Goal: Task Accomplishment & Management: Manage account settings

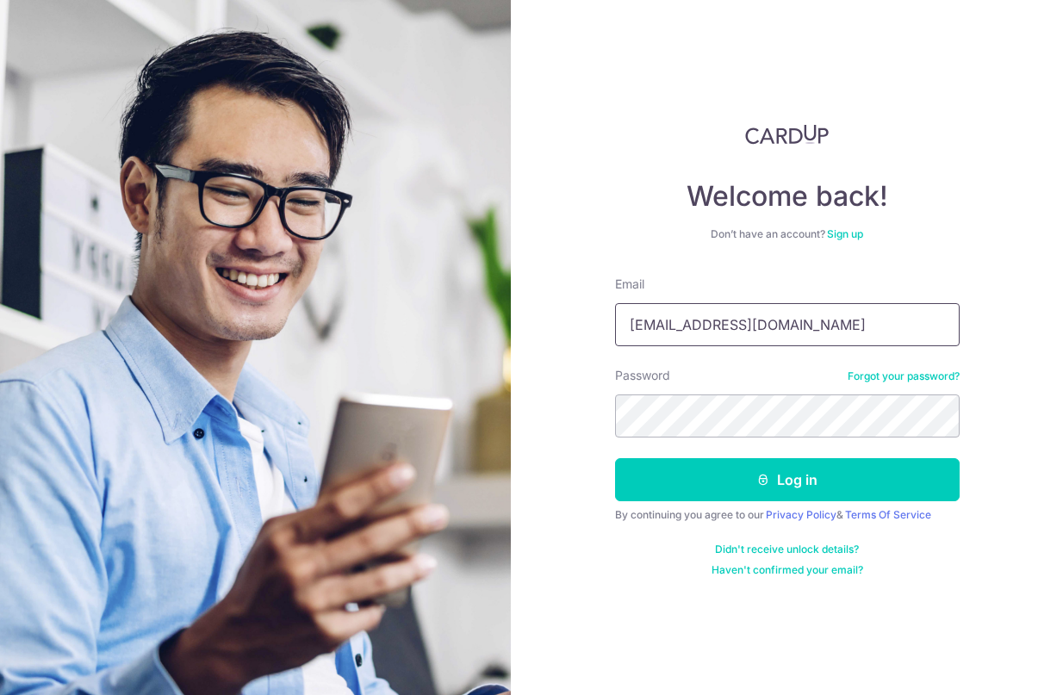
type input "[EMAIL_ADDRESS][DOMAIN_NAME]"
click at [786, 480] on button "Log in" at bounding box center [787, 479] width 345 height 43
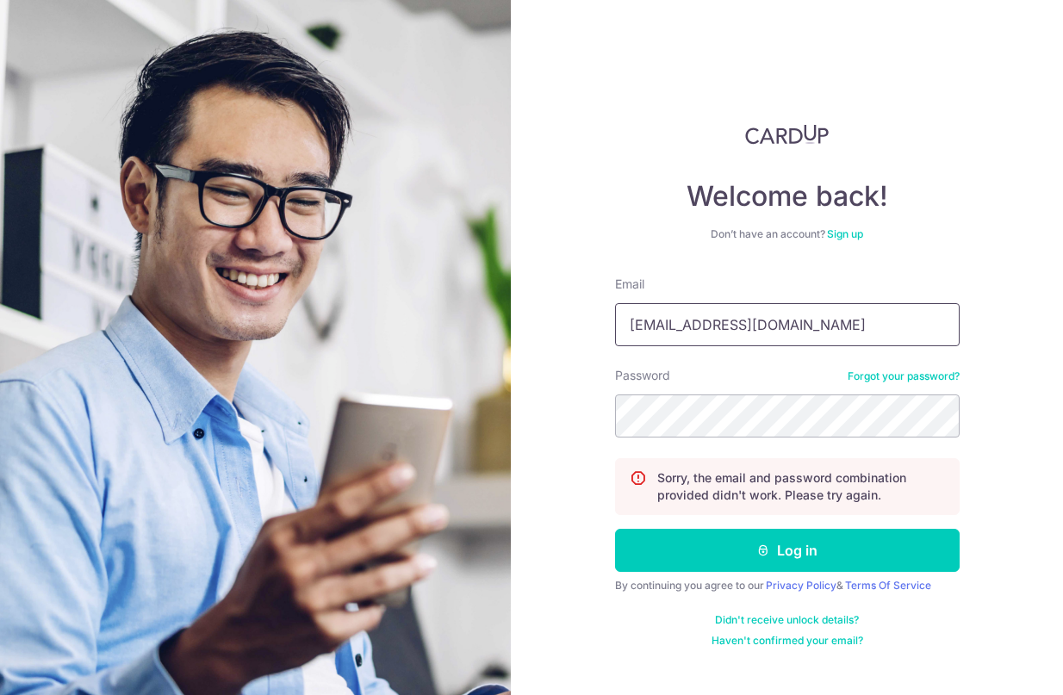
type input "[EMAIL_ADDRESS][DOMAIN_NAME]"
click at [786, 550] on button "Log in" at bounding box center [787, 550] width 345 height 43
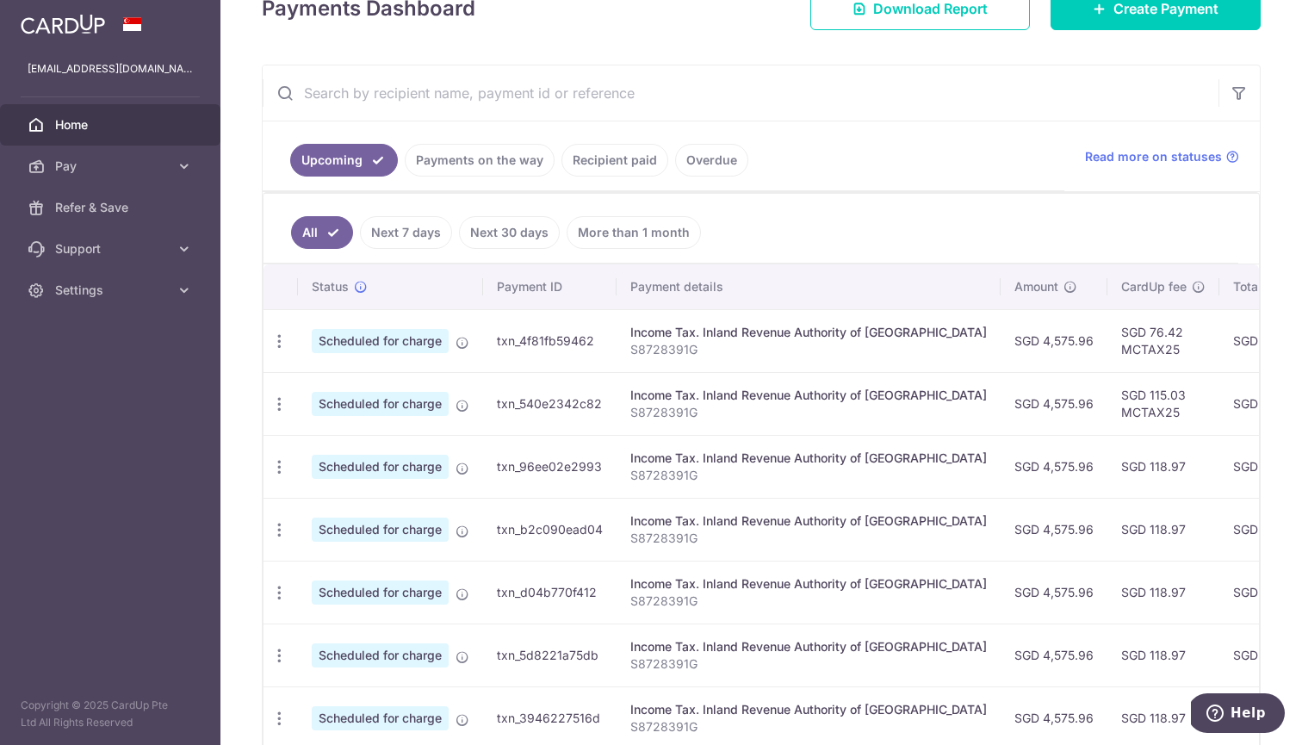
scroll to position [271, 0]
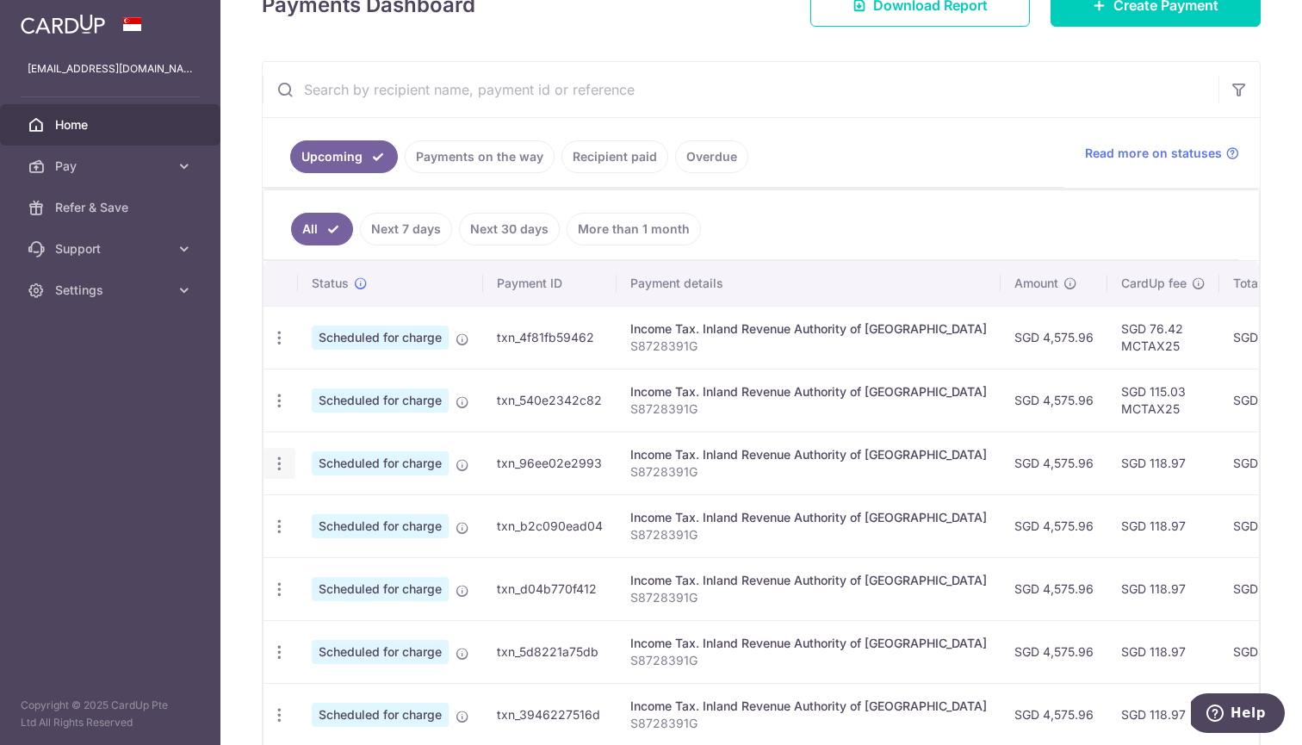
click at [275, 475] on div "Update payment Cancel payment" at bounding box center [280, 464] width 32 height 32
click at [278, 347] on icon "button" at bounding box center [279, 338] width 18 height 18
click at [339, 516] on span "Update payment" at bounding box center [371, 510] width 117 height 21
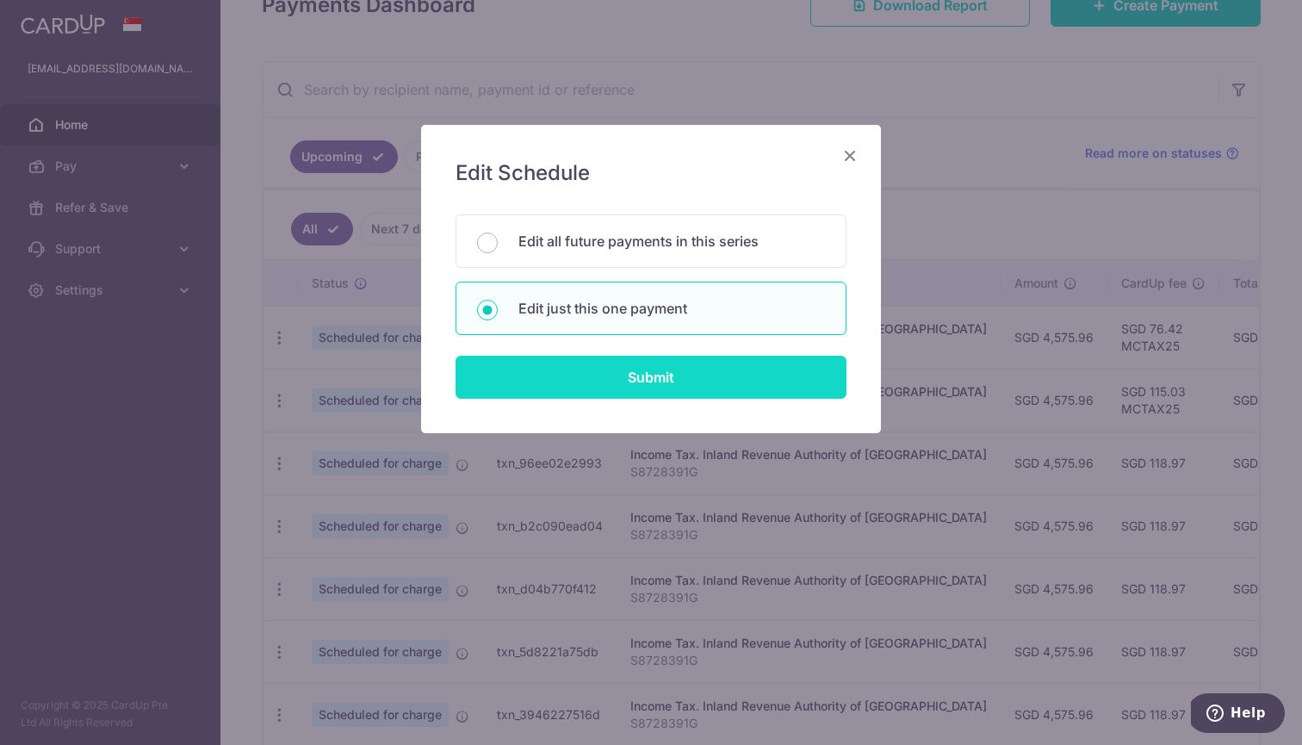
click at [641, 375] on input "Submit" at bounding box center [651, 377] width 391 height 43
radio input "true"
type input "4,575.96"
type input "[DATE]"
type input "S8728391G"
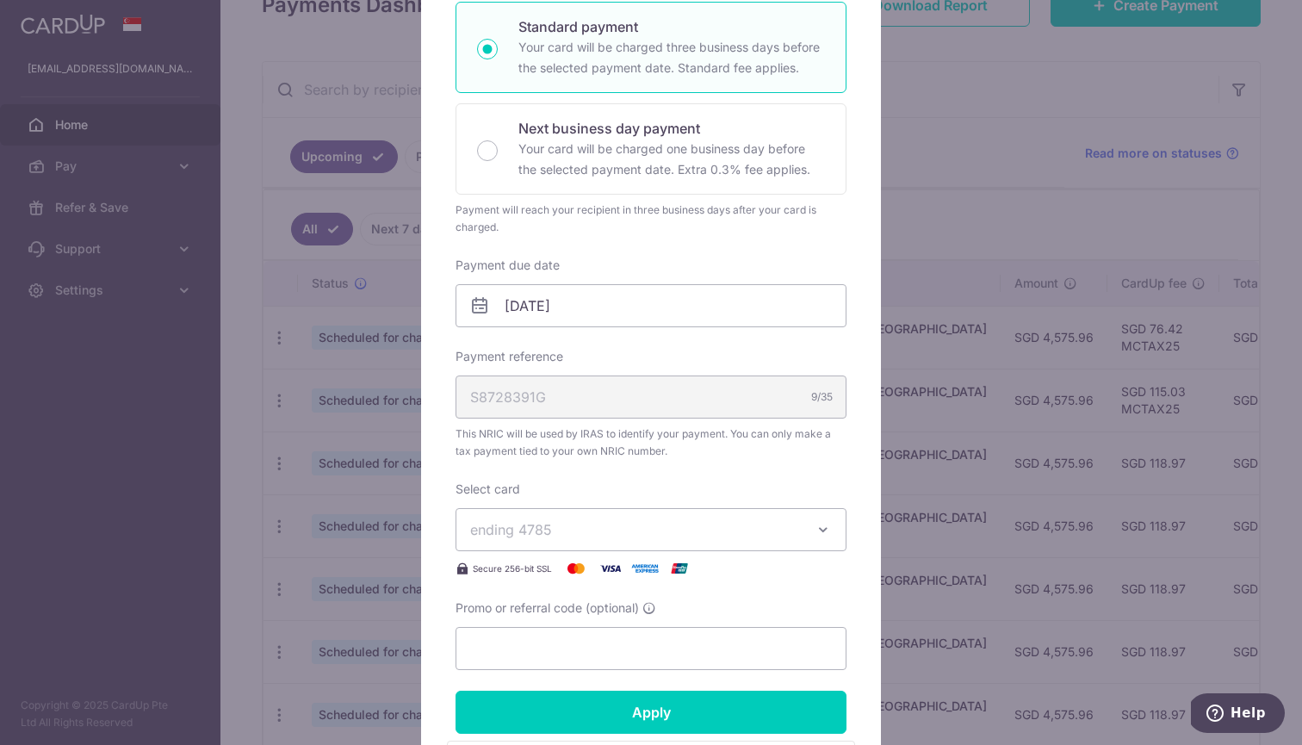
scroll to position [352, 0]
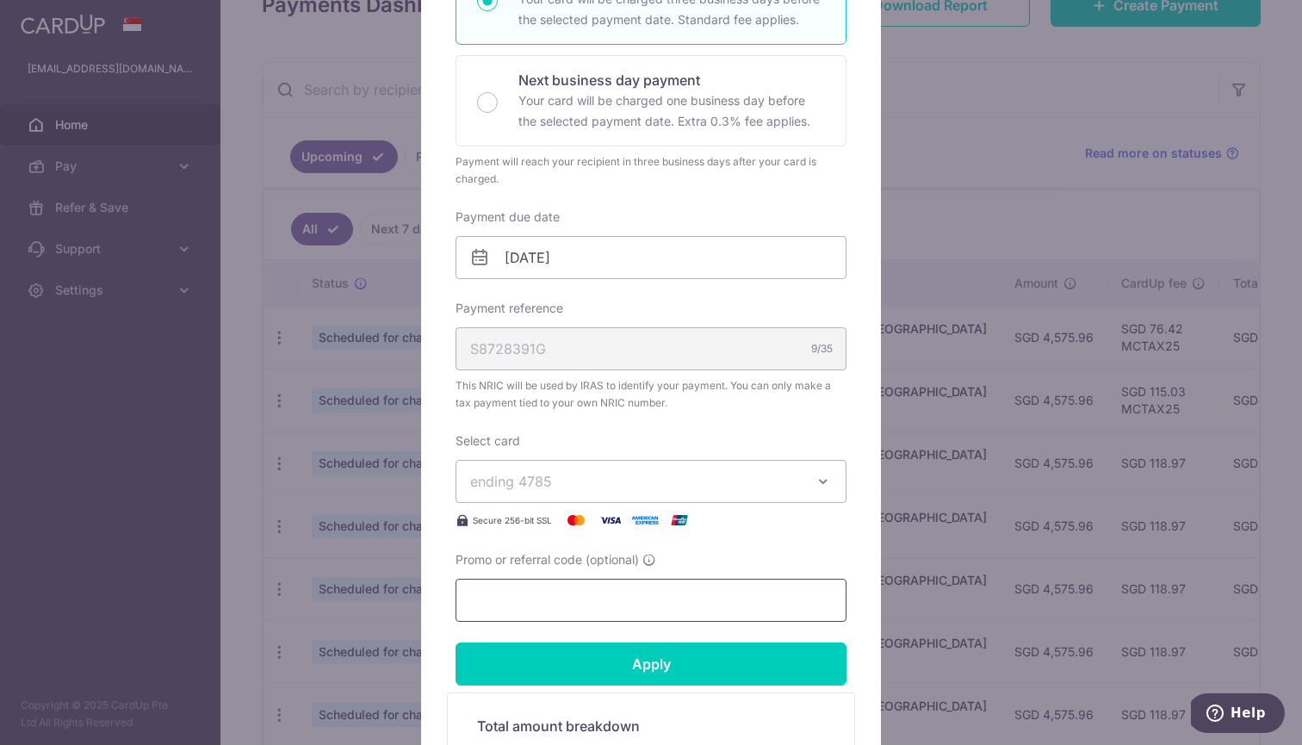
click at [568, 604] on input "Promo or referral code (optional)" at bounding box center [651, 600] width 391 height 43
paste input "VTAX25R"
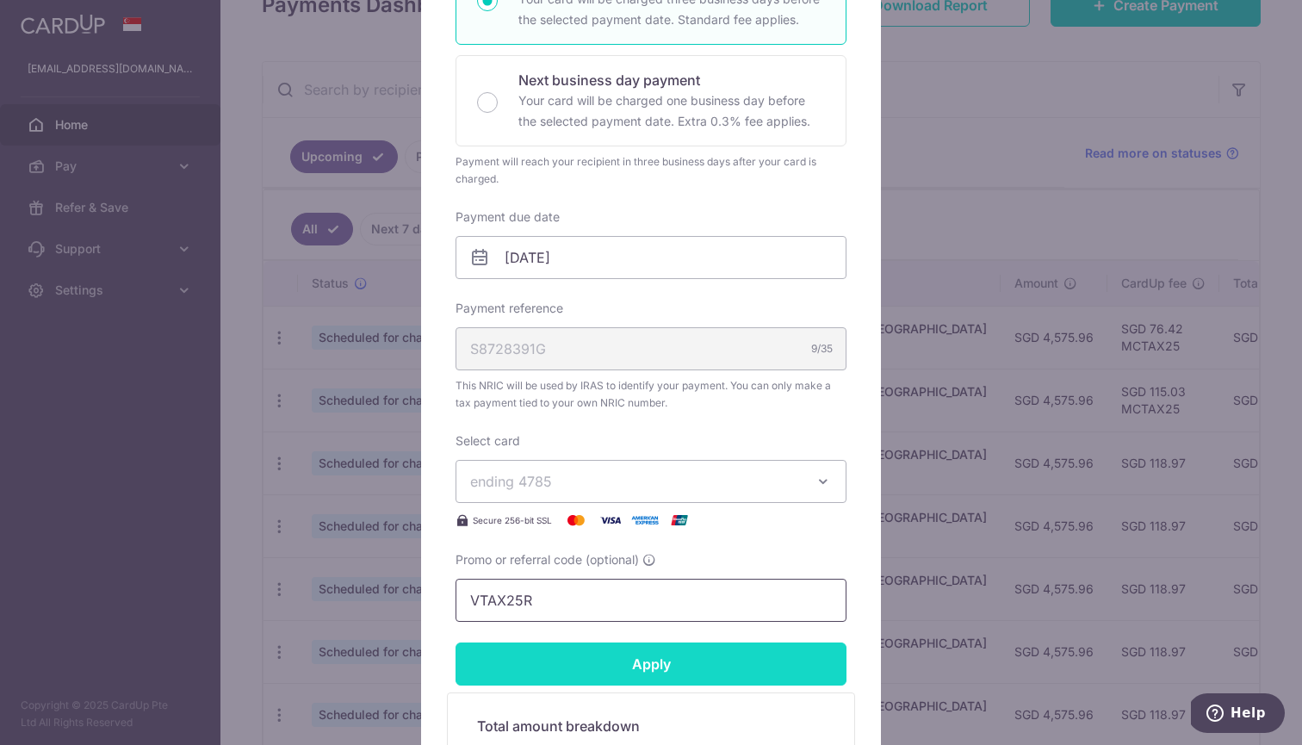
type input "VTAX25R"
click at [562, 670] on input "Apply" at bounding box center [651, 664] width 391 height 43
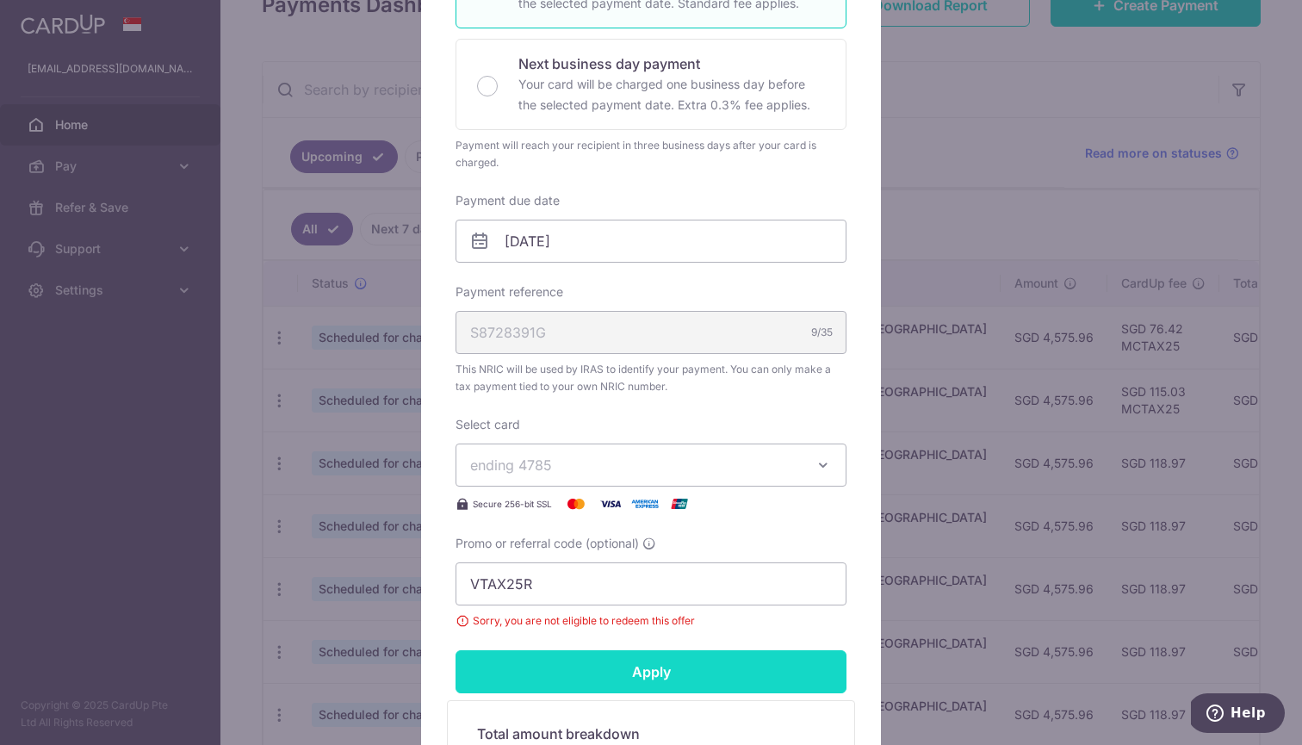
scroll to position [374, 0]
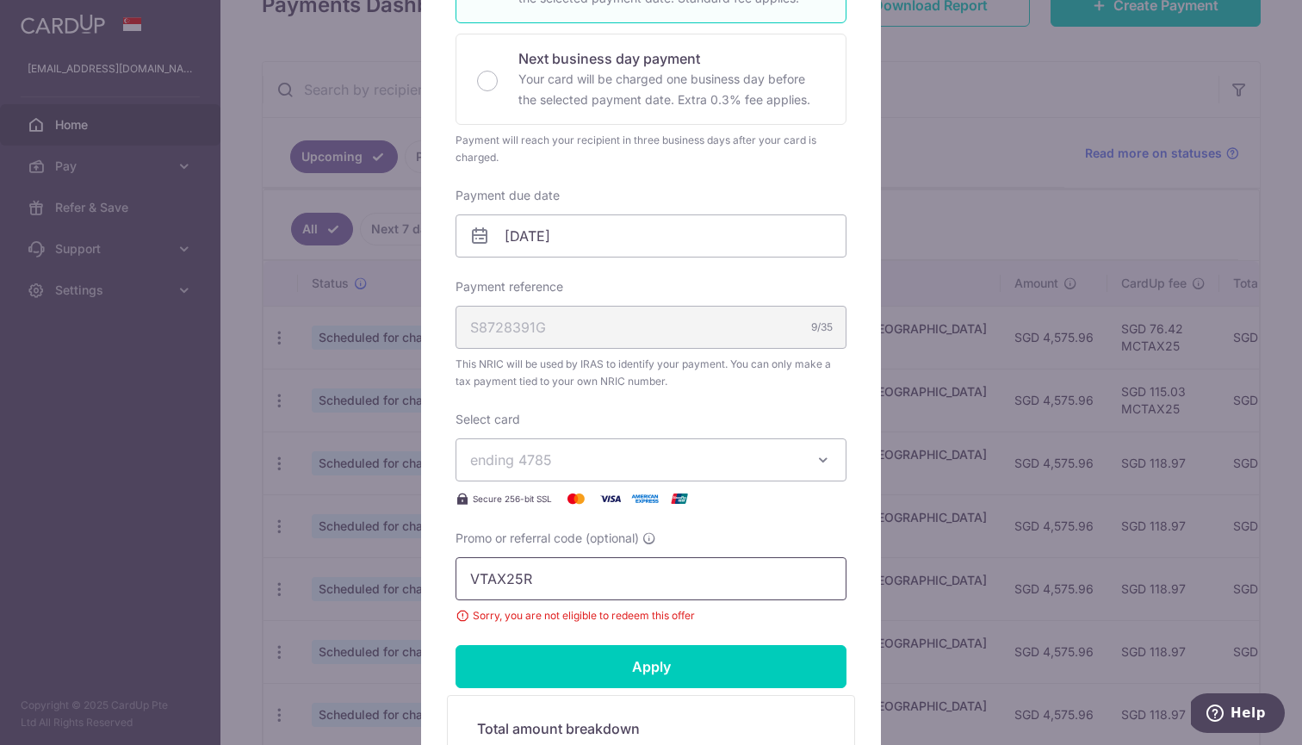
drag, startPoint x: 576, startPoint y: 570, endPoint x: 459, endPoint y: 569, distance: 117.2
click at [459, 569] on input "VTAX25R" at bounding box center [651, 578] width 391 height 43
paste input "VTAX25R"
type input "VTAX25R"
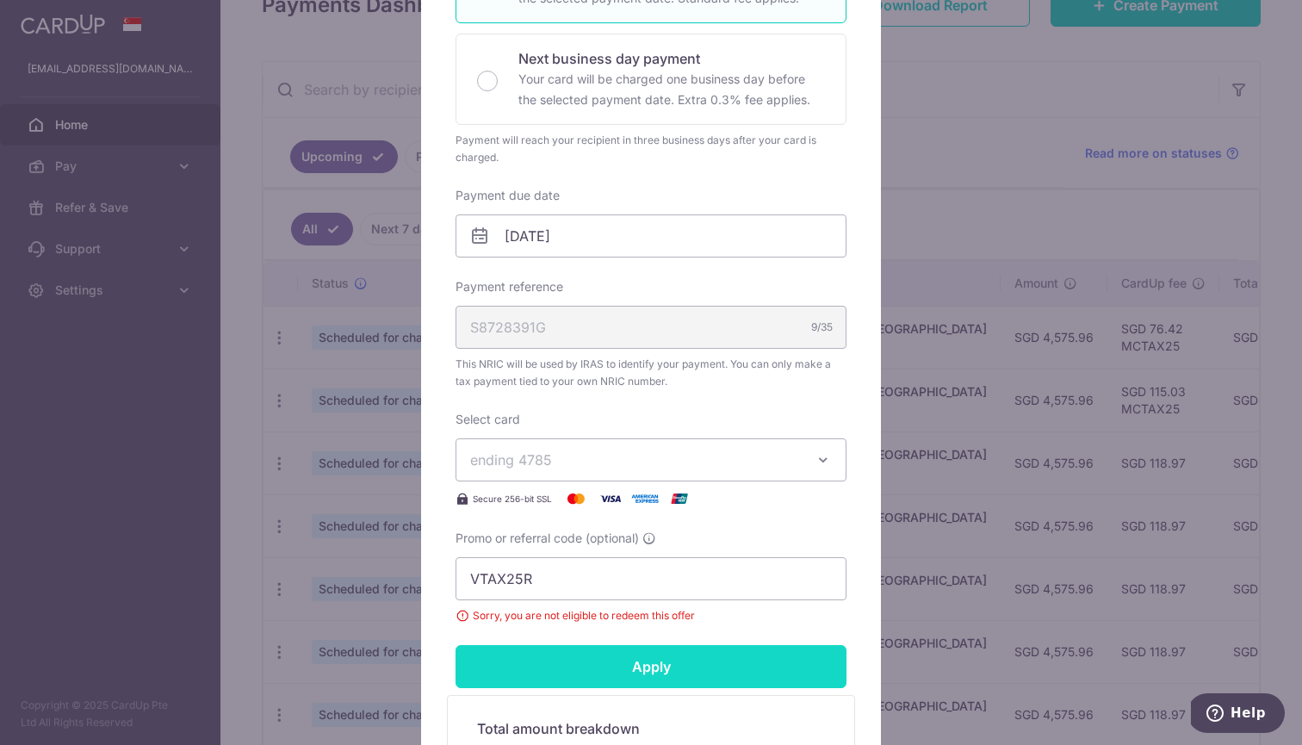
click at [569, 668] on input "Apply" at bounding box center [651, 666] width 391 height 43
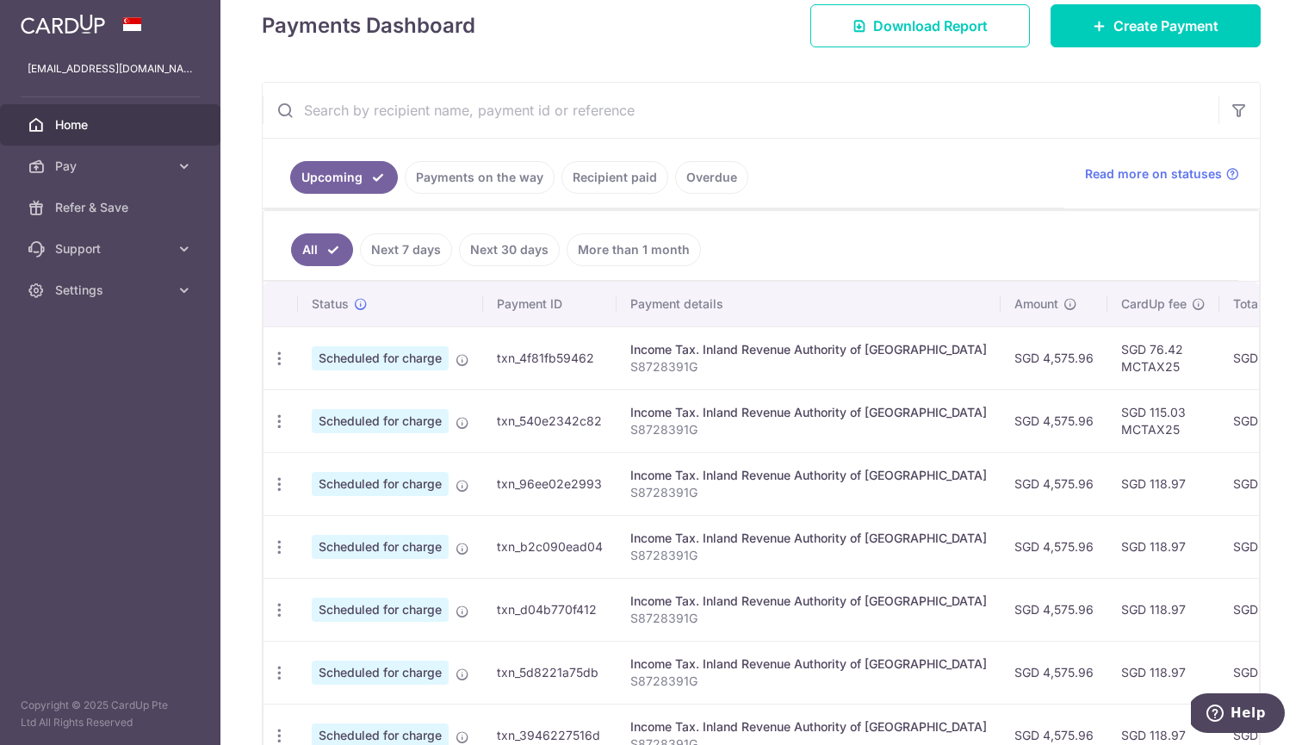
scroll to position [266, 0]
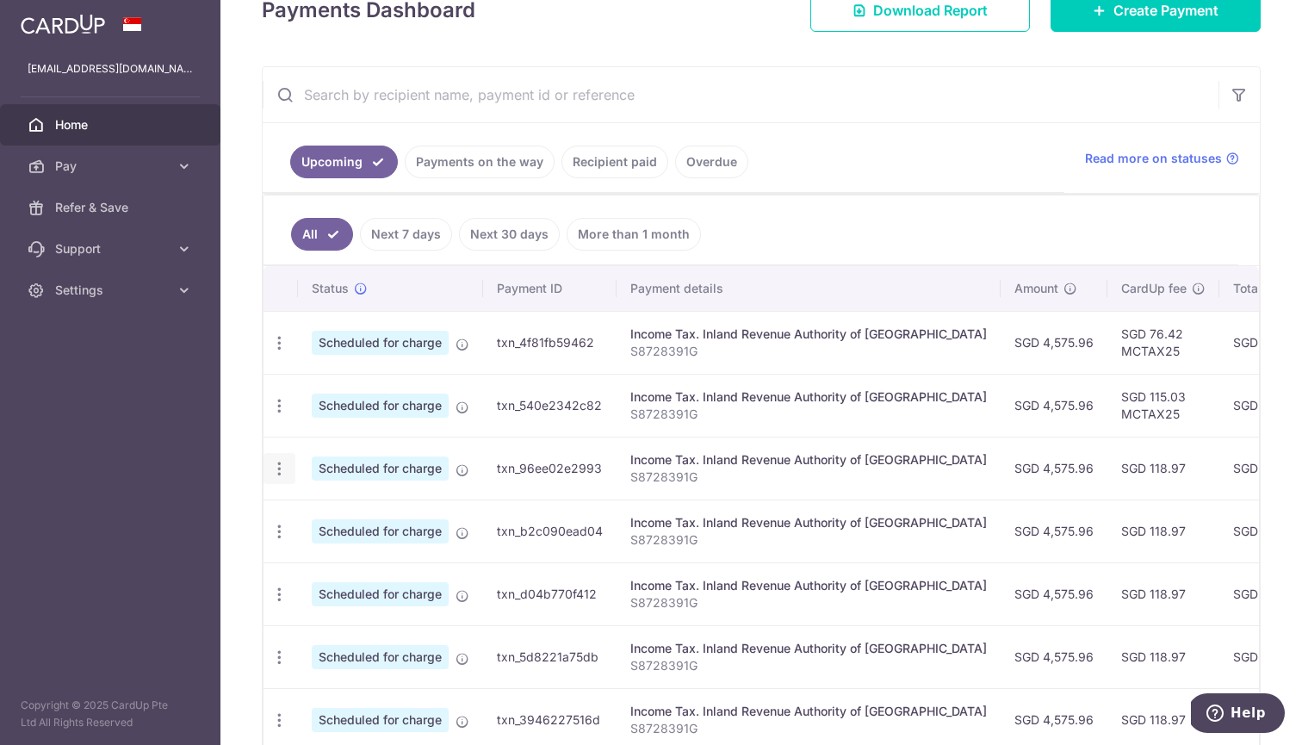
click at [272, 352] on icon "button" at bounding box center [279, 343] width 18 height 18
click at [333, 507] on span "Update payment" at bounding box center [371, 516] width 117 height 21
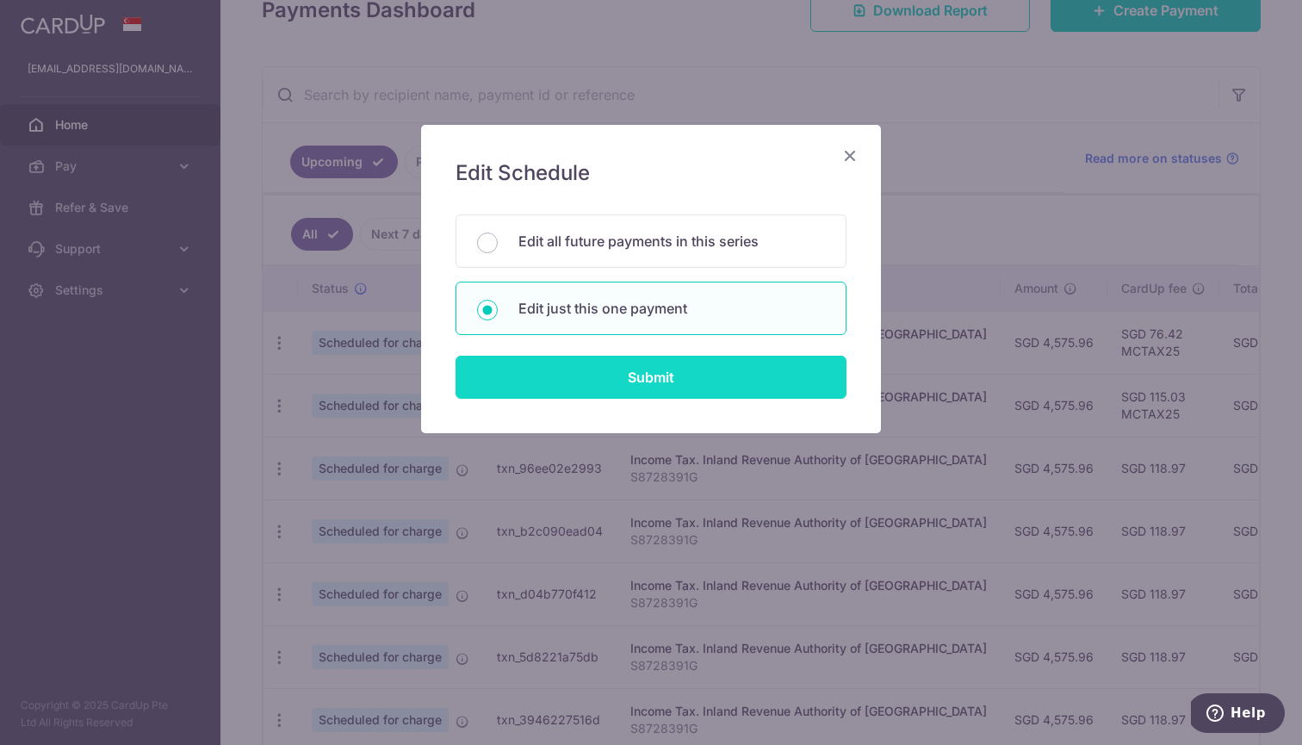
click at [581, 375] on input "Submit" at bounding box center [651, 377] width 391 height 43
radio input "true"
type input "4,575.96"
type input "[DATE]"
type input "S8728391G"
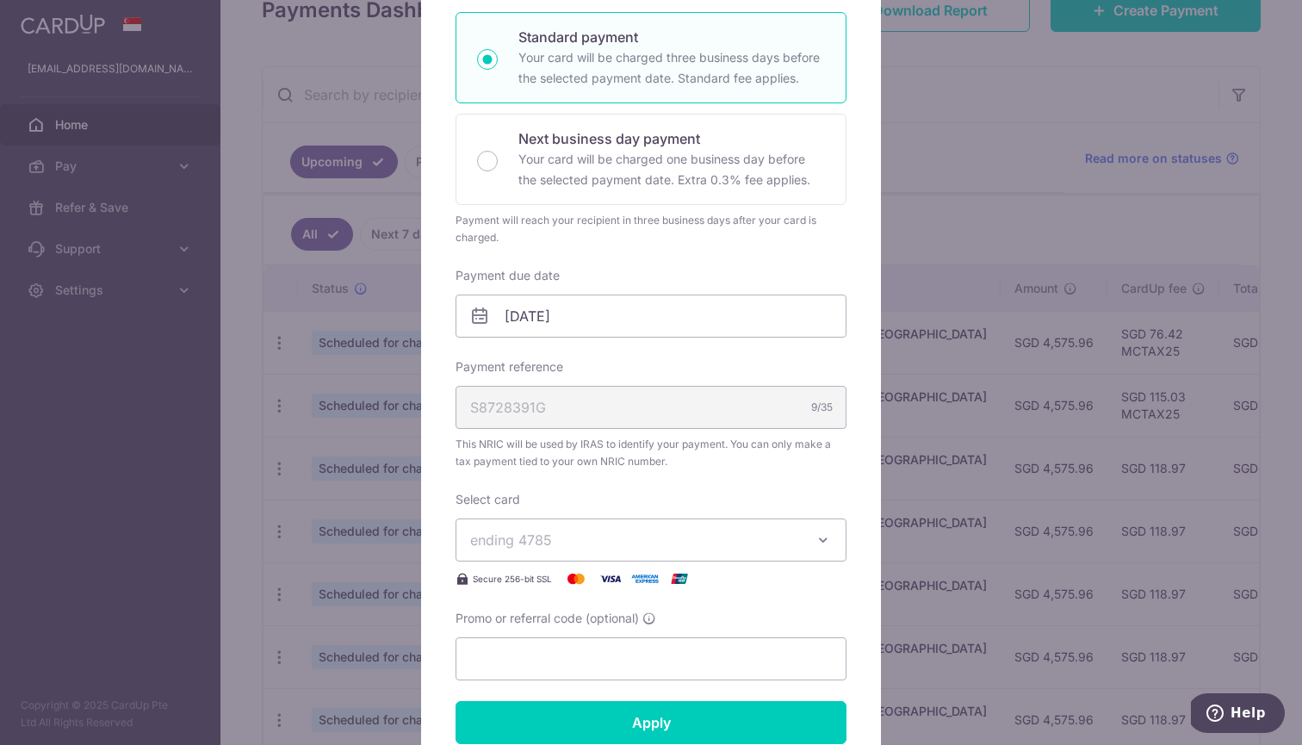
scroll to position [314, 0]
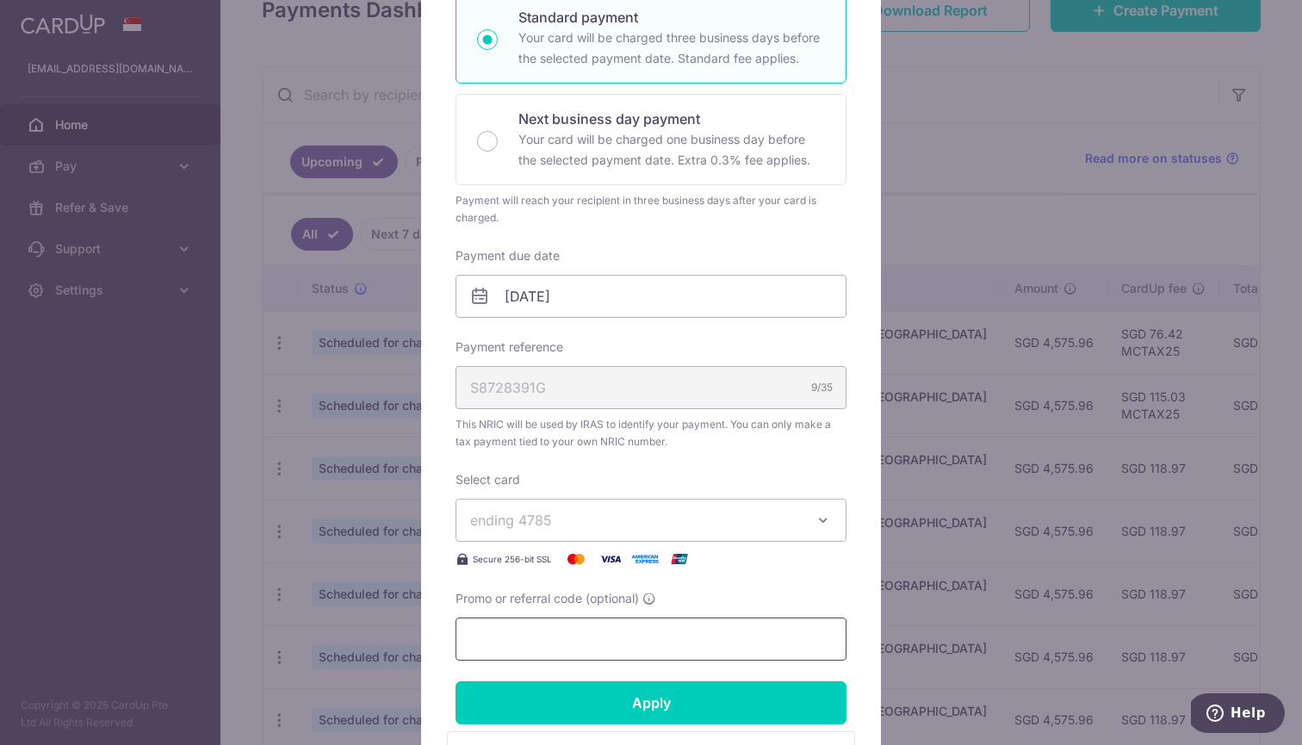
click at [530, 628] on input "Promo or referral code (optional)" at bounding box center [651, 639] width 391 height 43
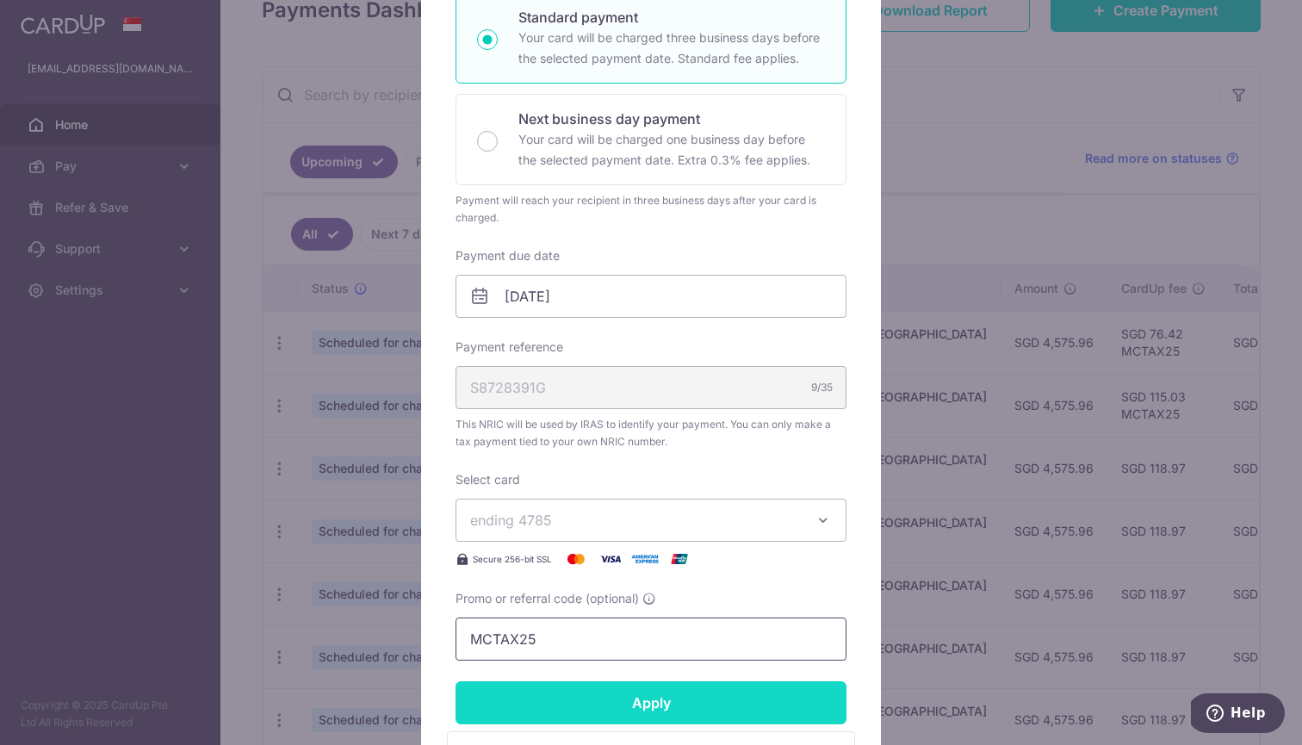
type input "MCTAX25"
click at [526, 670] on input "Apply" at bounding box center [651, 702] width 391 height 43
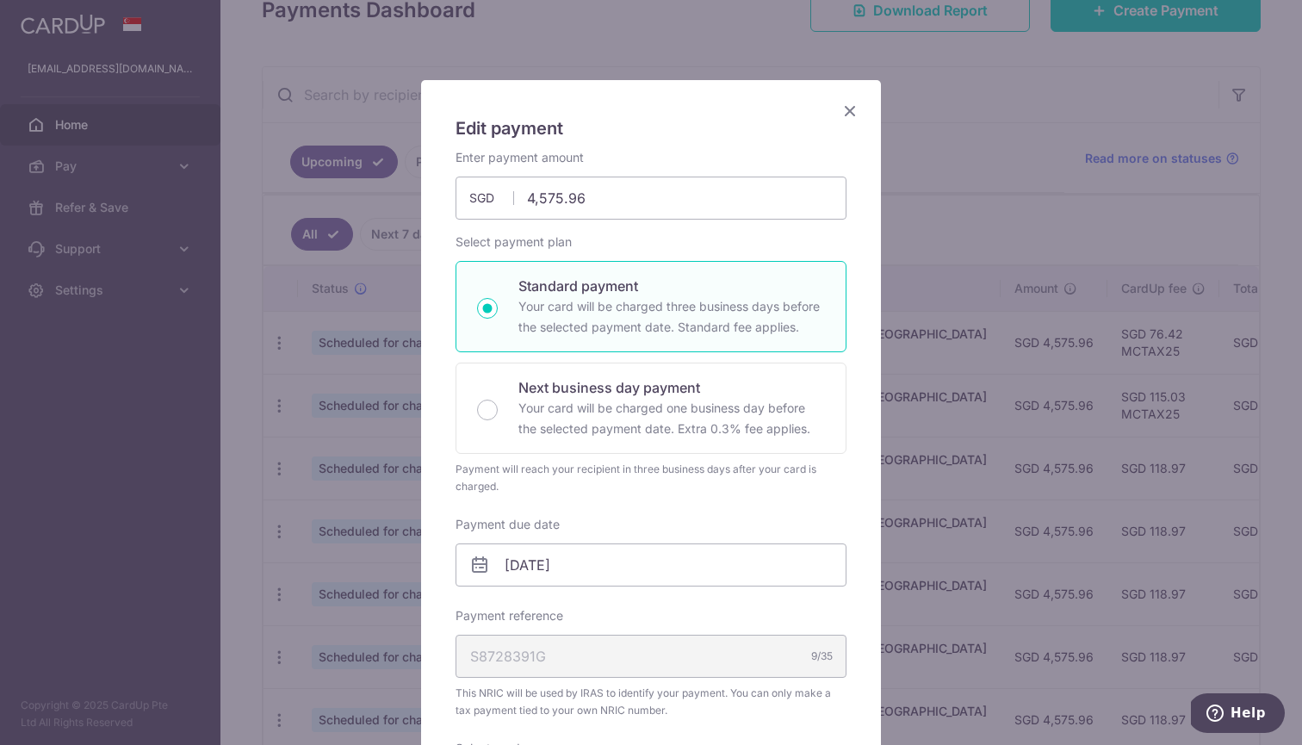
scroll to position [16, 0]
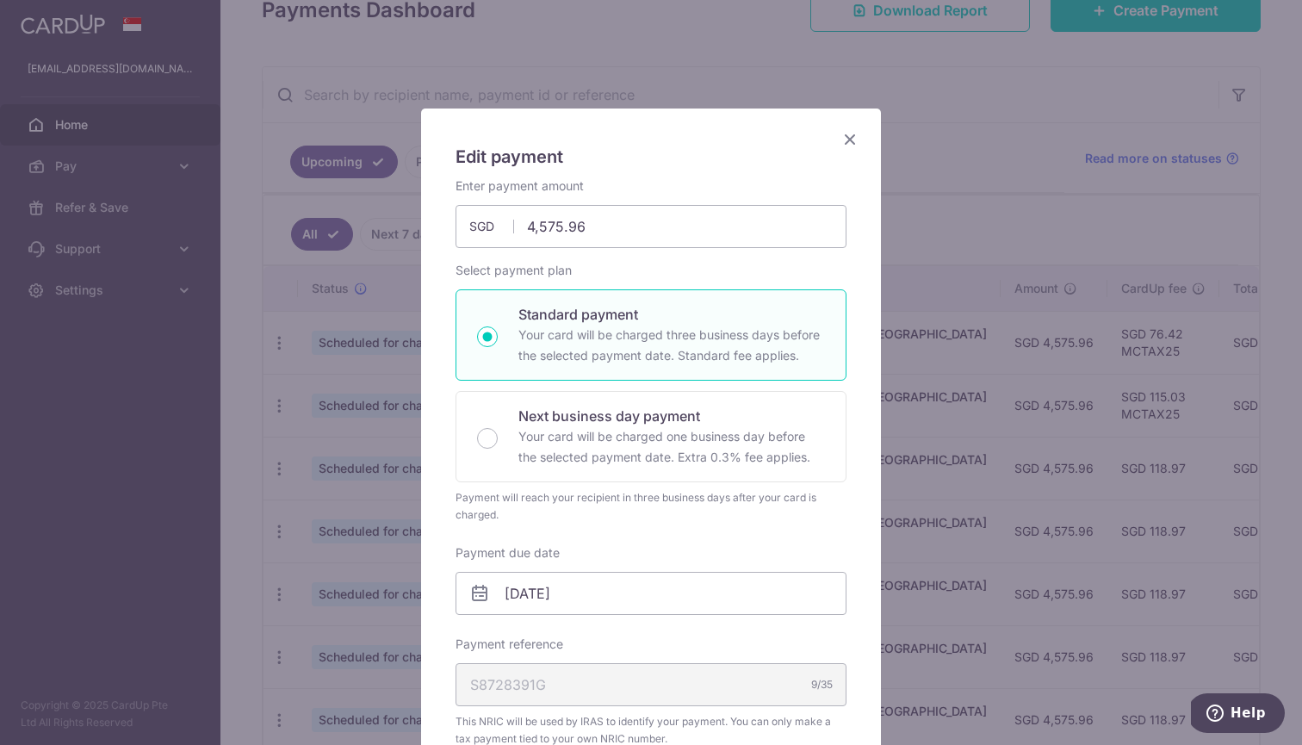
click at [850, 138] on icon "Close" at bounding box center [850, 139] width 21 height 22
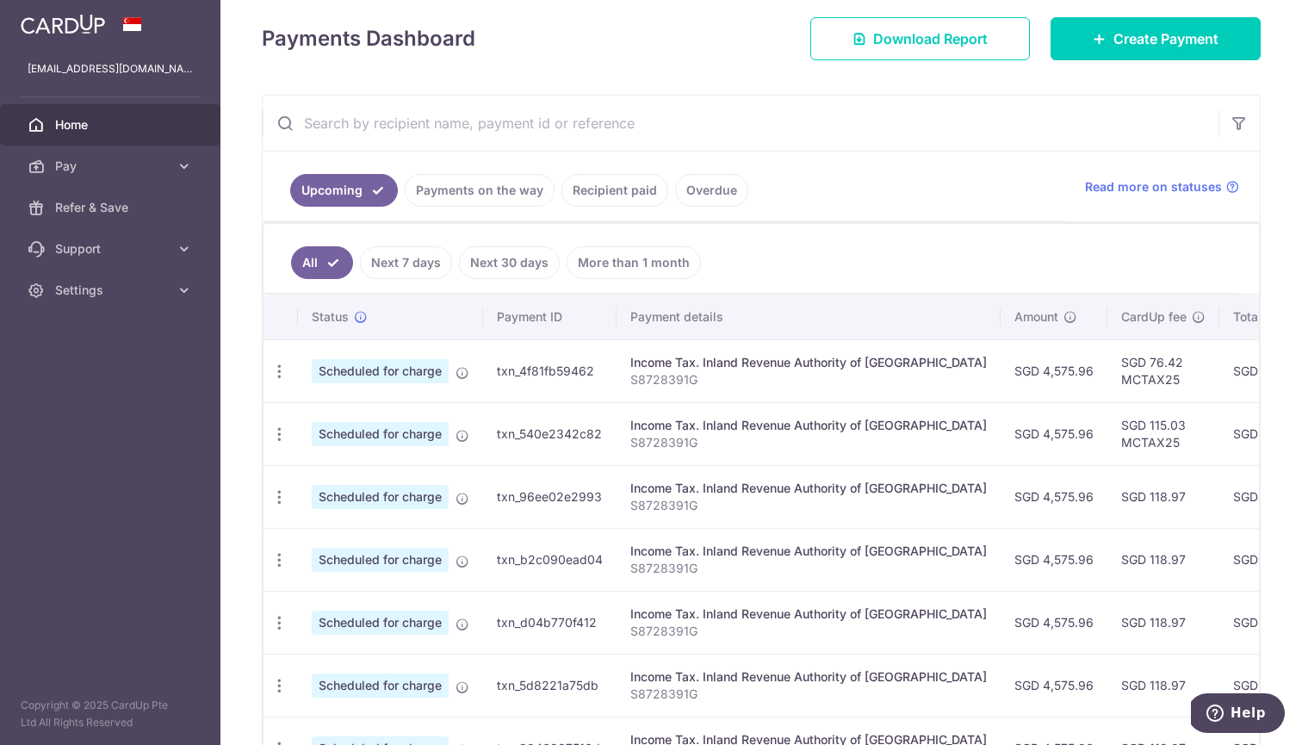
scroll to position [241, 0]
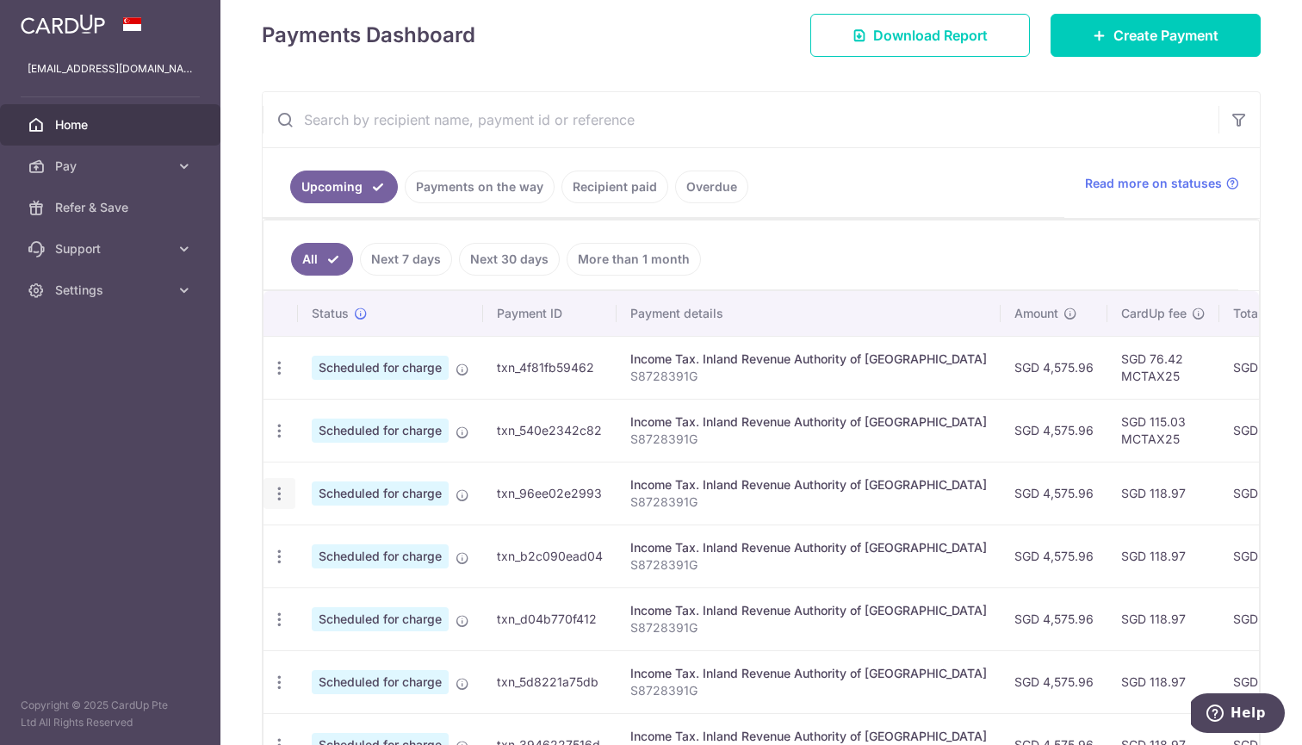
click at [277, 377] on icon "button" at bounding box center [279, 368] width 18 height 18
click at [318, 544] on span "Update payment" at bounding box center [371, 541] width 117 height 21
radio input "true"
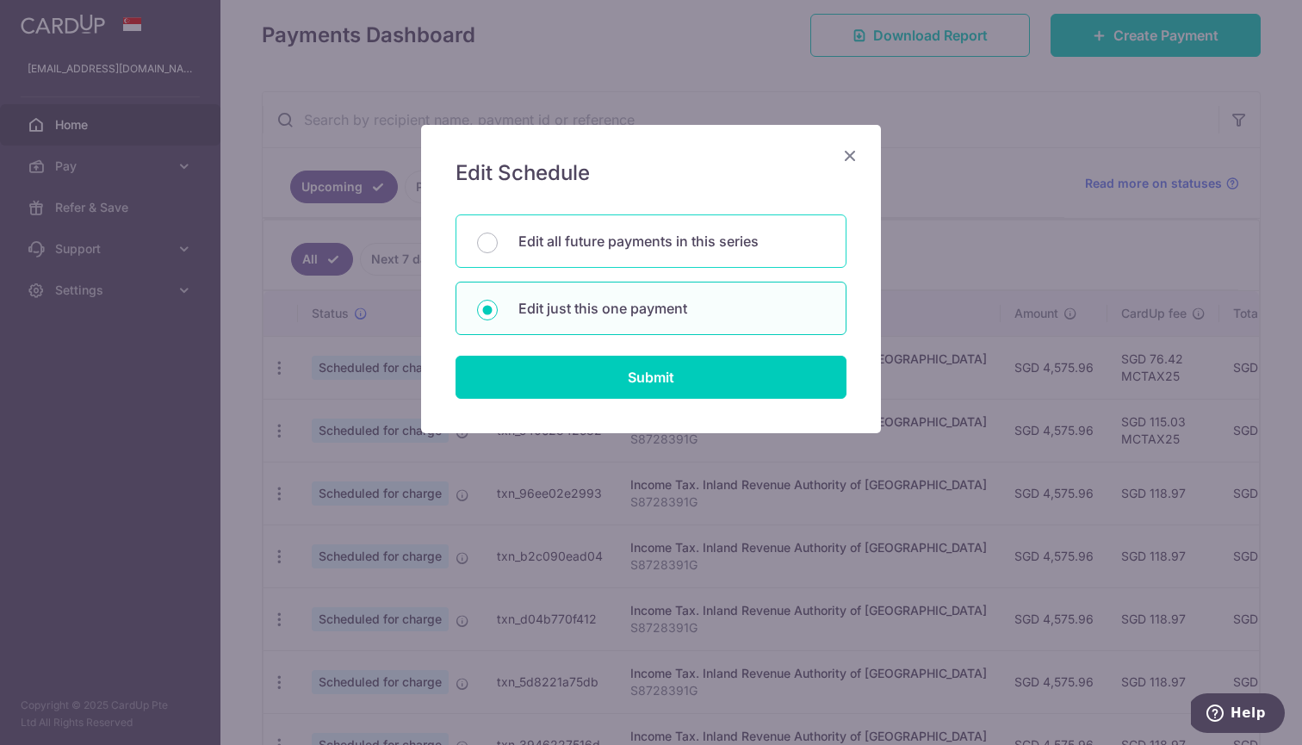
click at [597, 249] on p "Edit all future payments in this series" at bounding box center [672, 241] width 307 height 21
click at [498, 249] on input "Edit all future payments in this series" at bounding box center [487, 243] width 21 height 21
radio input "true"
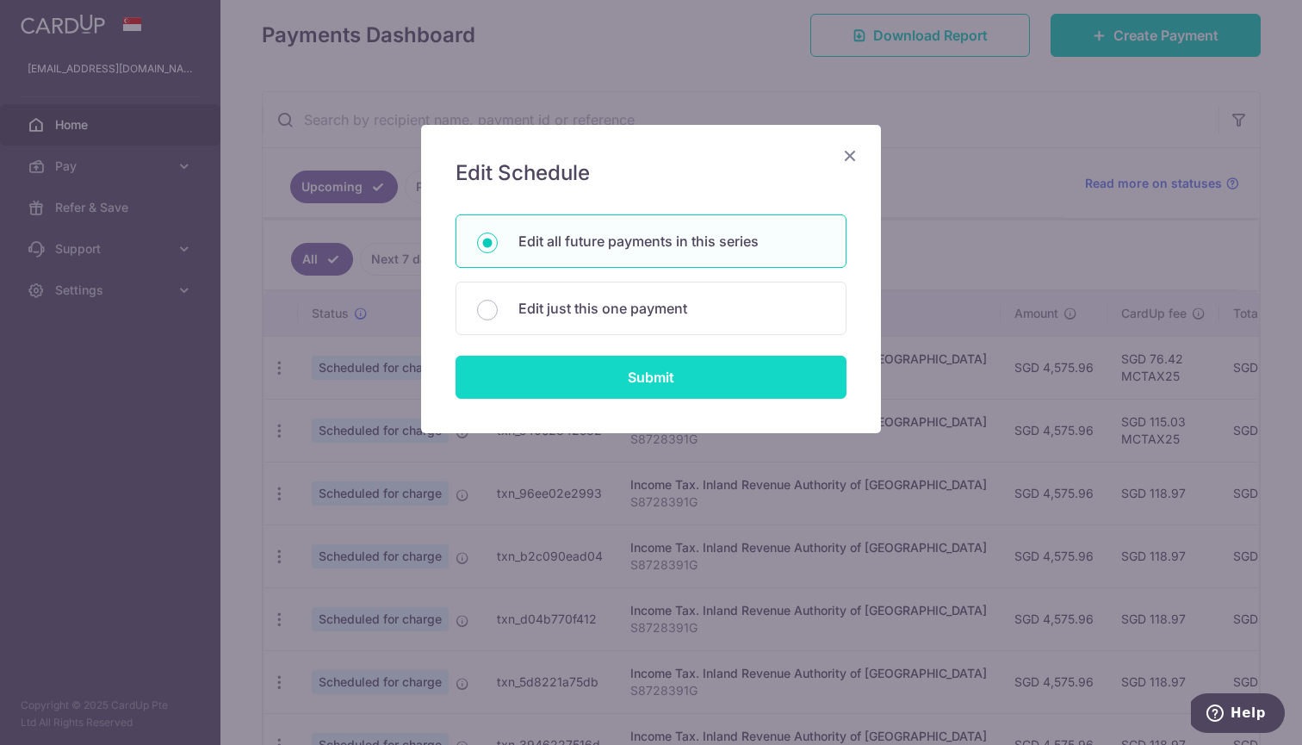
click at [552, 376] on input "Submit" at bounding box center [651, 377] width 391 height 43
radio input "true"
type input "4,575.96"
type input "S8728391G"
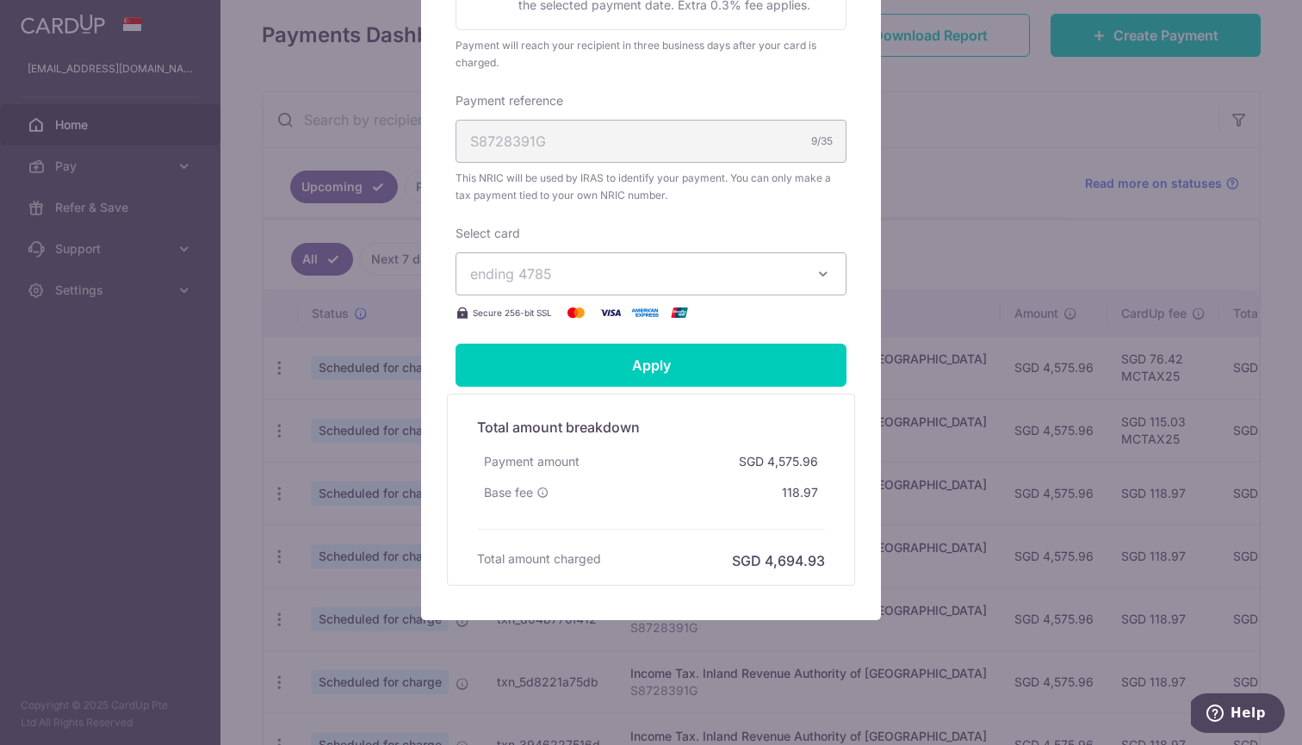
scroll to position [541, 0]
click at [745, 289] on button "ending 4785" at bounding box center [651, 273] width 391 height 43
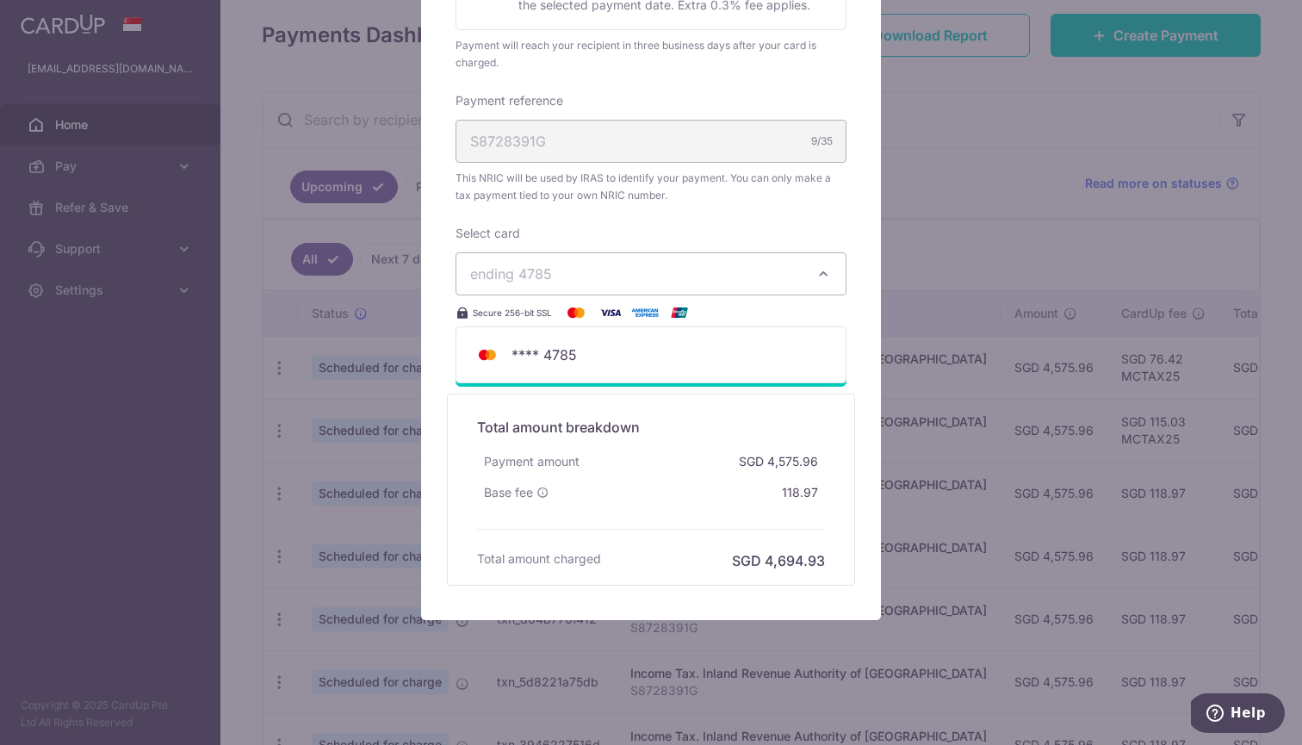
click at [978, 174] on div "Edit payment By clicking apply, you will make changes to all 5 payments to Inla…" at bounding box center [651, 372] width 1302 height 745
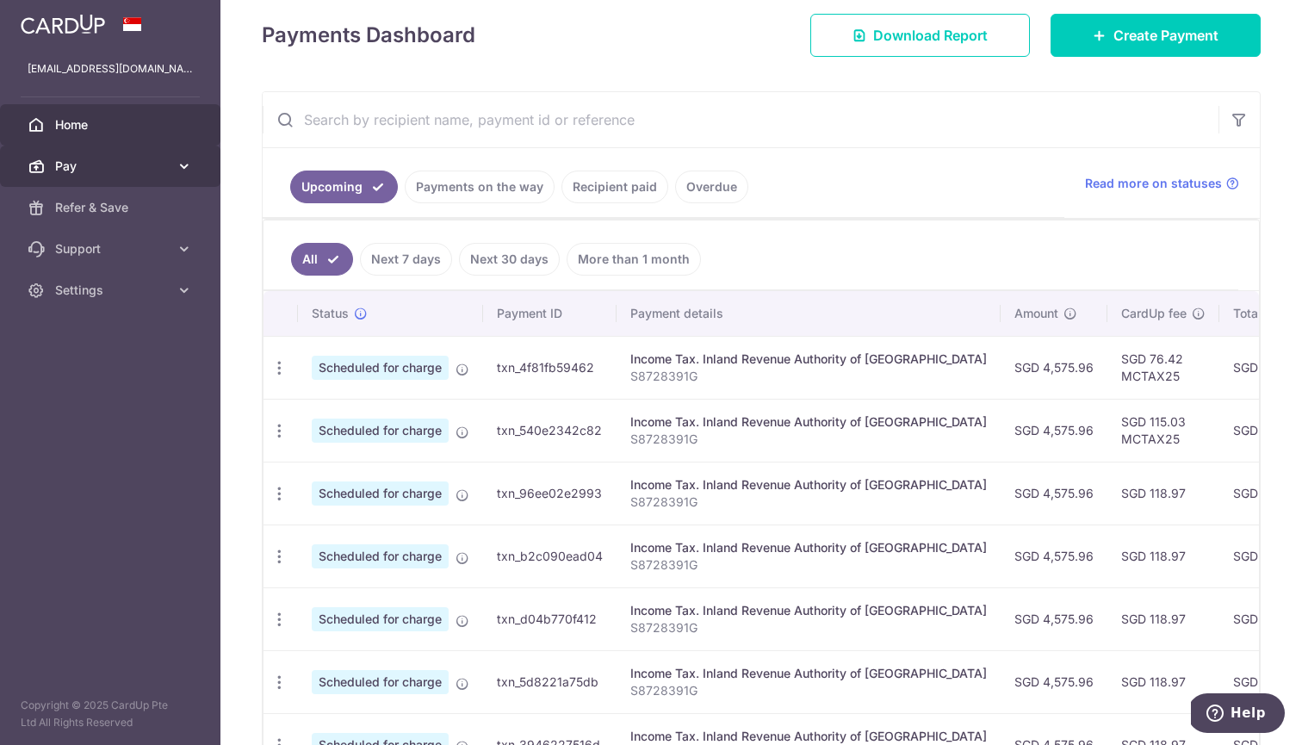
click at [141, 171] on span "Pay" at bounding box center [112, 166] width 114 height 17
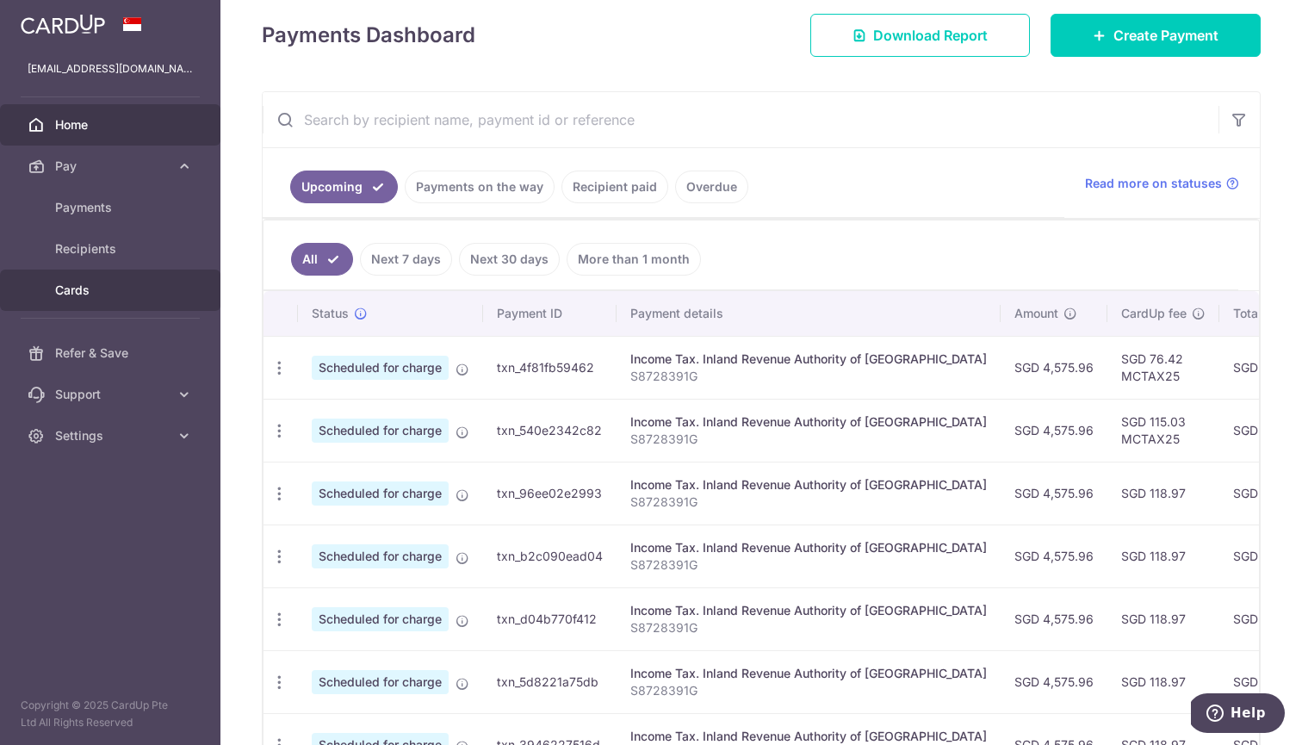
click at [88, 289] on span "Cards" at bounding box center [112, 290] width 114 height 17
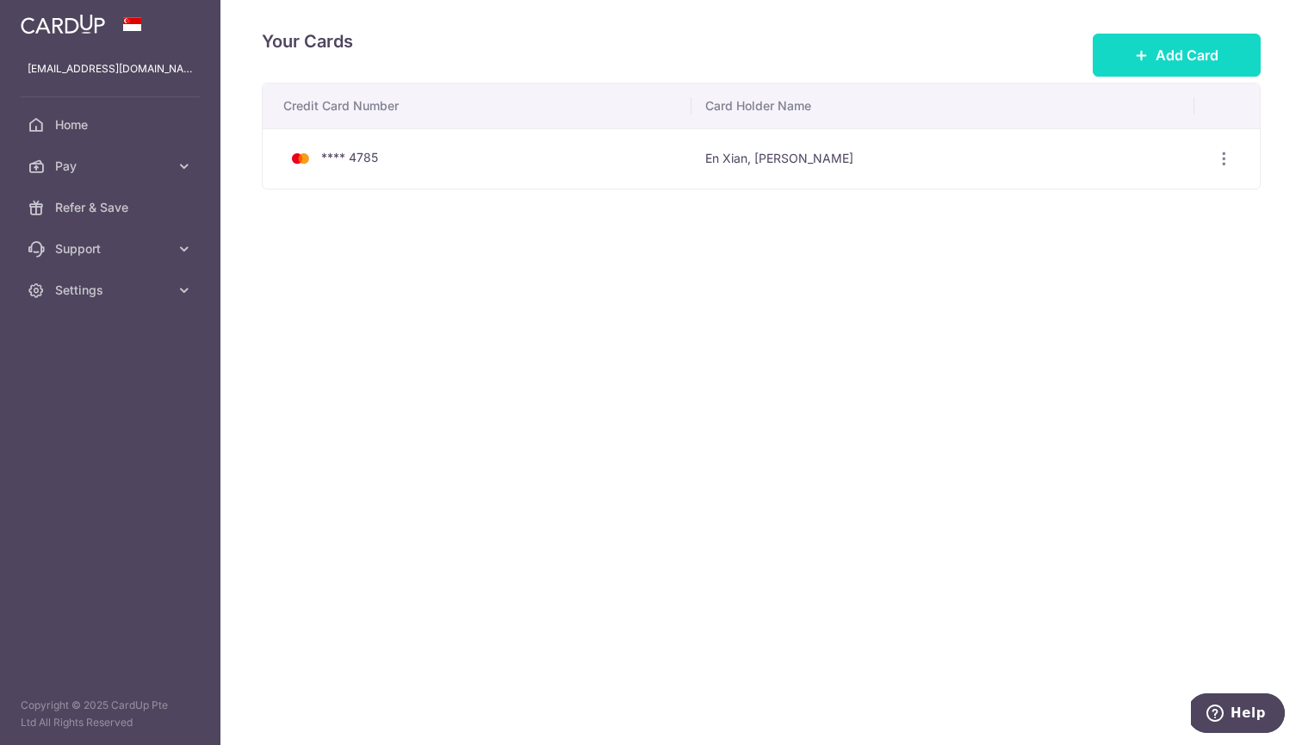
click at [1153, 40] on button "Add Card" at bounding box center [1177, 55] width 168 height 43
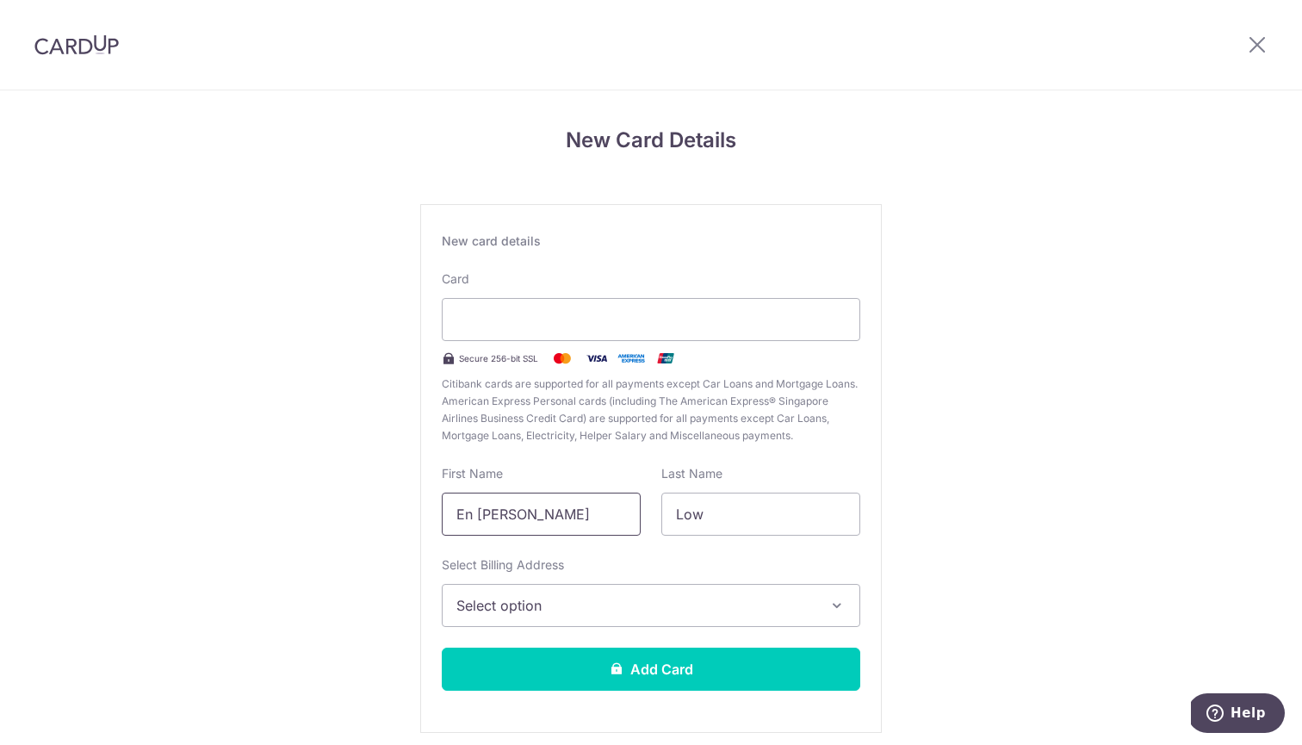
click at [580, 513] on input "En [PERSON_NAME]" at bounding box center [541, 514] width 199 height 43
type input "[PERSON_NAME]"
click at [528, 607] on span "Select option" at bounding box center [636, 605] width 358 height 21
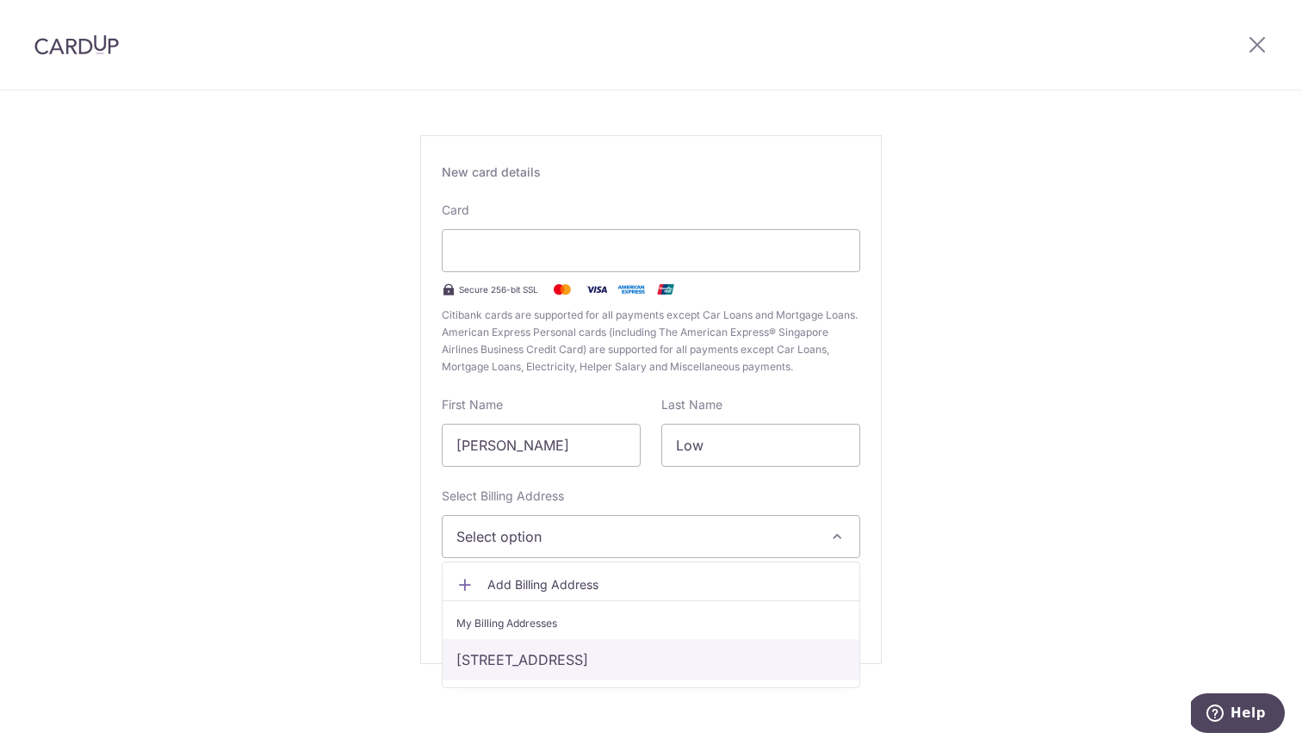
scroll to position [69, 0]
click at [518, 667] on link "Blk 2, #12-08, Jurong Lake Link , Singapore, Singapore-648157" at bounding box center [651, 659] width 417 height 41
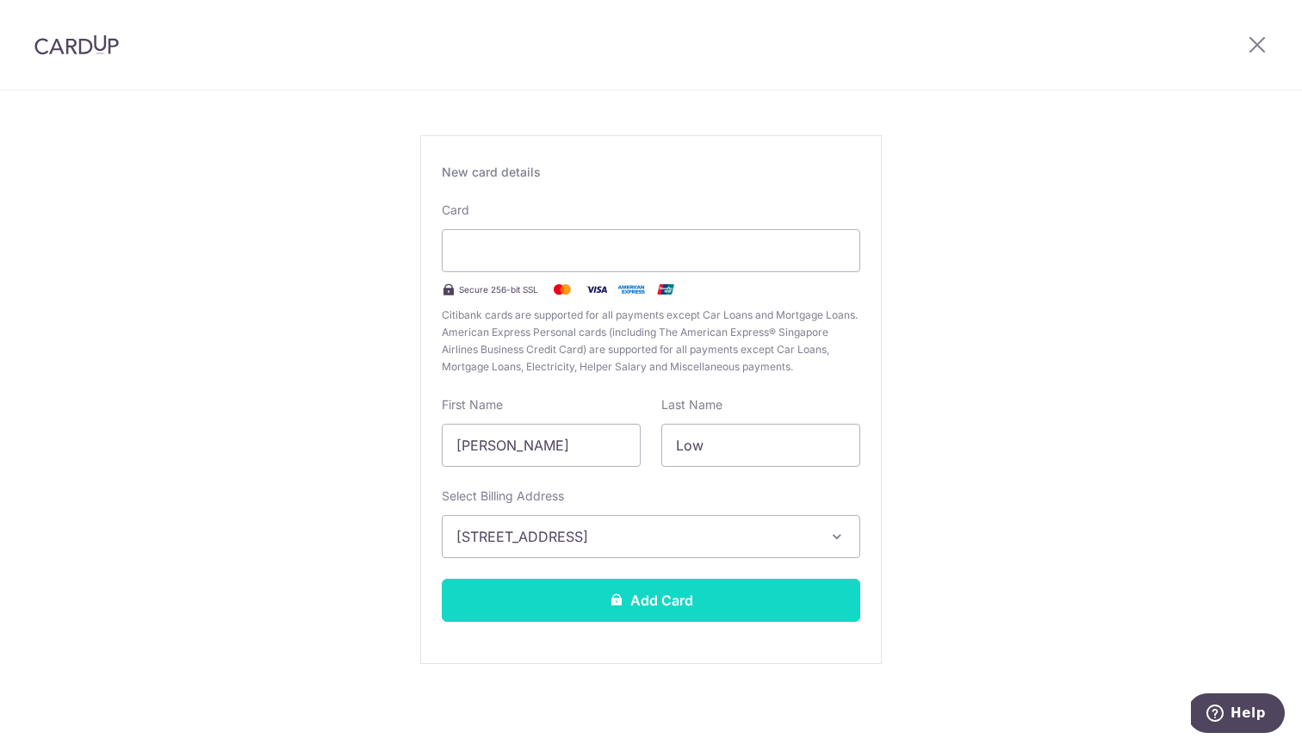
click at [541, 600] on button "Add Card" at bounding box center [651, 600] width 419 height 43
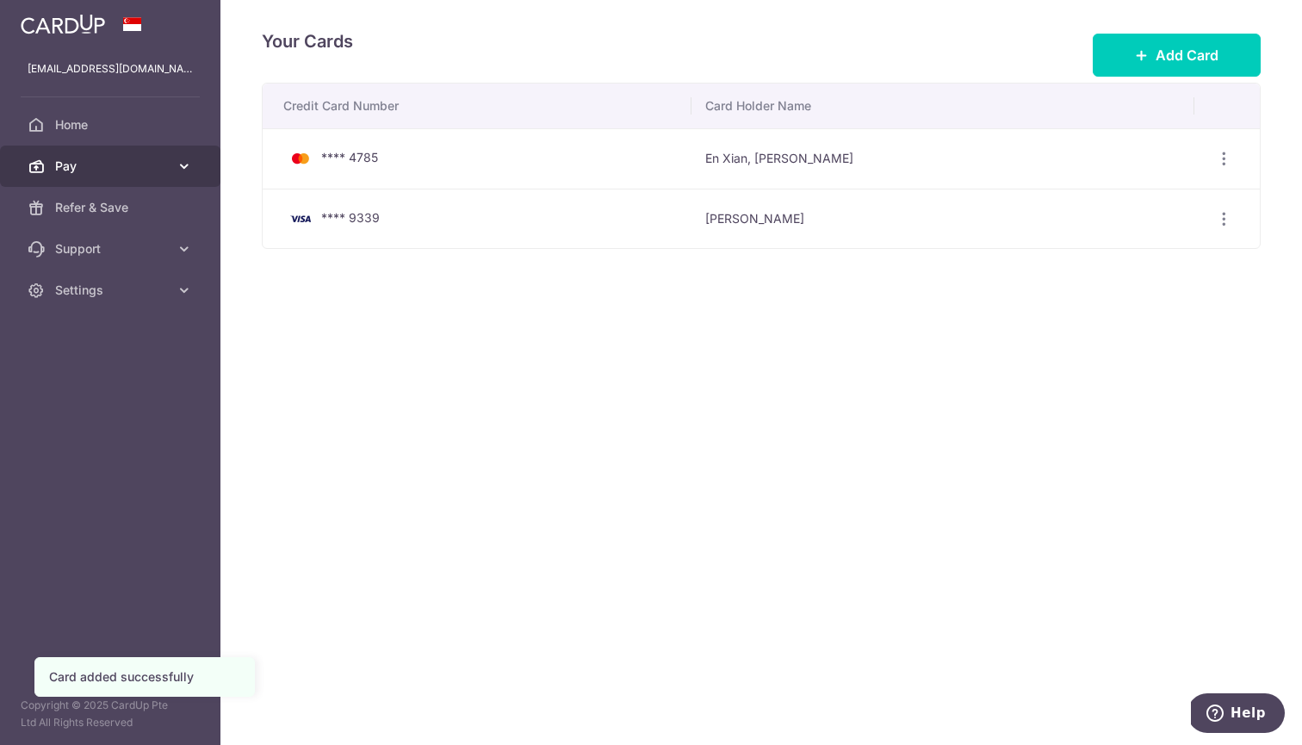
click at [51, 165] on link "Pay" at bounding box center [110, 166] width 221 height 41
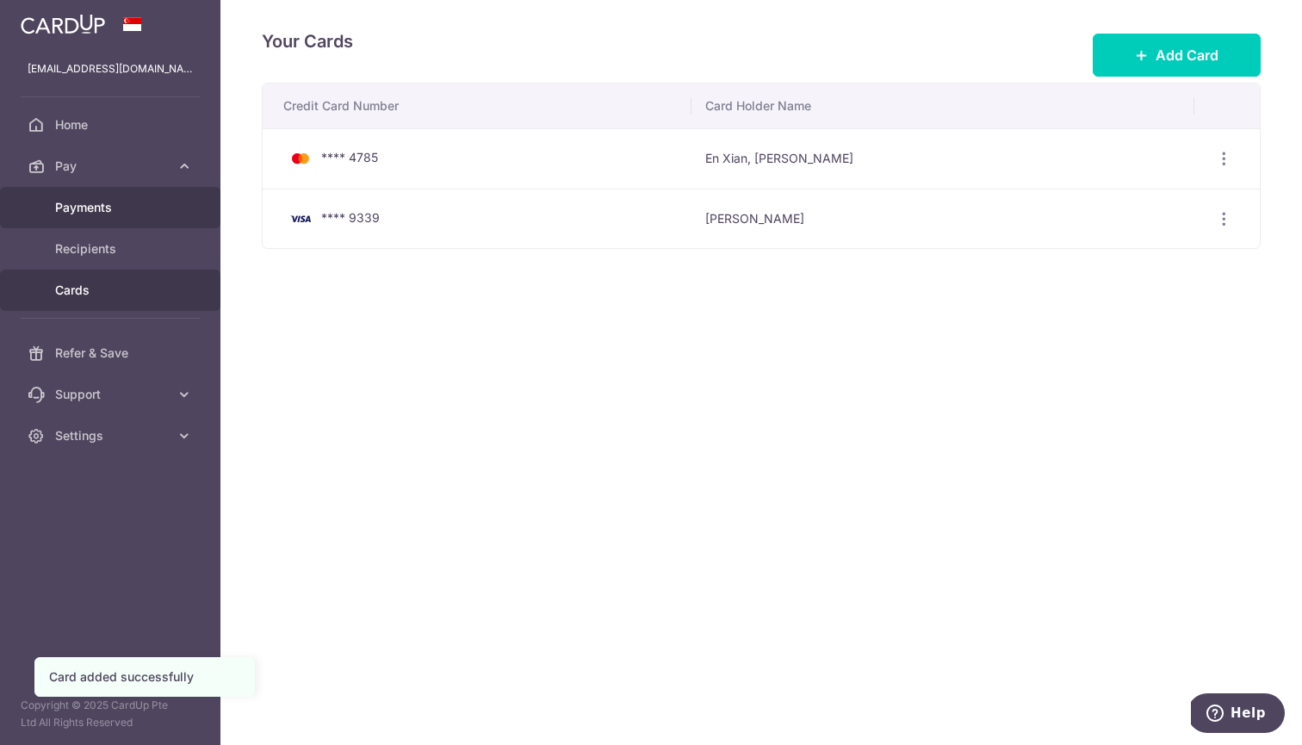
click at [47, 210] on link "Payments" at bounding box center [110, 207] width 221 height 41
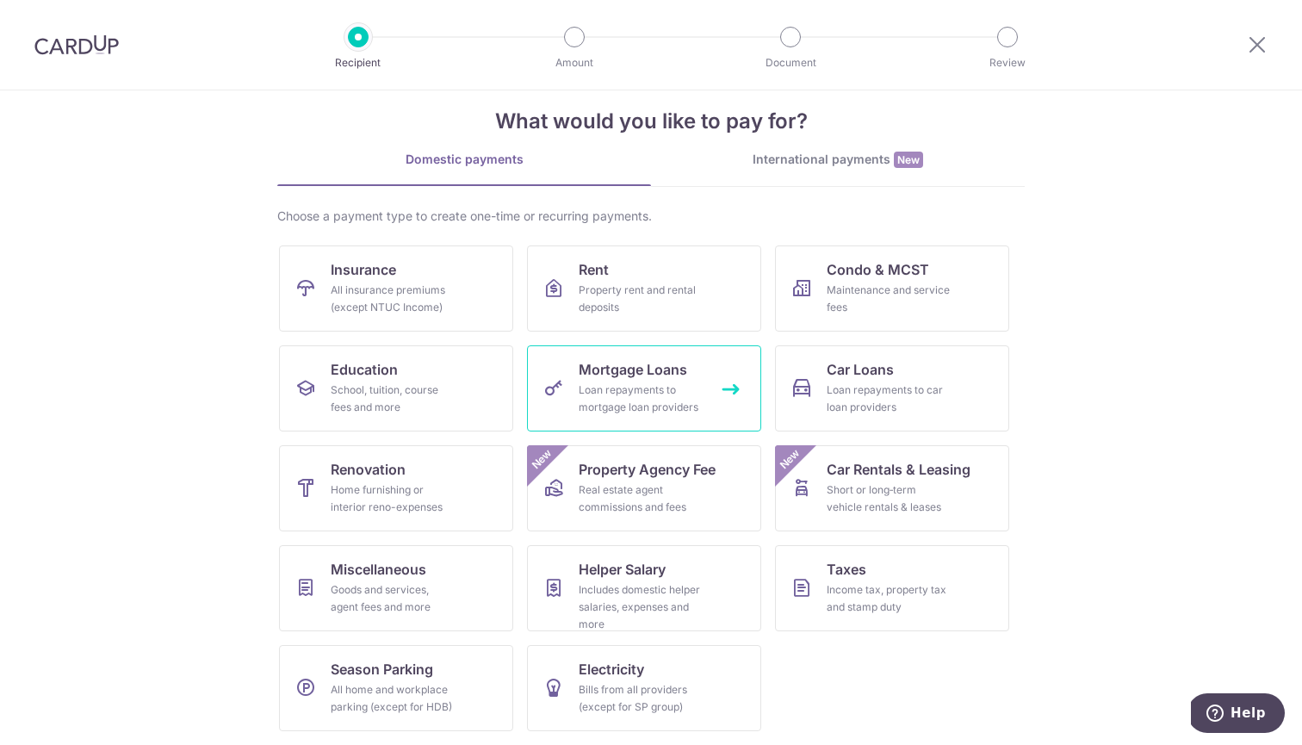
scroll to position [26, 0]
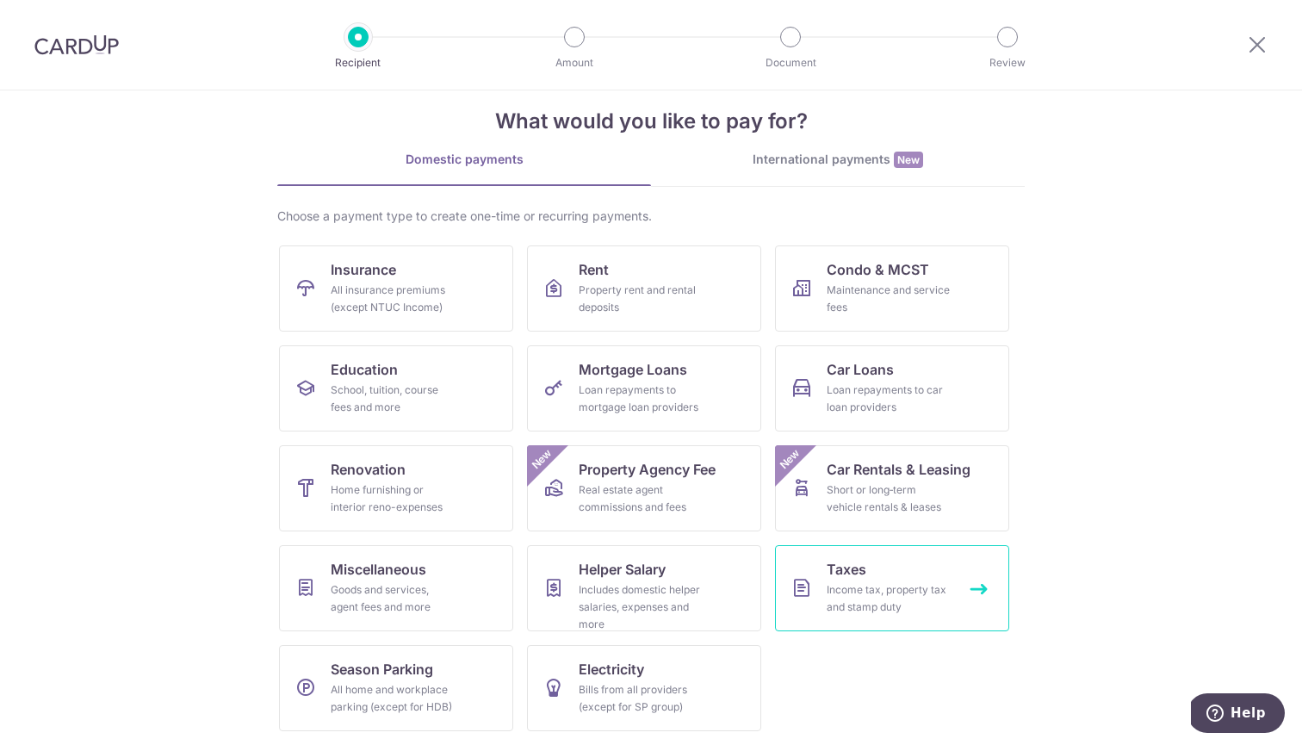
click at [845, 607] on div "Income tax, property tax and stamp duty" at bounding box center [889, 598] width 124 height 34
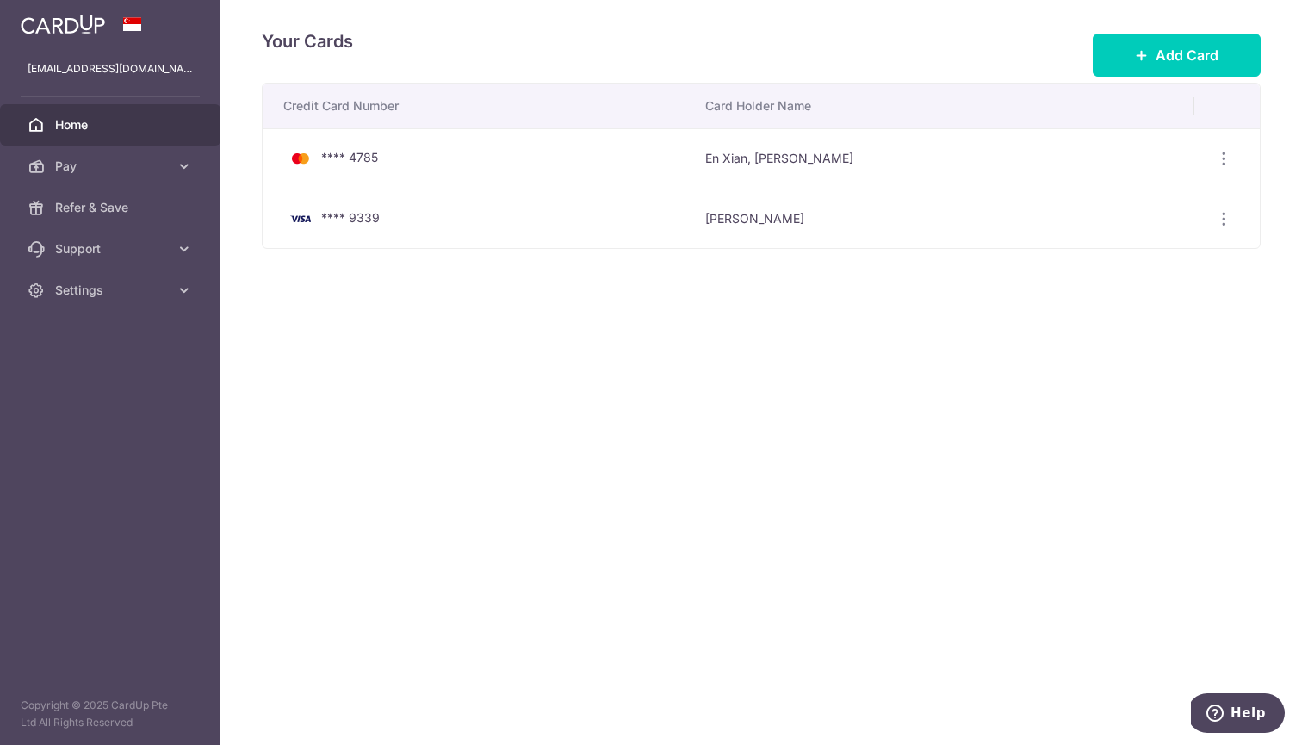
click at [65, 130] on span "Home" at bounding box center [112, 124] width 114 height 17
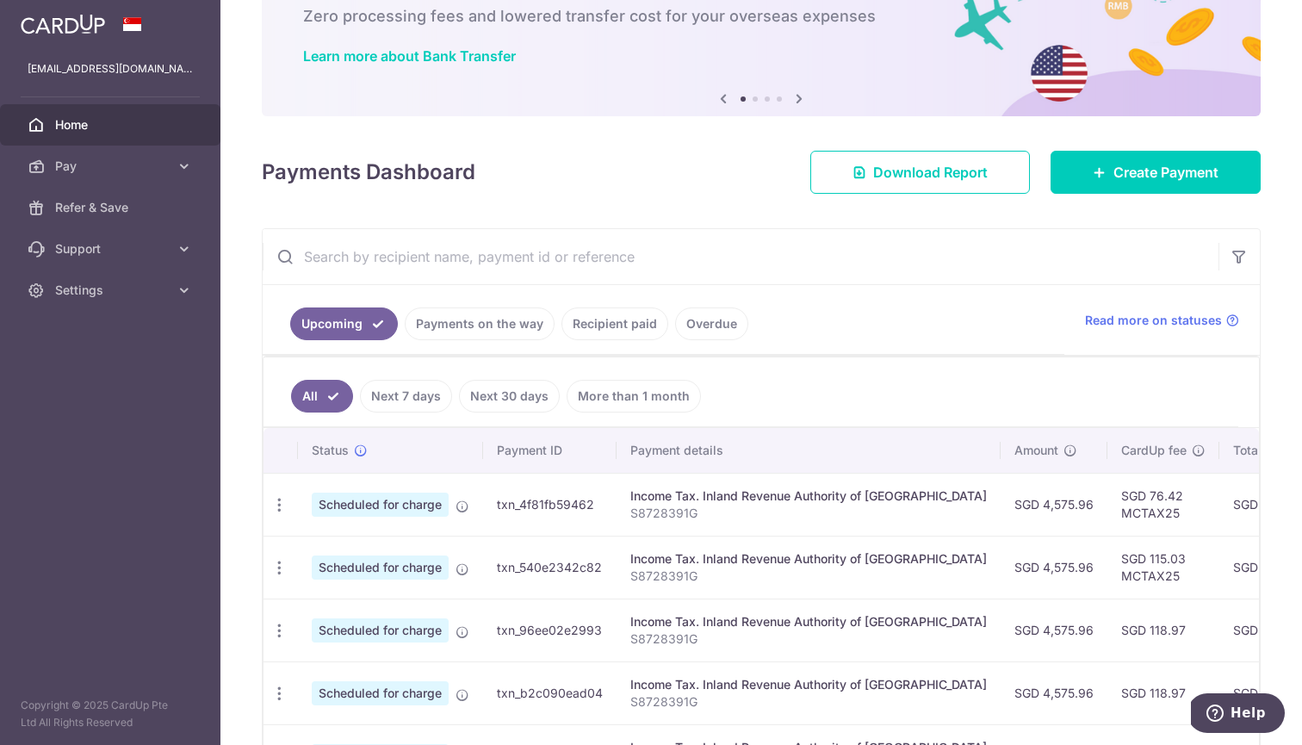
scroll to position [239, 0]
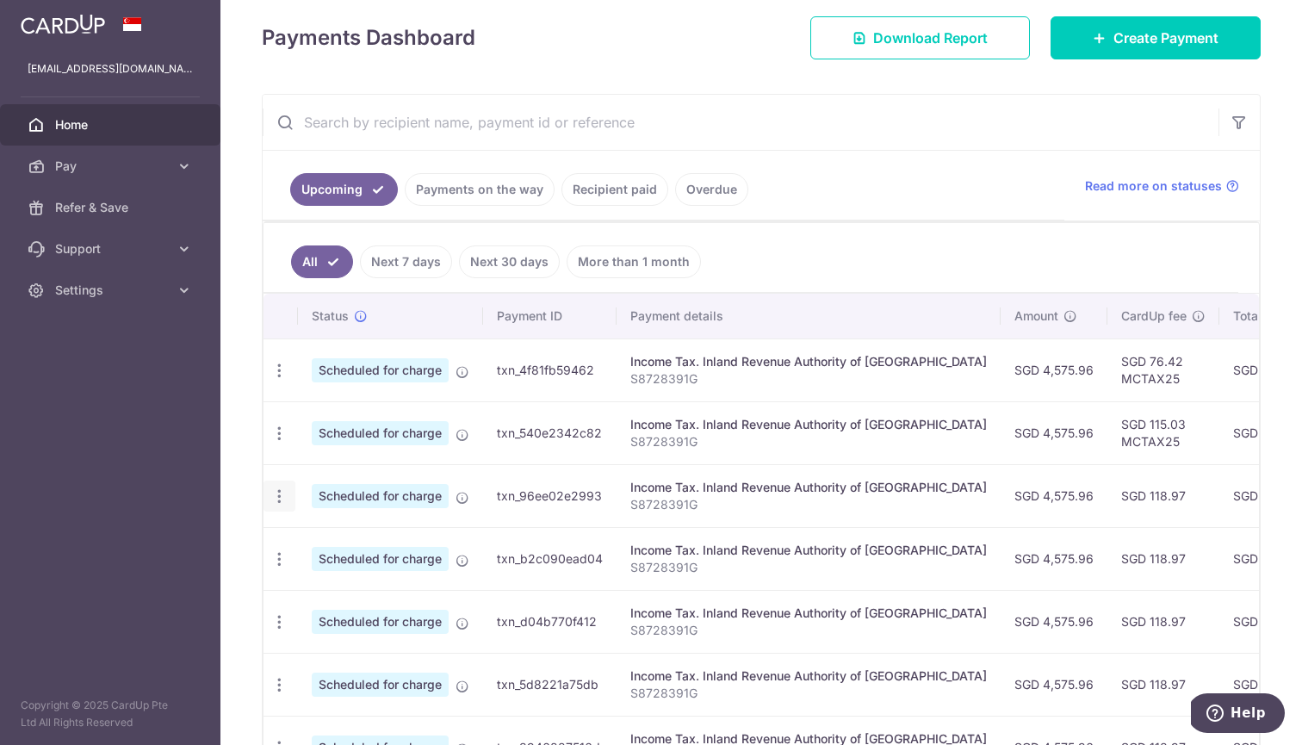
click at [279, 380] on icon "button" at bounding box center [279, 371] width 18 height 18
click at [339, 545] on span "Update payment" at bounding box center [371, 543] width 117 height 21
radio input "true"
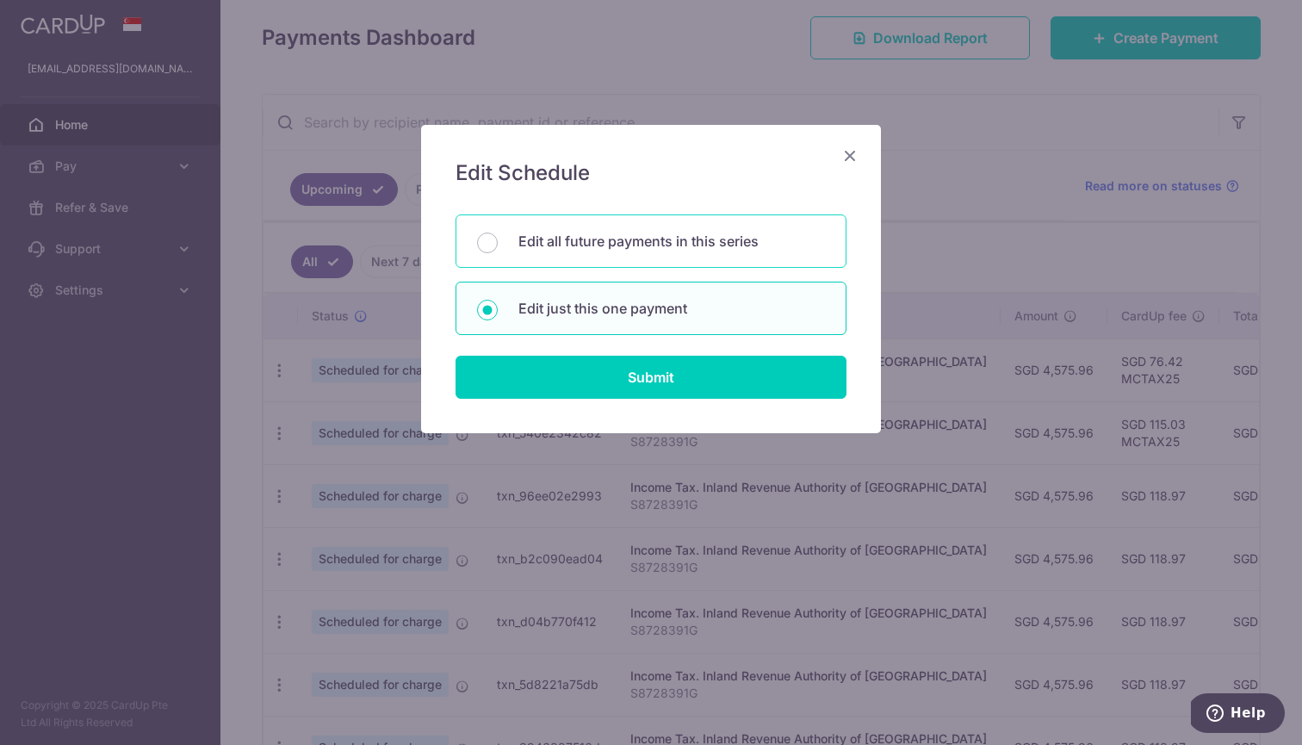
click at [599, 247] on p "Edit all future payments in this series" at bounding box center [672, 241] width 307 height 21
click at [498, 247] on input "Edit all future payments in this series" at bounding box center [487, 243] width 21 height 21
radio input "true"
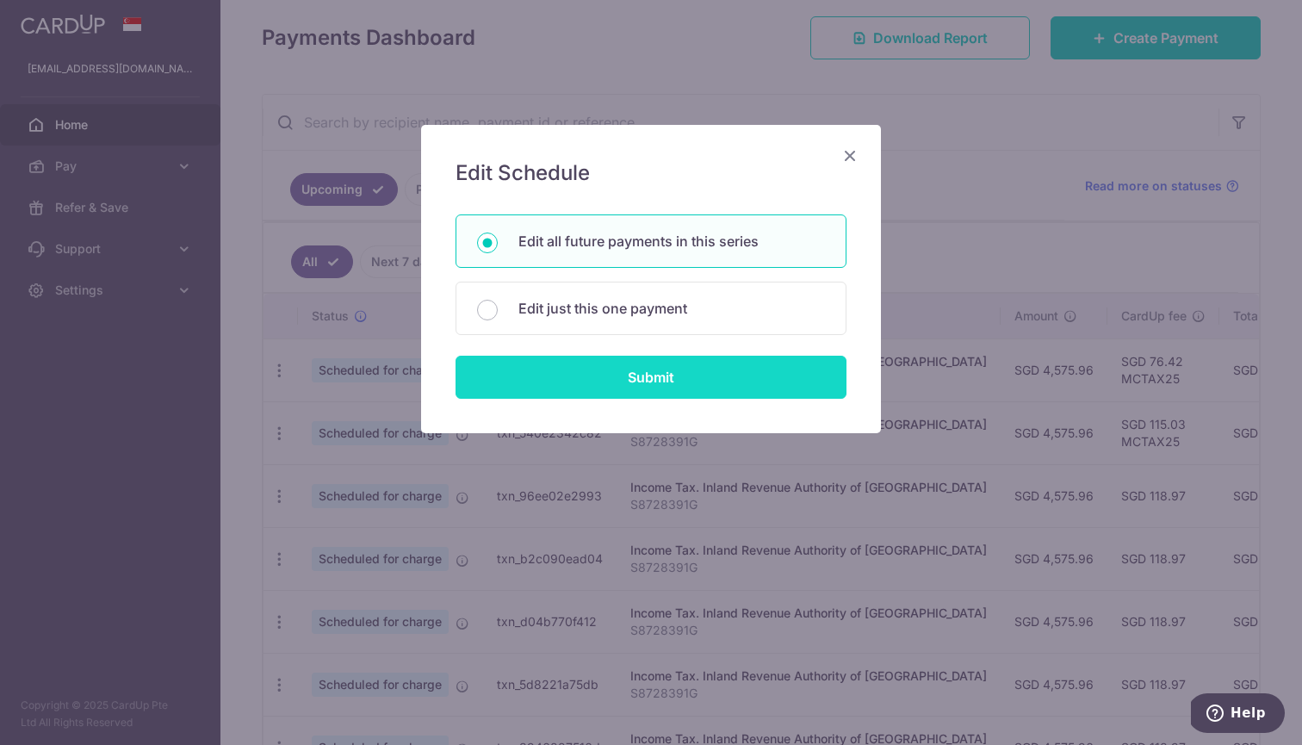
click at [601, 382] on input "Submit" at bounding box center [651, 377] width 391 height 43
radio input "true"
type input "4,575.96"
type input "S8728391G"
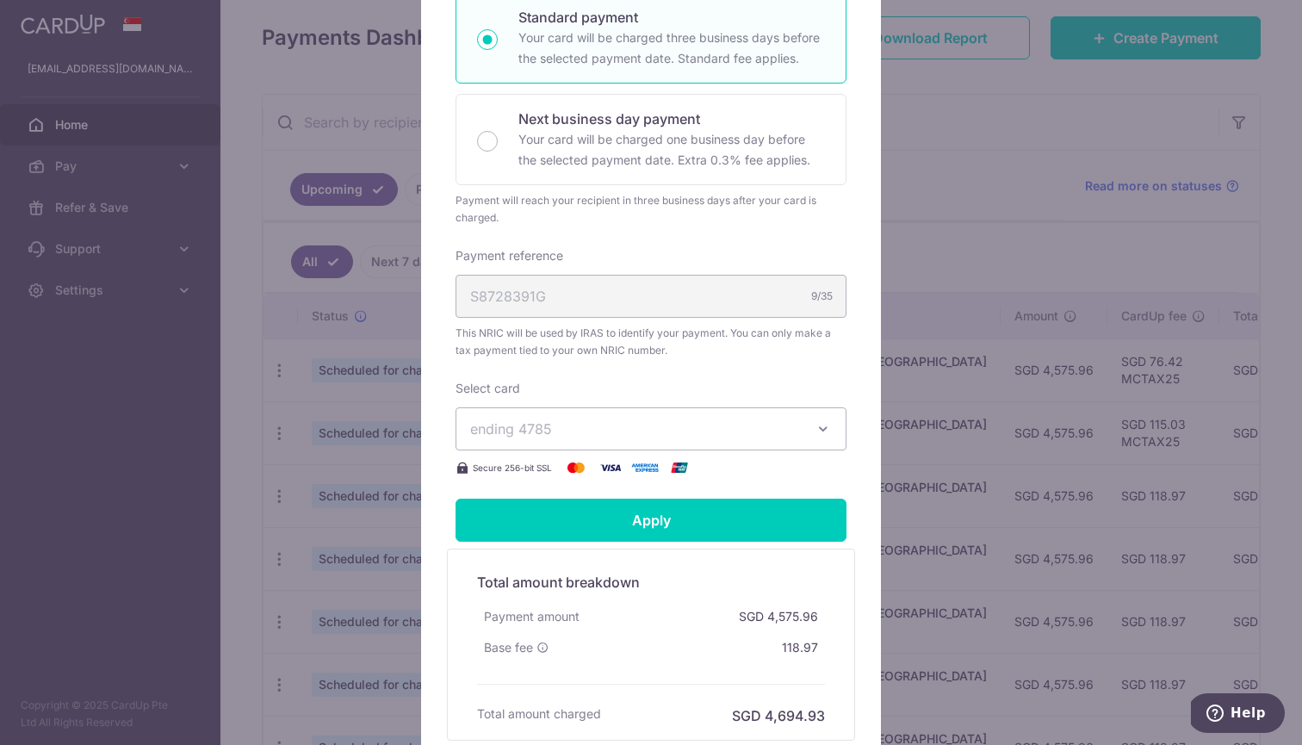
scroll to position [400, 0]
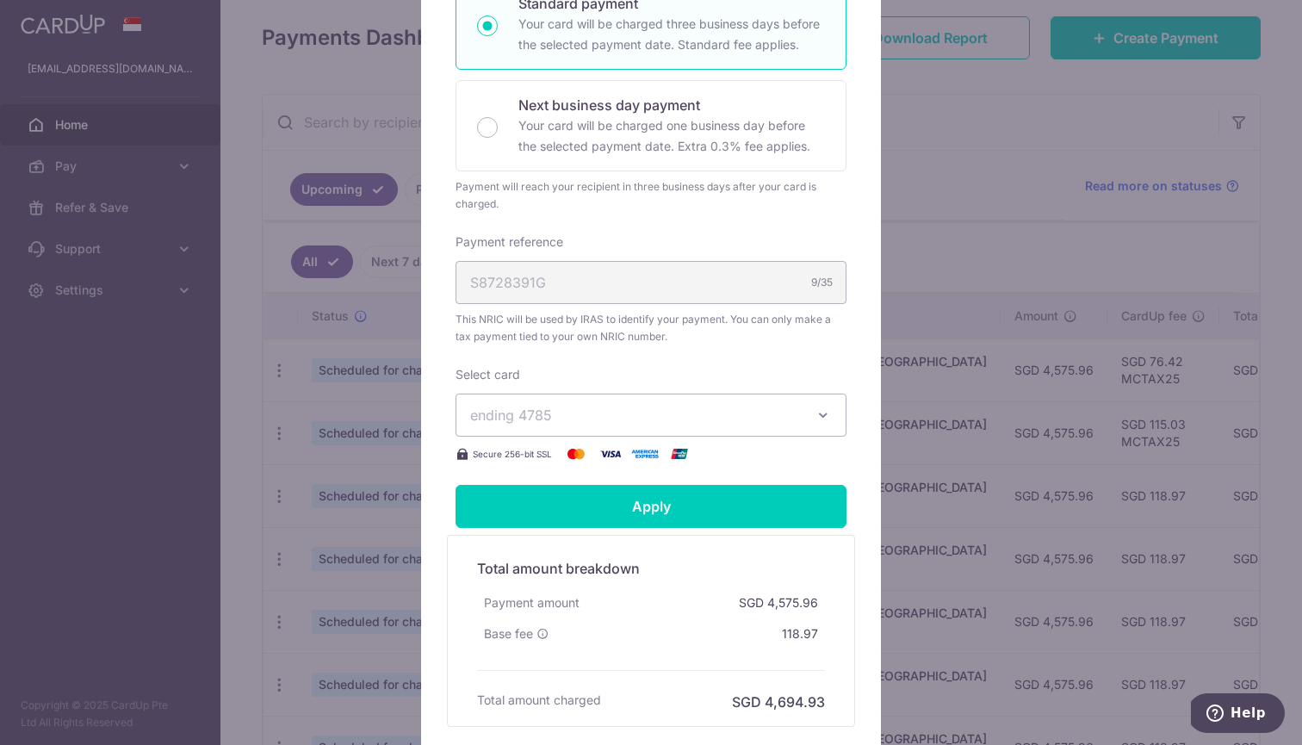
click at [589, 413] on span "ending 4785" at bounding box center [635, 415] width 331 height 21
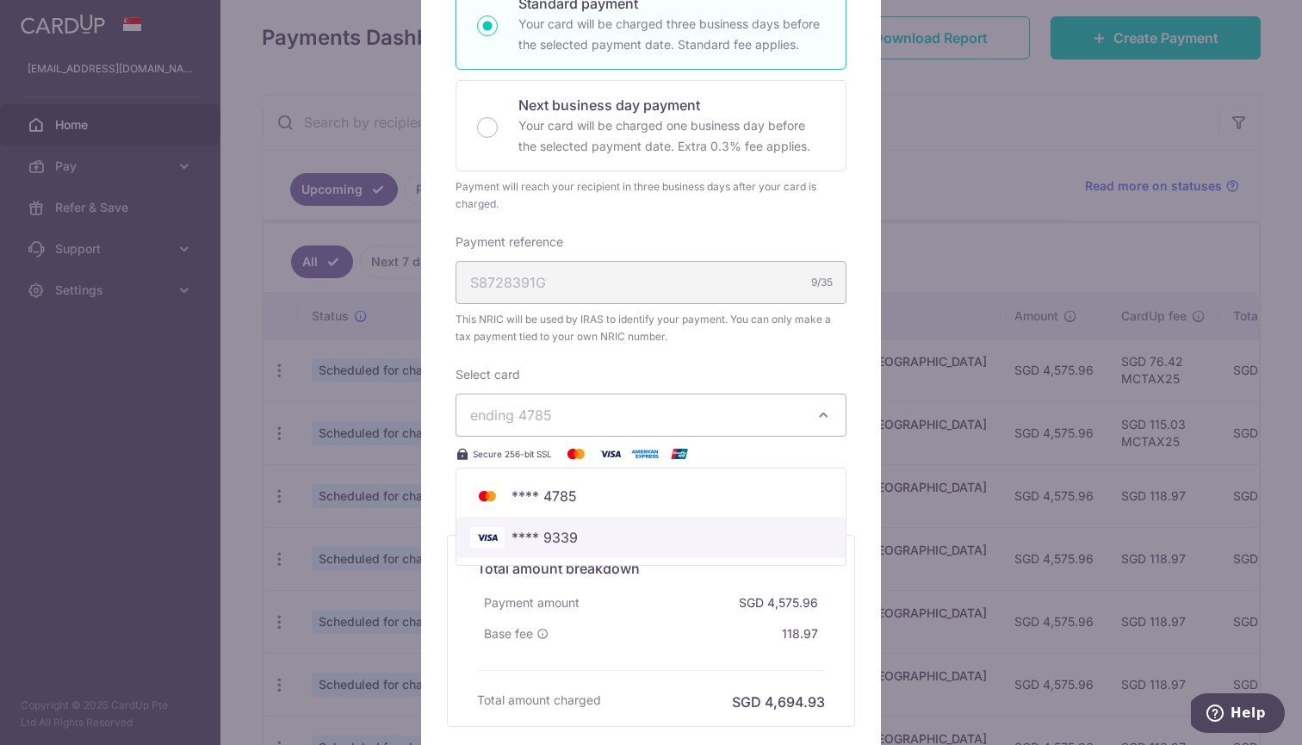
click at [556, 531] on span "**** 9339" at bounding box center [545, 537] width 66 height 21
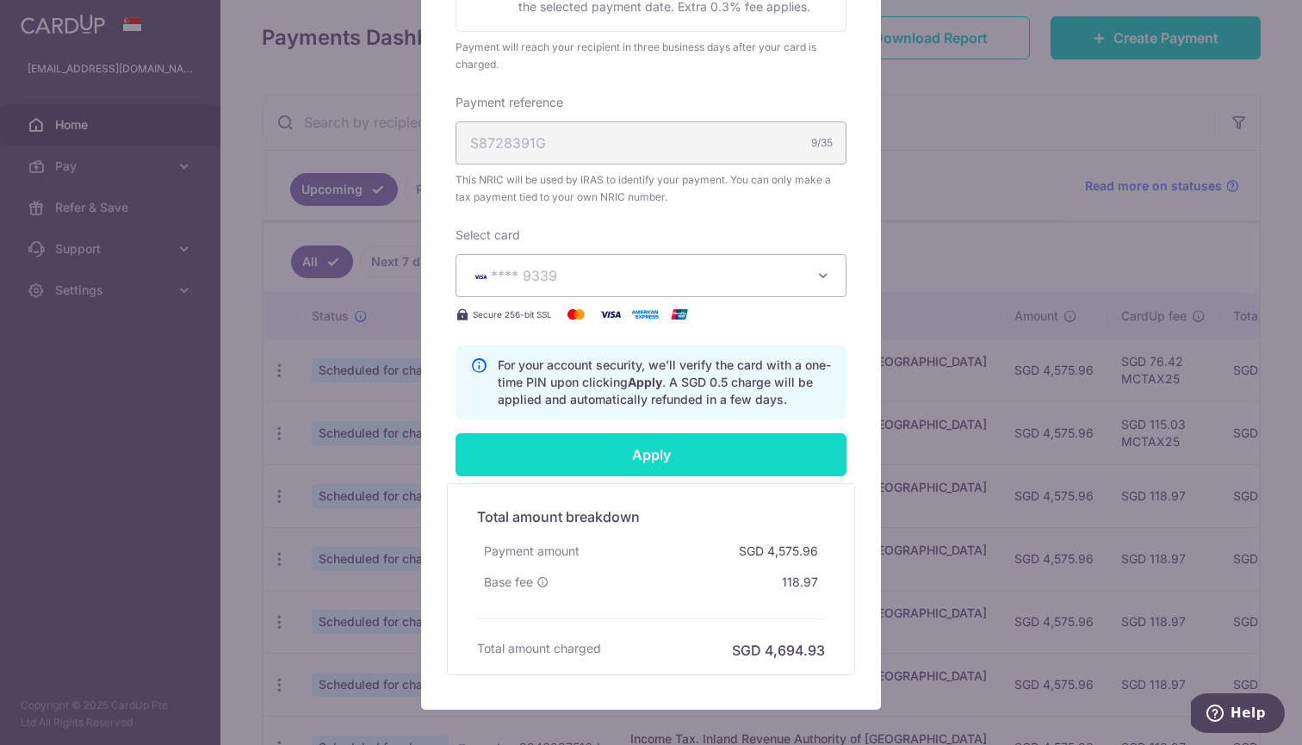
scroll to position [544, 0]
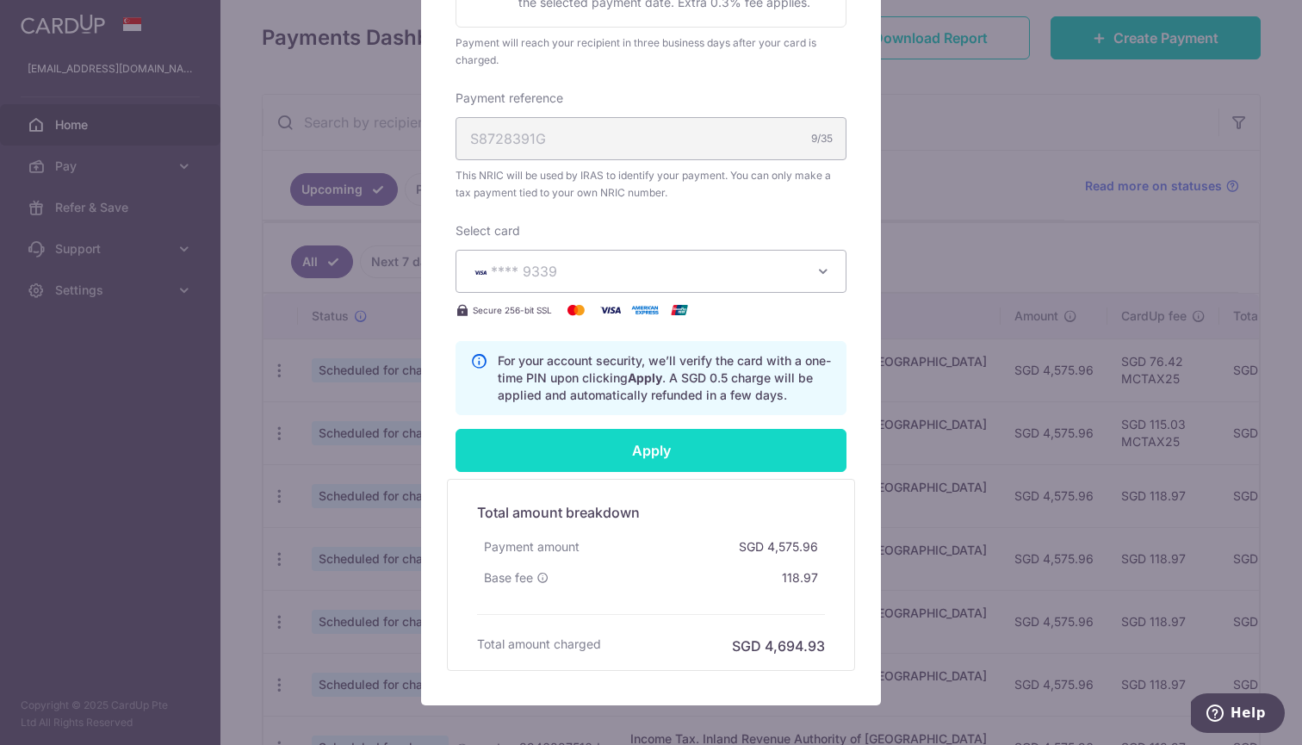
click at [619, 447] on input "Apply" at bounding box center [651, 450] width 391 height 43
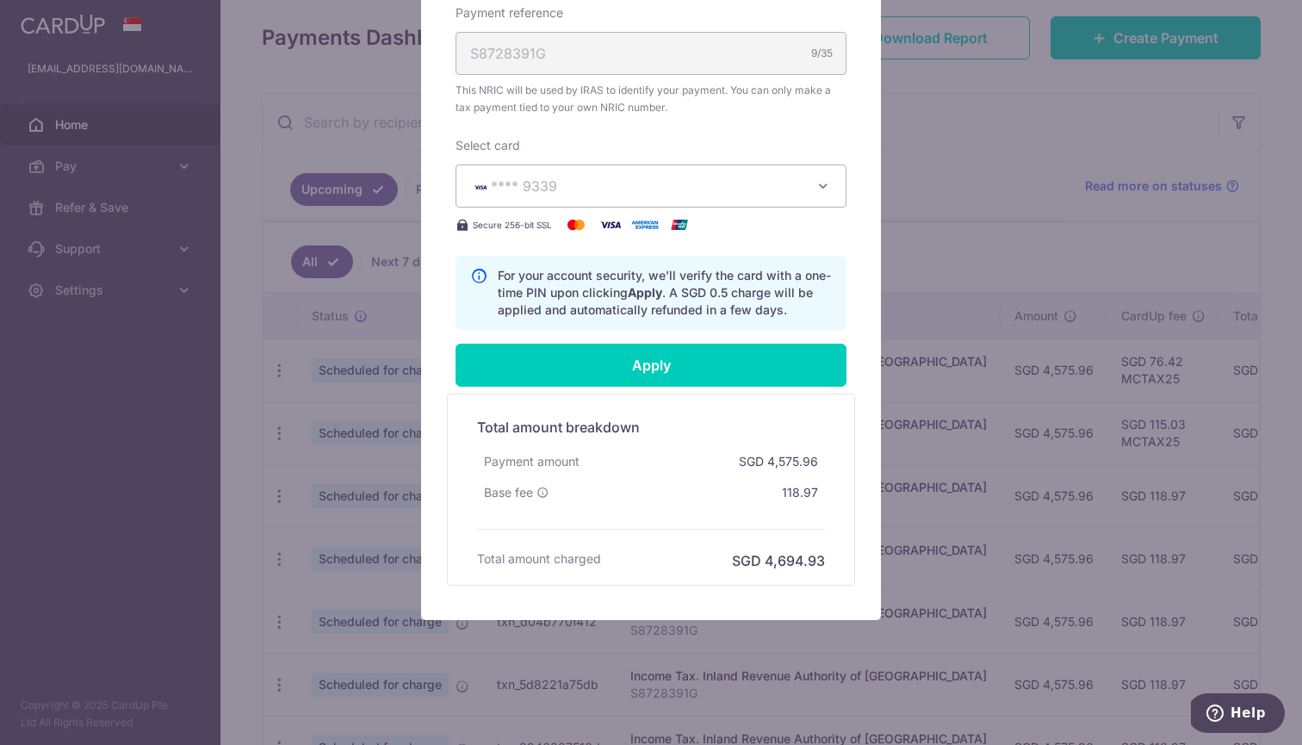
type input "Successfully Applied"
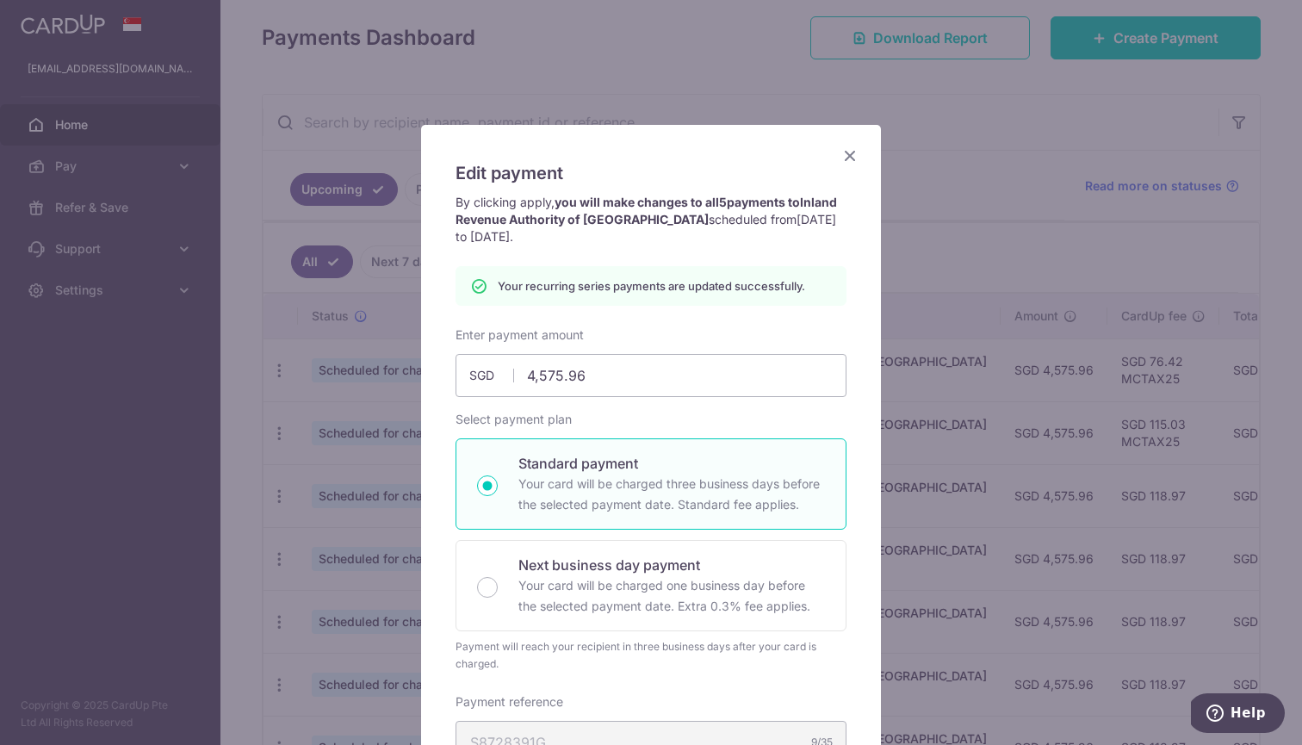
scroll to position [0, 0]
click at [853, 146] on icon "Close" at bounding box center [850, 156] width 21 height 22
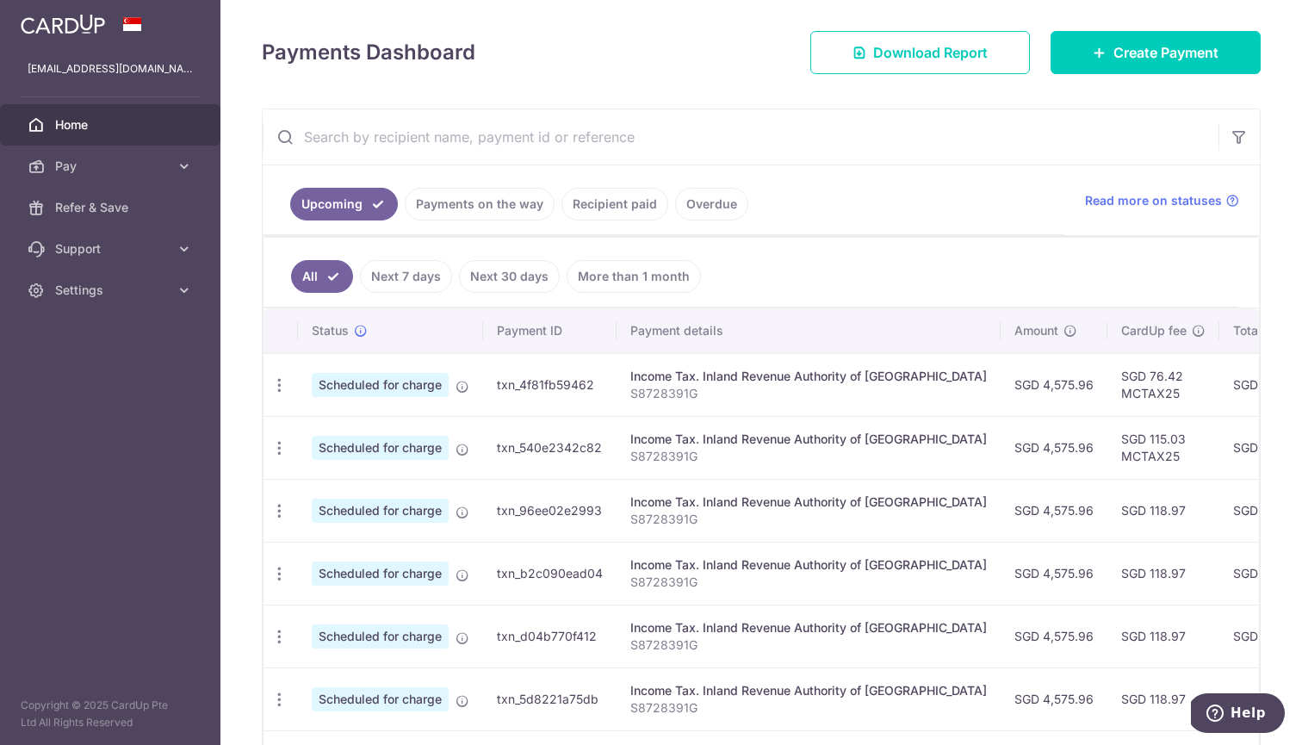
scroll to position [231, 0]
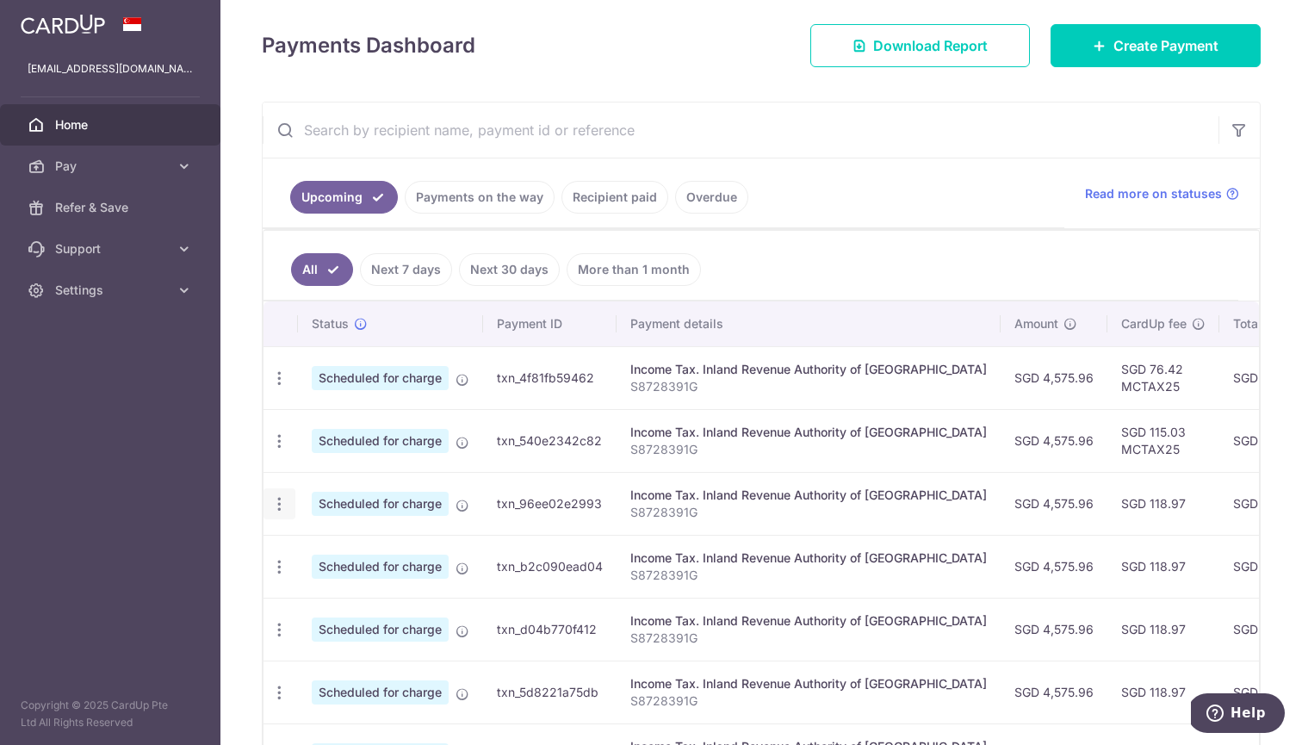
click at [274, 515] on div "Update payment Cancel payment" at bounding box center [280, 504] width 32 height 32
click at [281, 388] on icon "button" at bounding box center [279, 379] width 18 height 18
click at [318, 558] on span "Update payment" at bounding box center [371, 551] width 117 height 21
radio input "true"
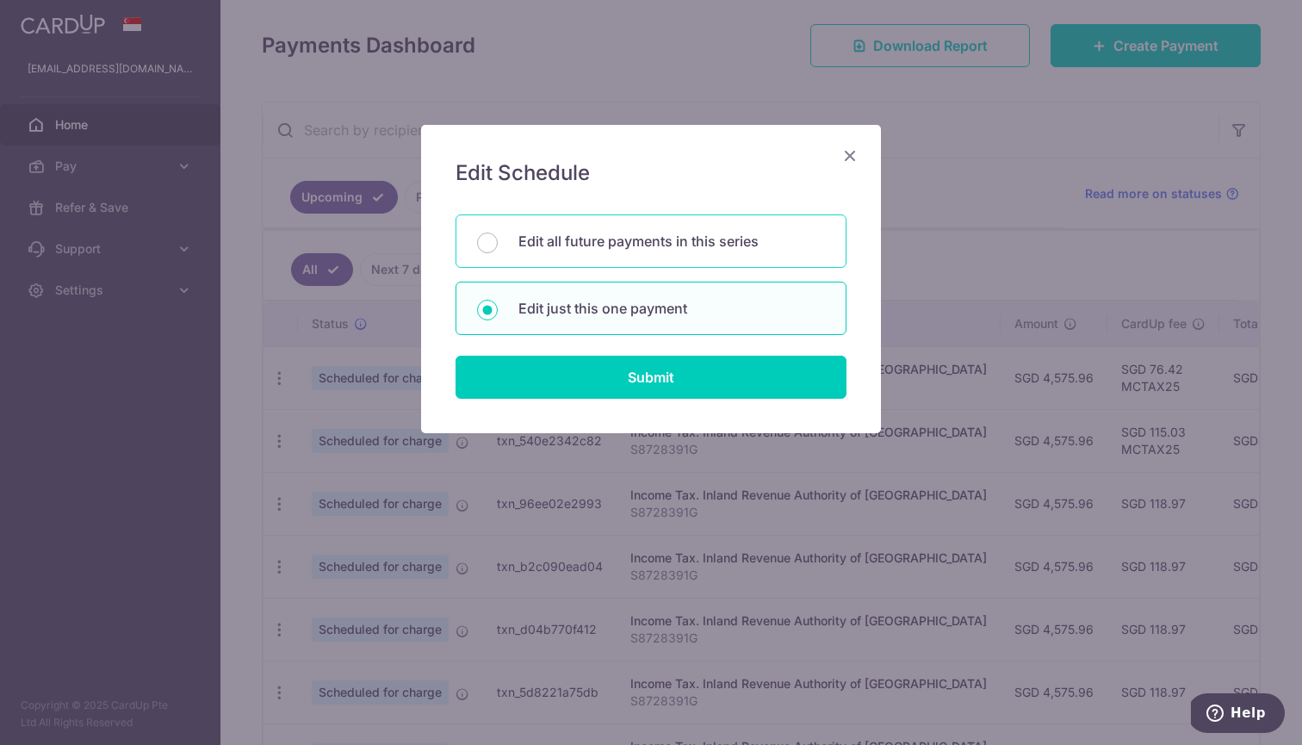
click at [618, 239] on p "Edit all future payments in this series" at bounding box center [672, 241] width 307 height 21
click at [498, 239] on input "Edit all future payments in this series" at bounding box center [487, 243] width 21 height 21
radio input "true"
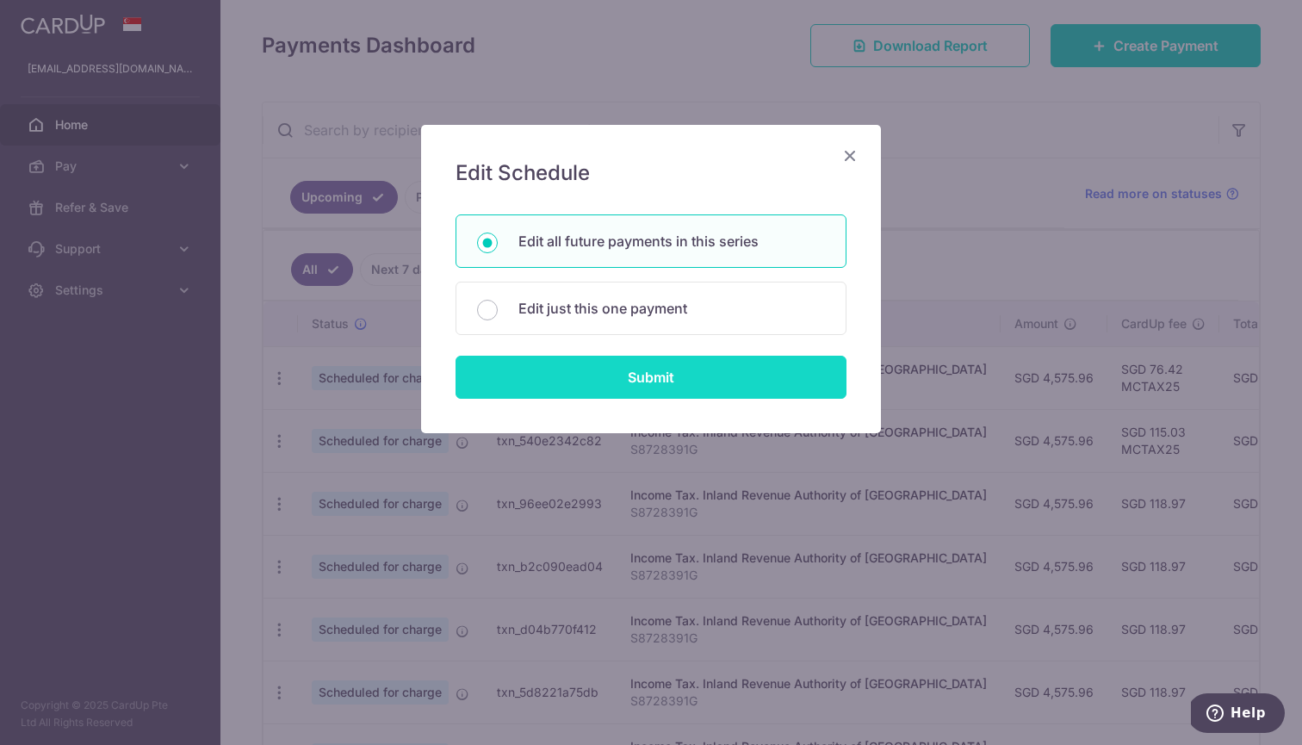
click at [566, 382] on input "Submit" at bounding box center [651, 377] width 391 height 43
radio input "true"
type input "4,575.96"
type input "S8728391G"
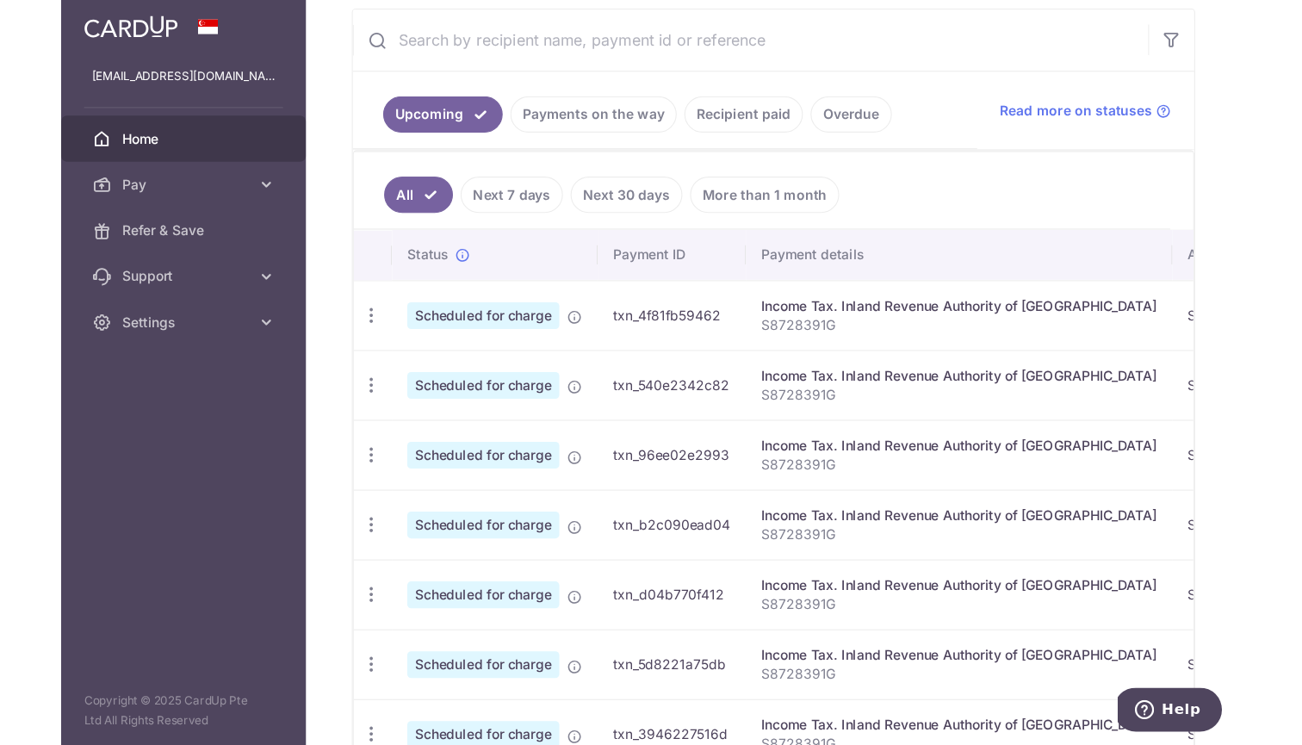
scroll to position [327, 0]
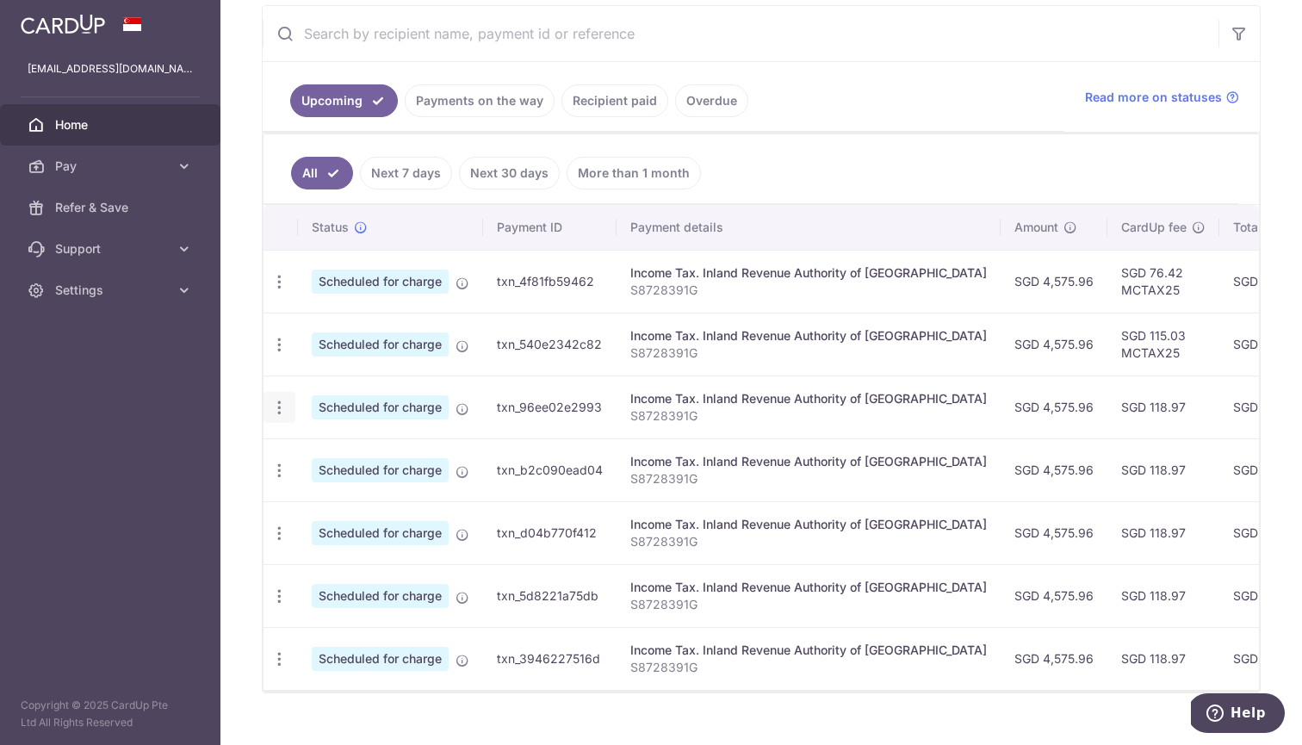
click at [277, 291] on icon "button" at bounding box center [279, 282] width 18 height 18
click at [336, 448] on span "Update payment" at bounding box center [371, 454] width 117 height 21
radio input "true"
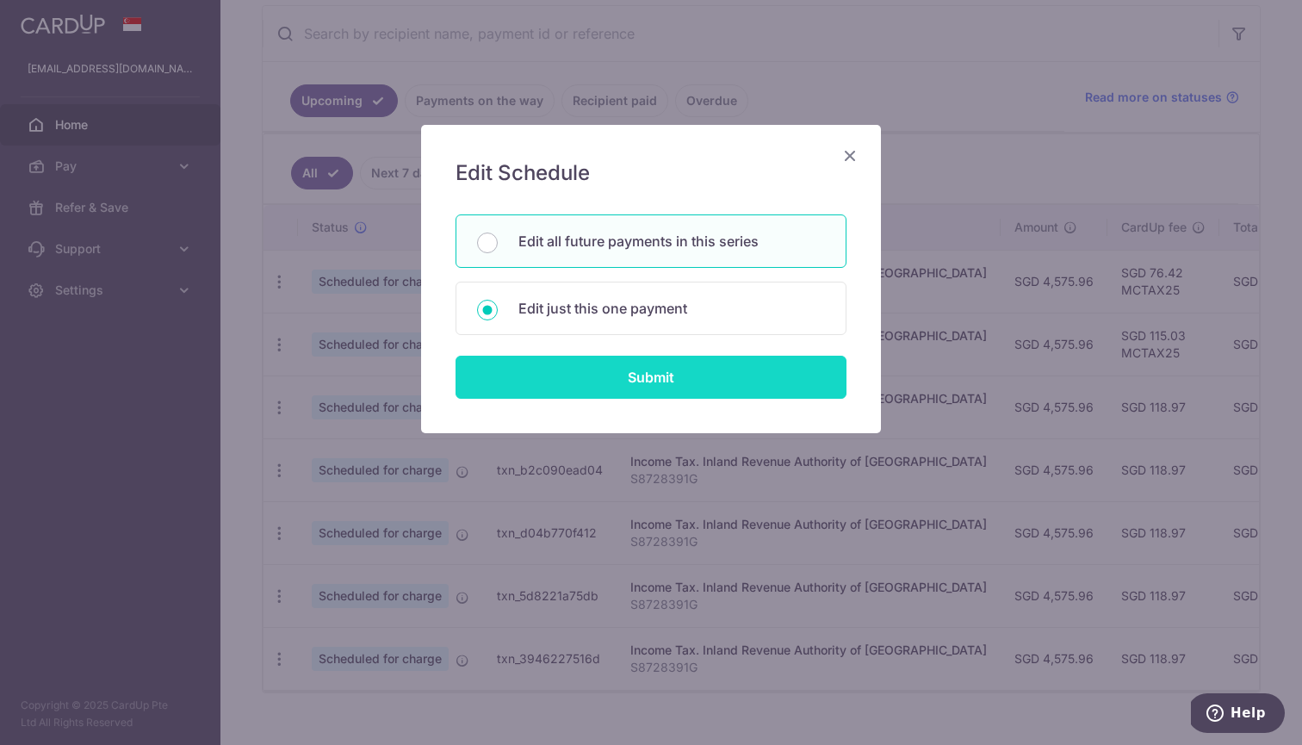
click at [555, 374] on input "Submit" at bounding box center [651, 377] width 391 height 43
radio input "true"
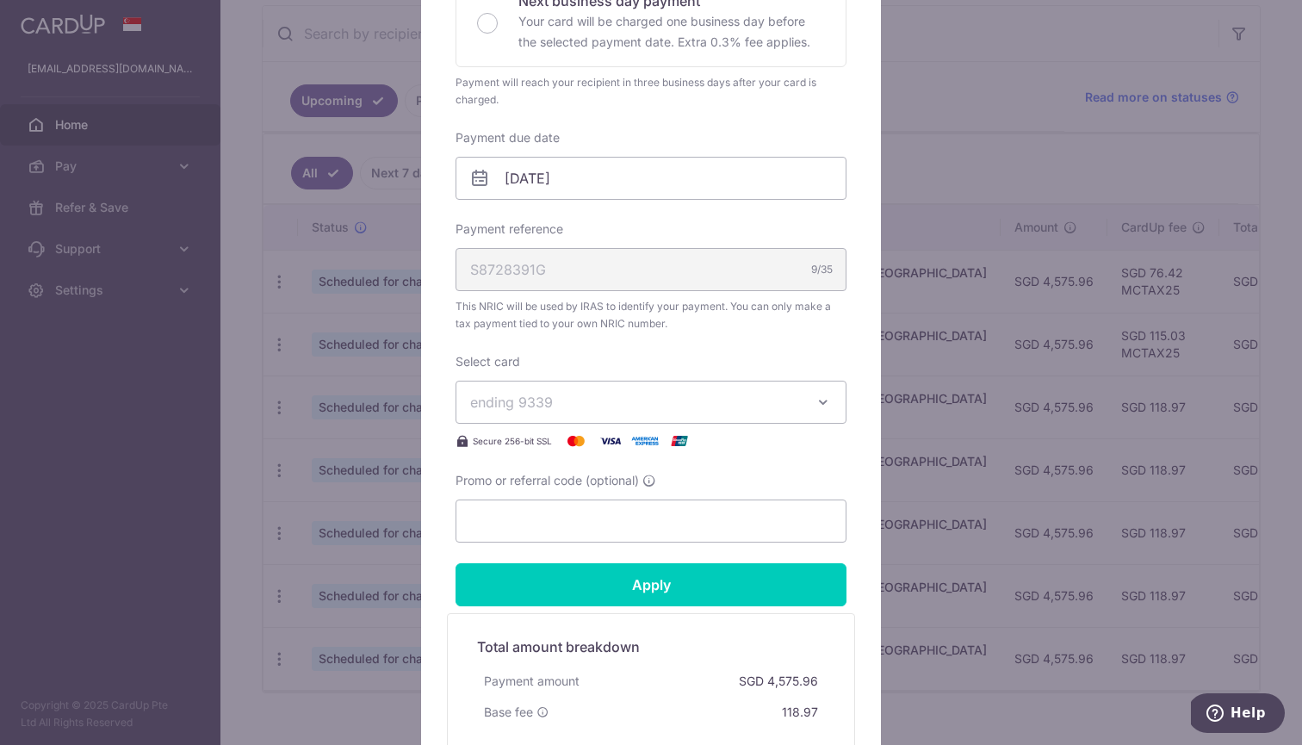
scroll to position [473, 0]
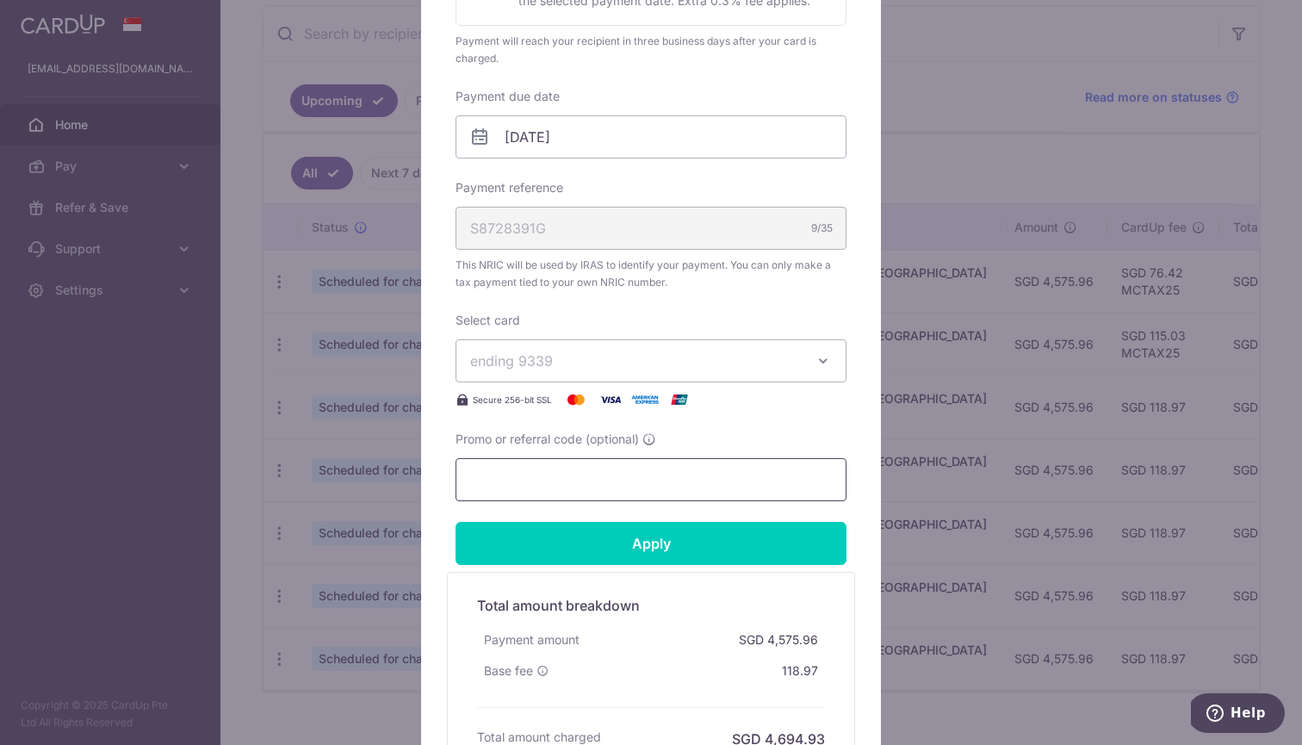
click at [513, 471] on input "Promo or referral code (optional)" at bounding box center [651, 479] width 391 height 43
paste input "VTAX25R"
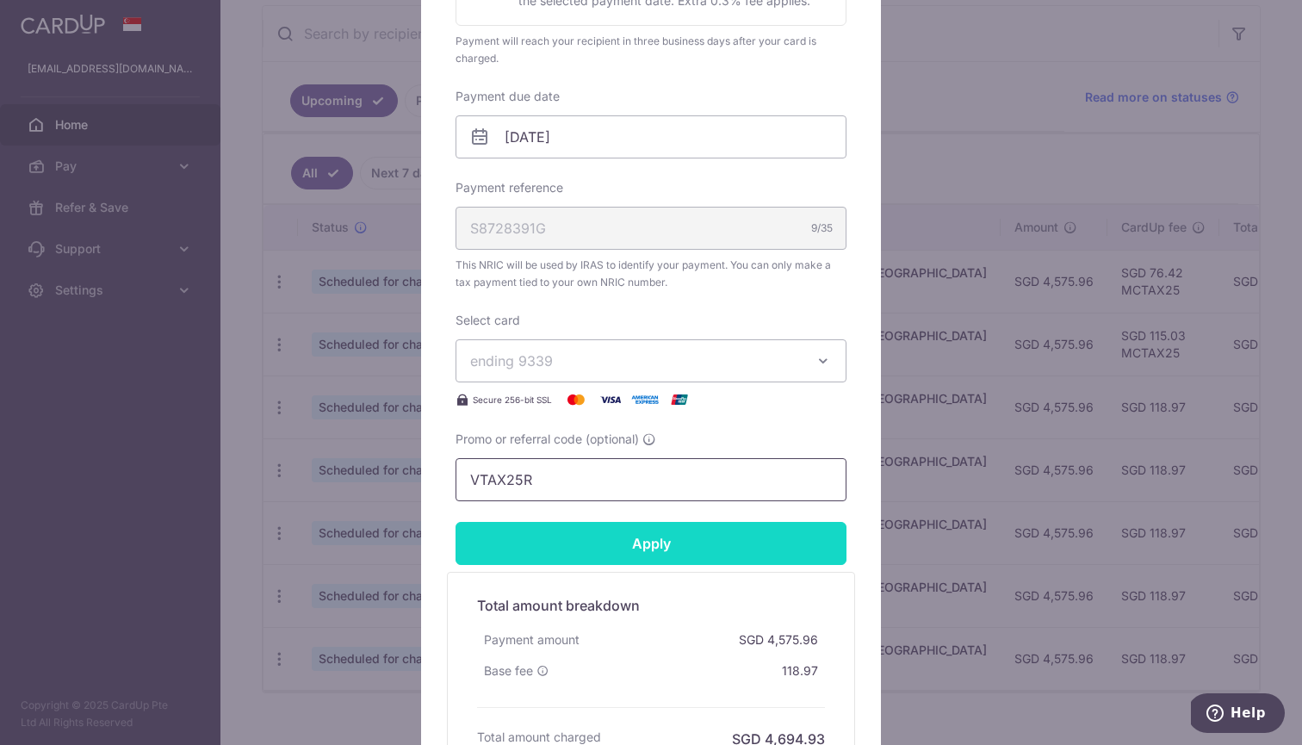
type input "VTAX25R"
click at [562, 553] on input "Apply" at bounding box center [651, 543] width 391 height 43
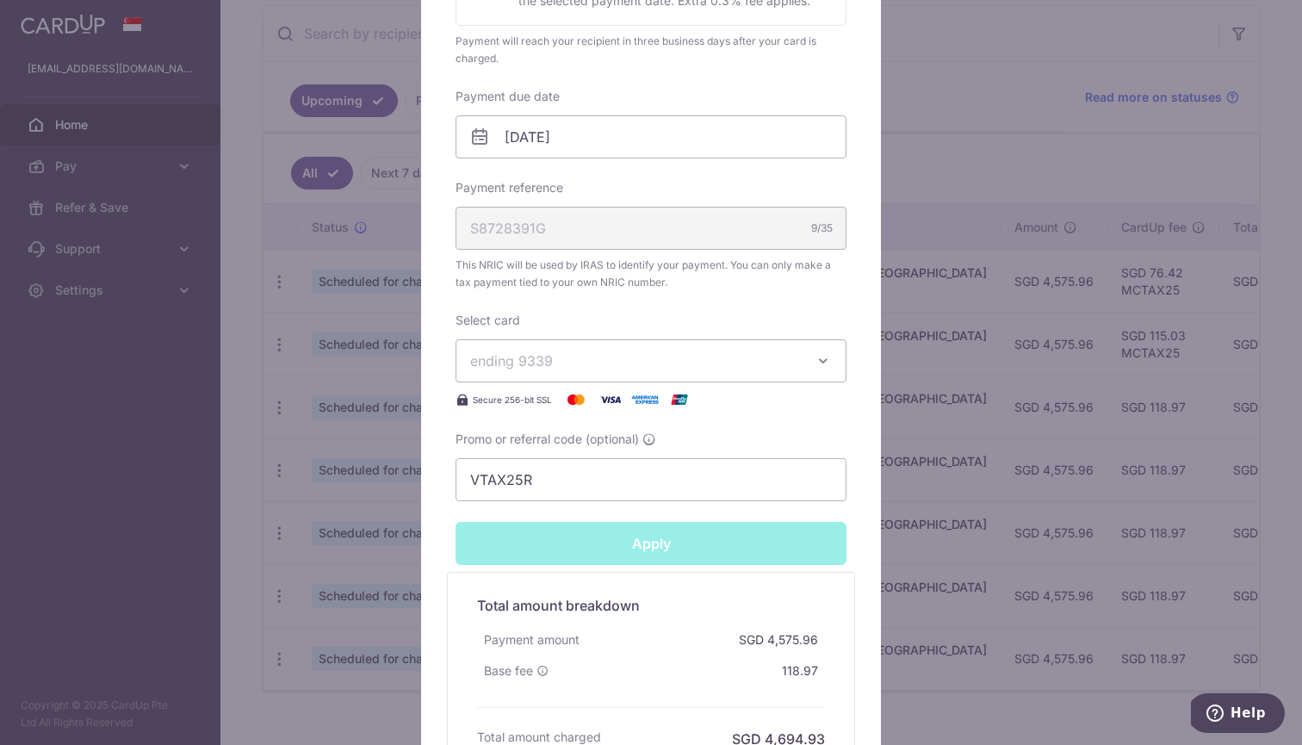
type input "Successfully Applied"
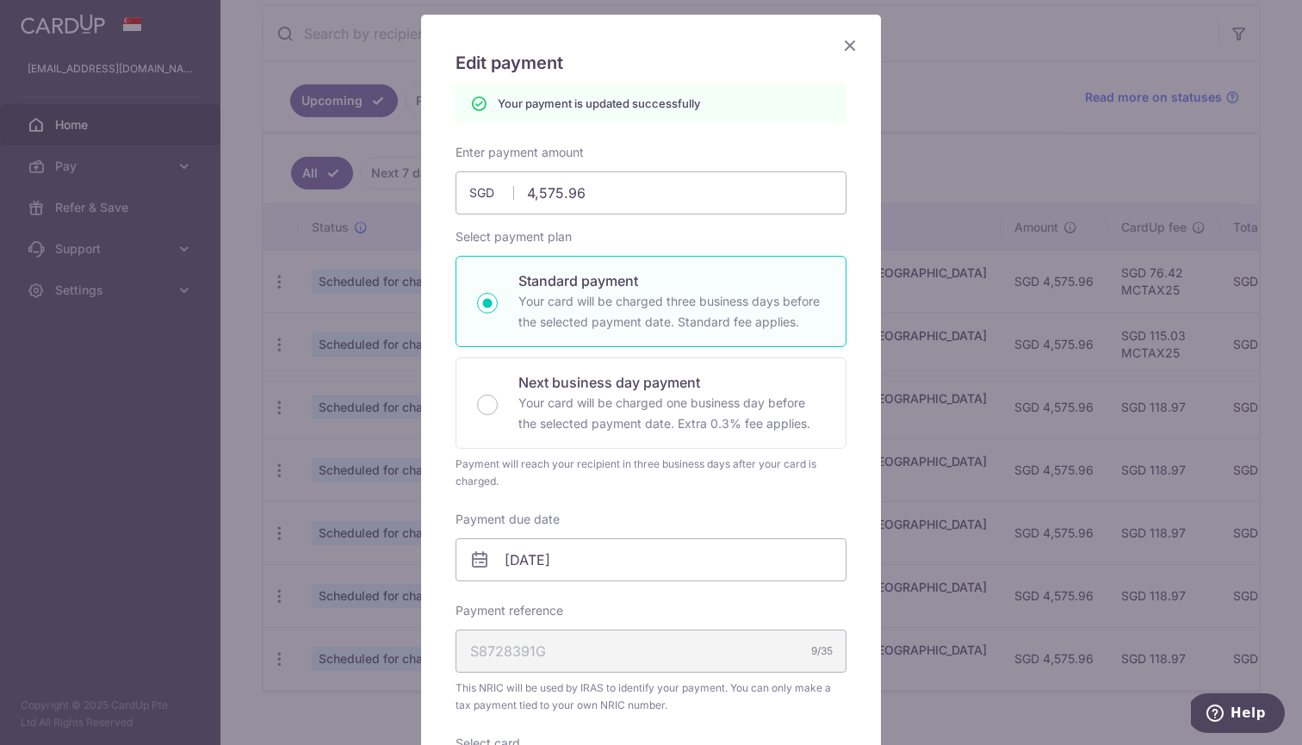
scroll to position [92, 0]
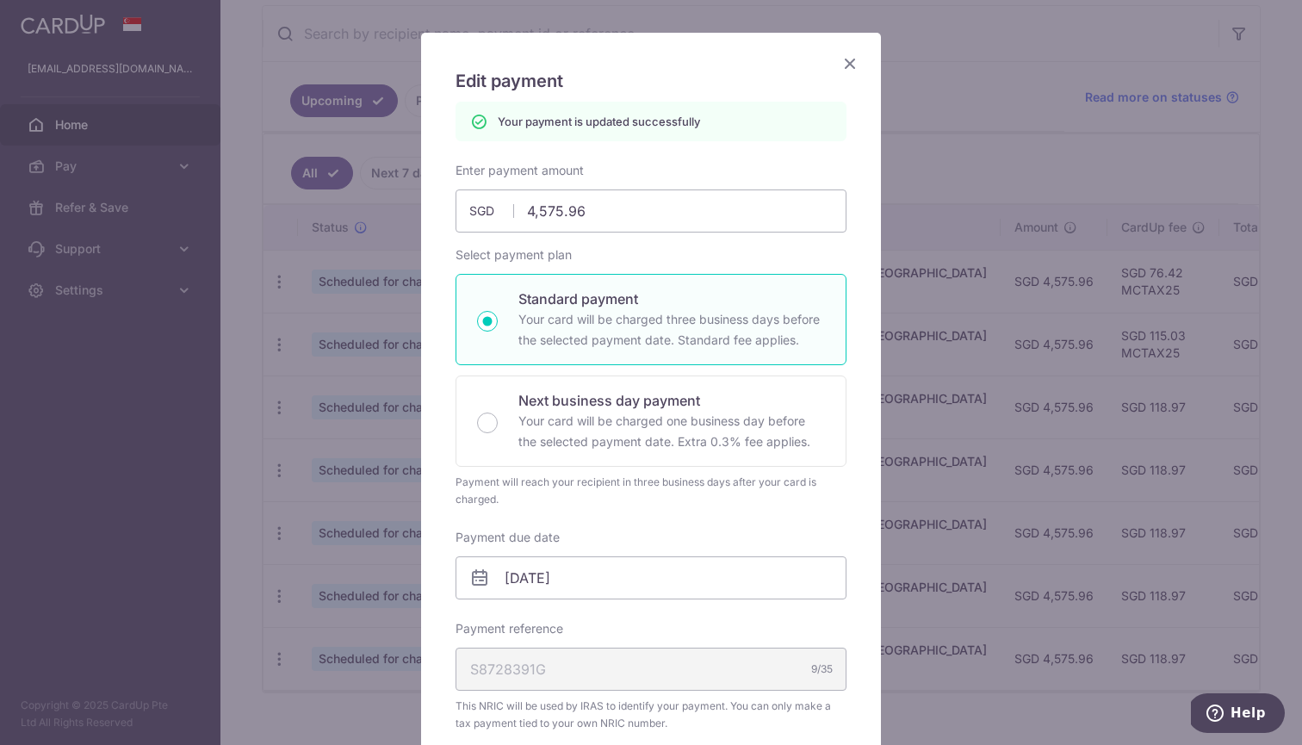
click at [865, 60] on div "Edit payment By clicking apply, you will make changes to all 5 payments to Inla…" at bounding box center [651, 636] width 460 height 1207
click at [842, 62] on icon "Close" at bounding box center [850, 64] width 21 height 22
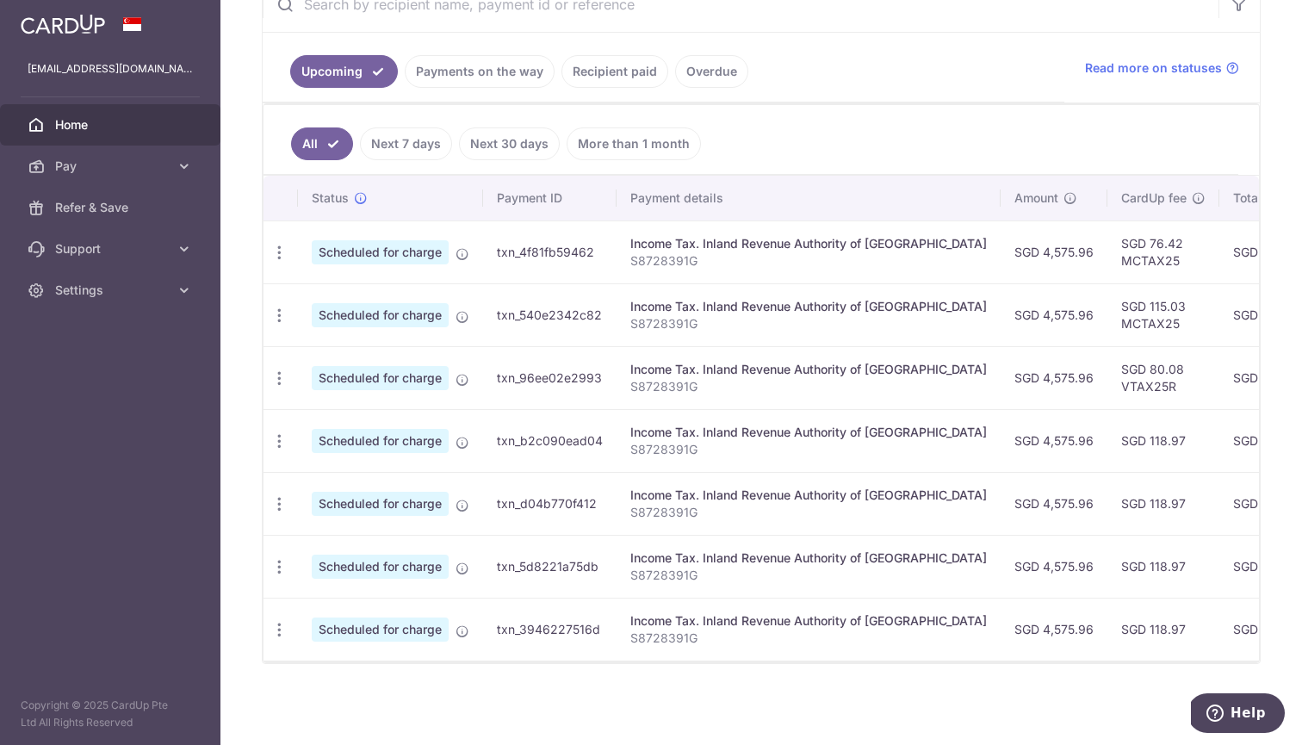
scroll to position [357, 0]
click at [278, 262] on icon "button" at bounding box center [279, 253] width 18 height 18
click at [308, 494] on link "Update payment" at bounding box center [353, 488] width 179 height 41
radio input "true"
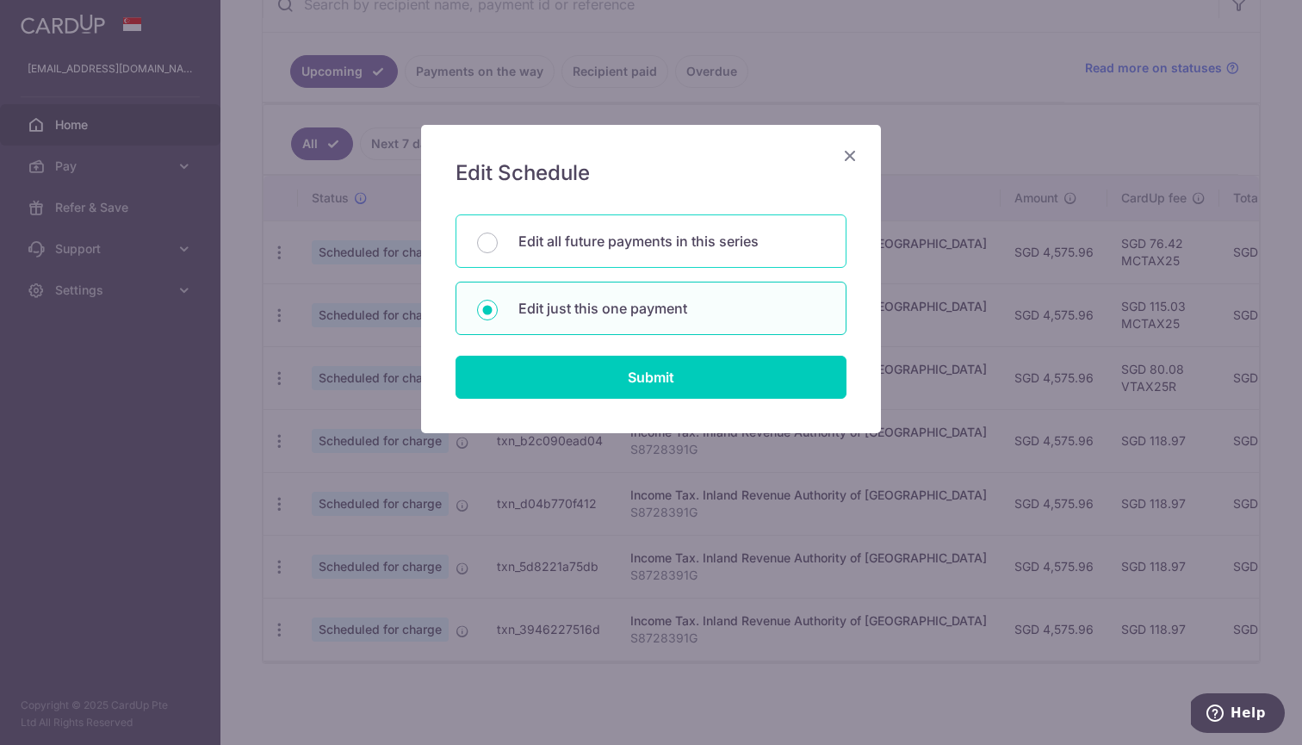
click at [643, 245] on p "Edit all future payments in this series" at bounding box center [672, 241] width 307 height 21
click at [498, 245] on input "Edit all future payments in this series" at bounding box center [487, 243] width 21 height 21
radio input "true"
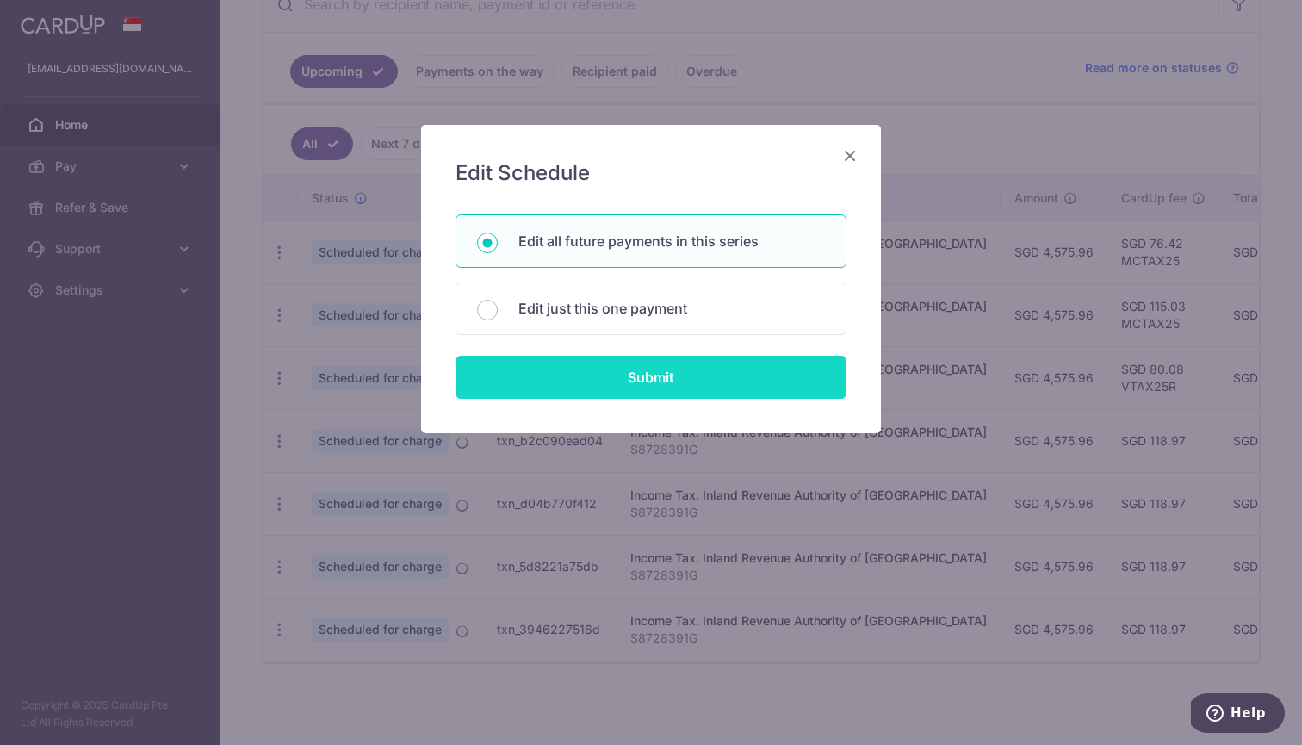
click at [575, 391] on input "Submit" at bounding box center [651, 377] width 391 height 43
radio input "true"
type input "4,575.96"
type input "S8728391G"
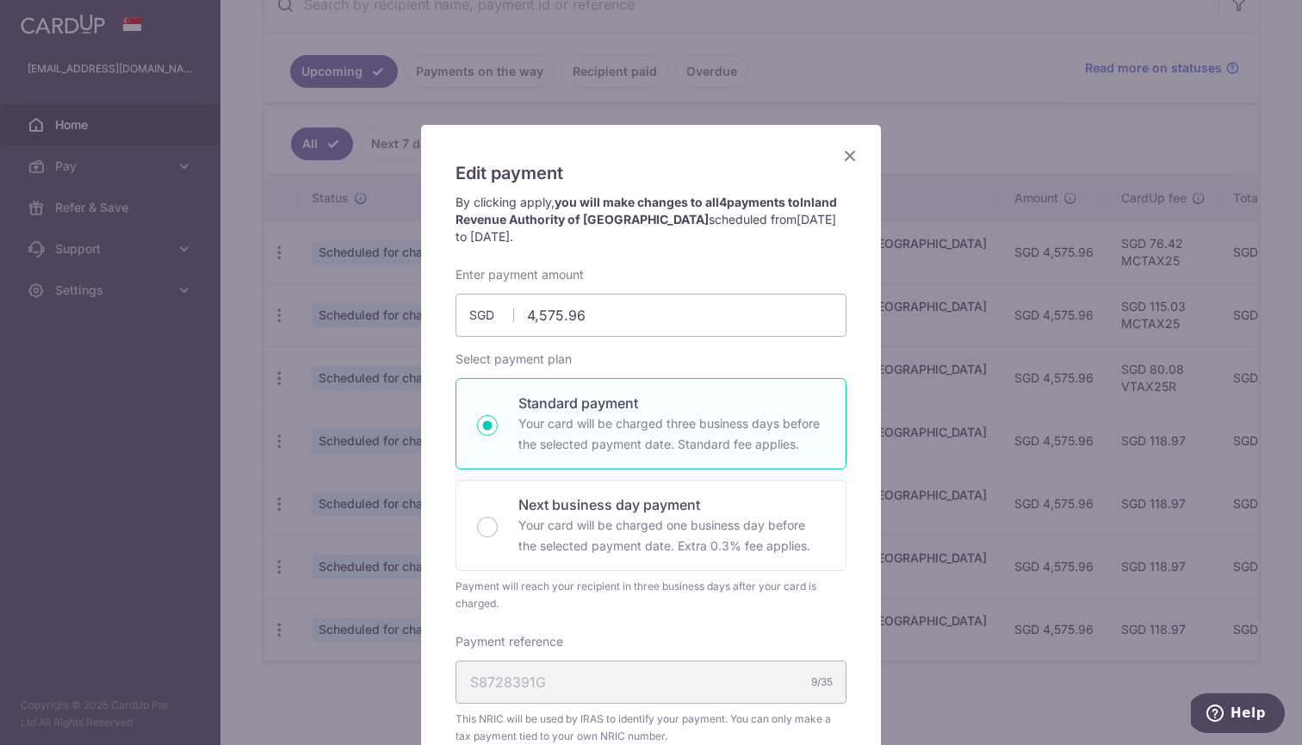
scroll to position [0, 0]
click at [853, 148] on icon "Close" at bounding box center [850, 156] width 21 height 22
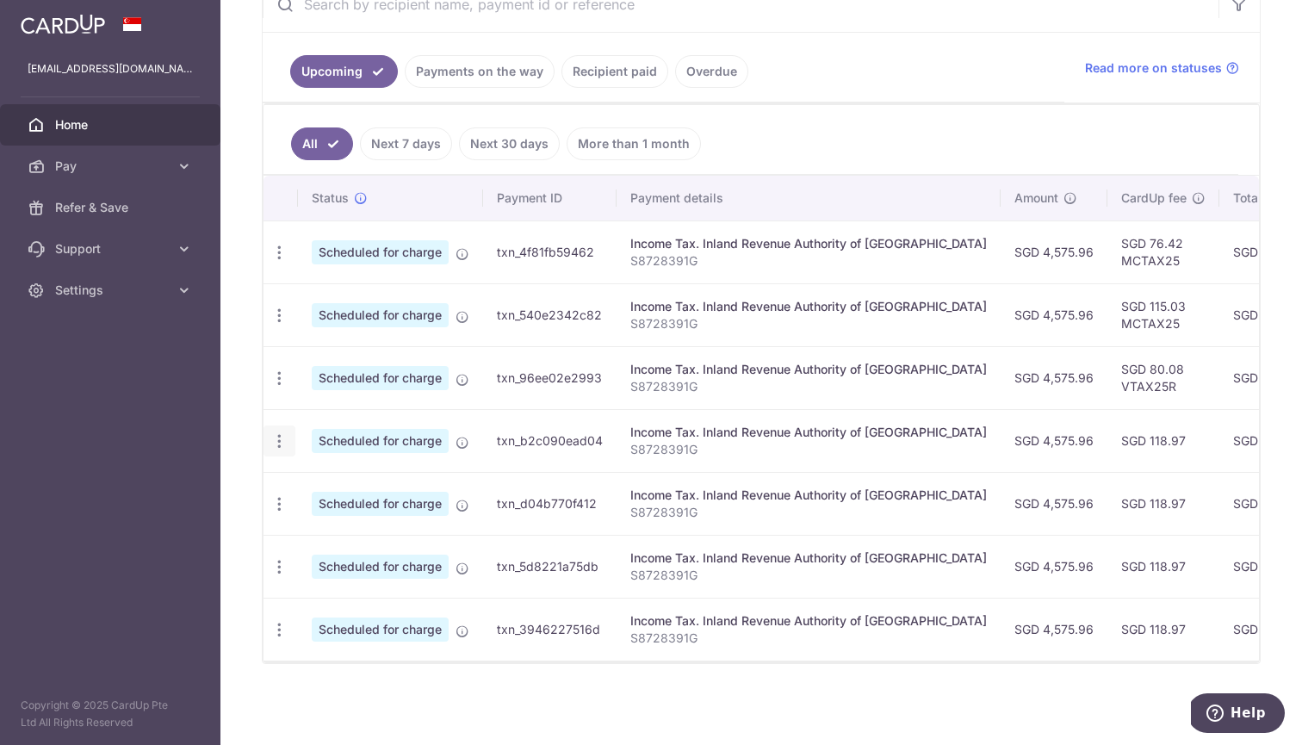
scroll to position [0, 1]
click at [283, 262] on icon "button" at bounding box center [279, 253] width 18 height 18
click at [344, 487] on span "Update payment" at bounding box center [370, 488] width 117 height 21
radio input "true"
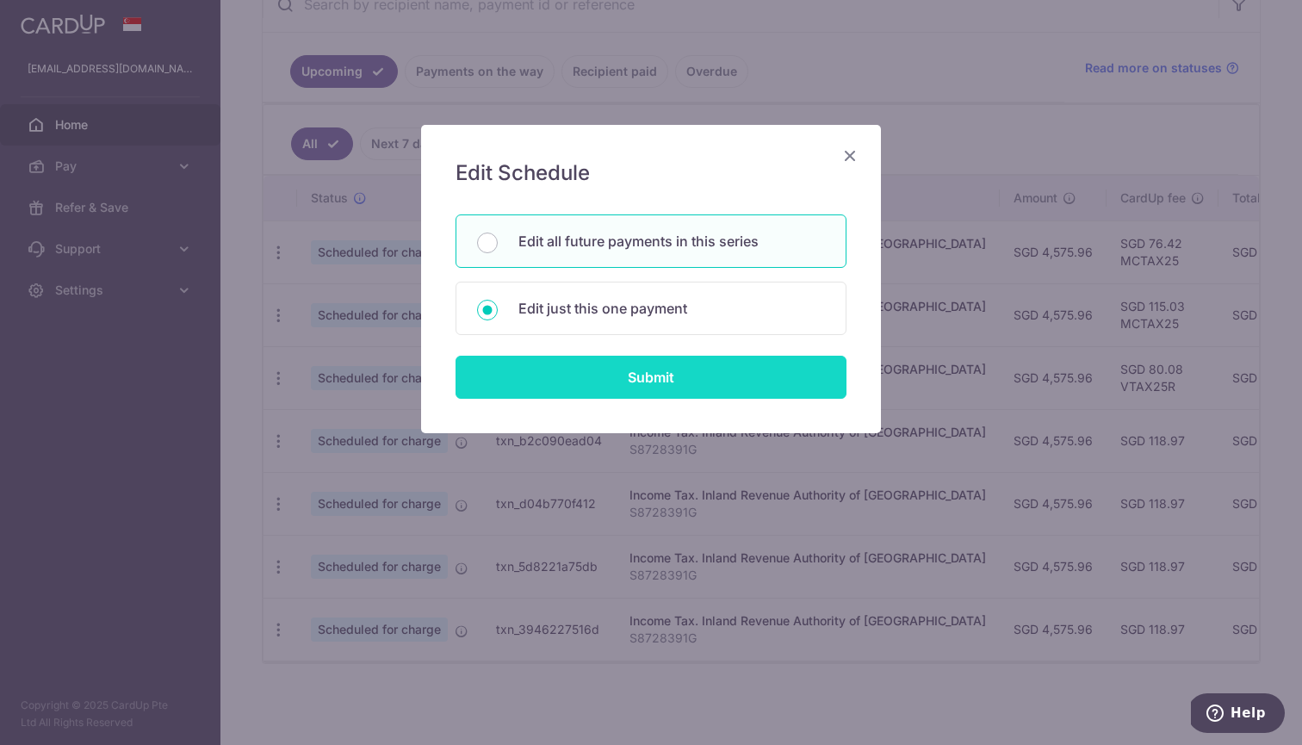
click at [550, 388] on input "Submit" at bounding box center [651, 377] width 391 height 43
radio input "true"
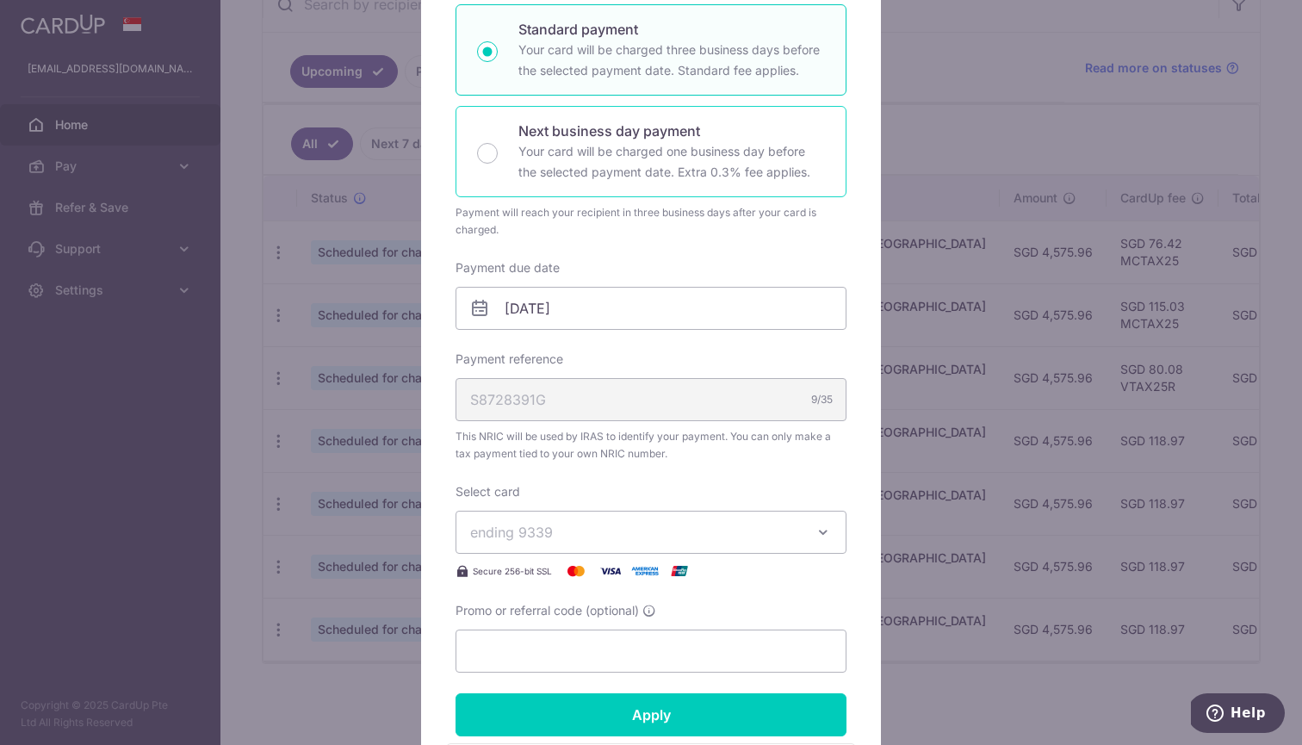
scroll to position [382, 0]
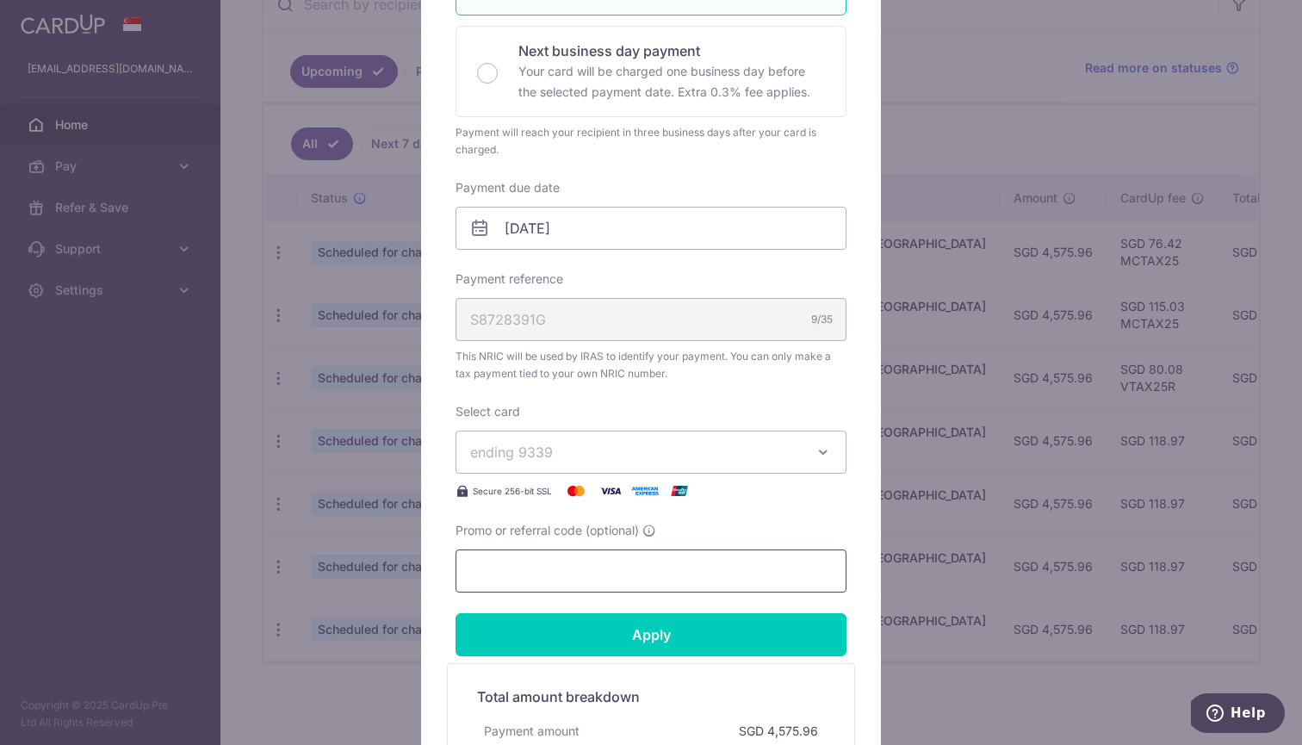
click at [503, 569] on input "Promo or referral code (optional)" at bounding box center [651, 571] width 391 height 43
paste input "VTAX25R"
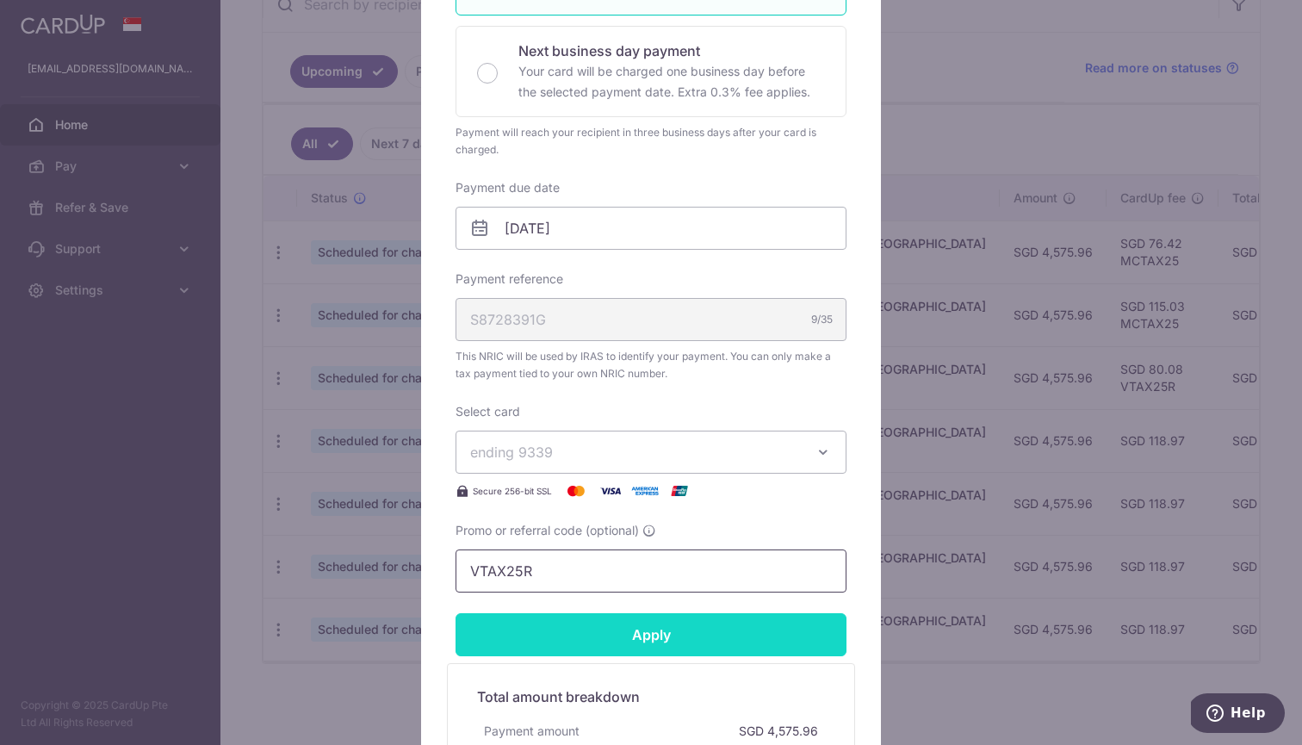
type input "VTAX25R"
click at [512, 640] on input "Apply" at bounding box center [651, 634] width 391 height 43
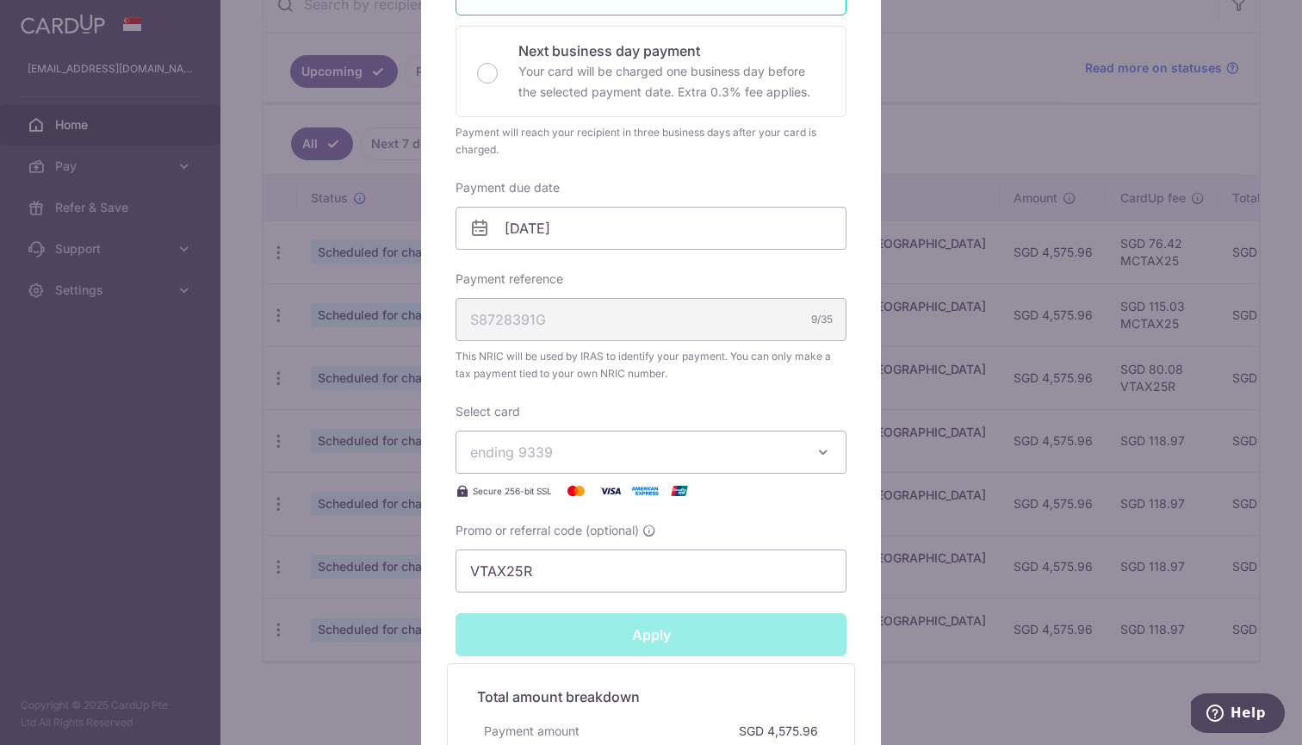
type input "Successfully Applied"
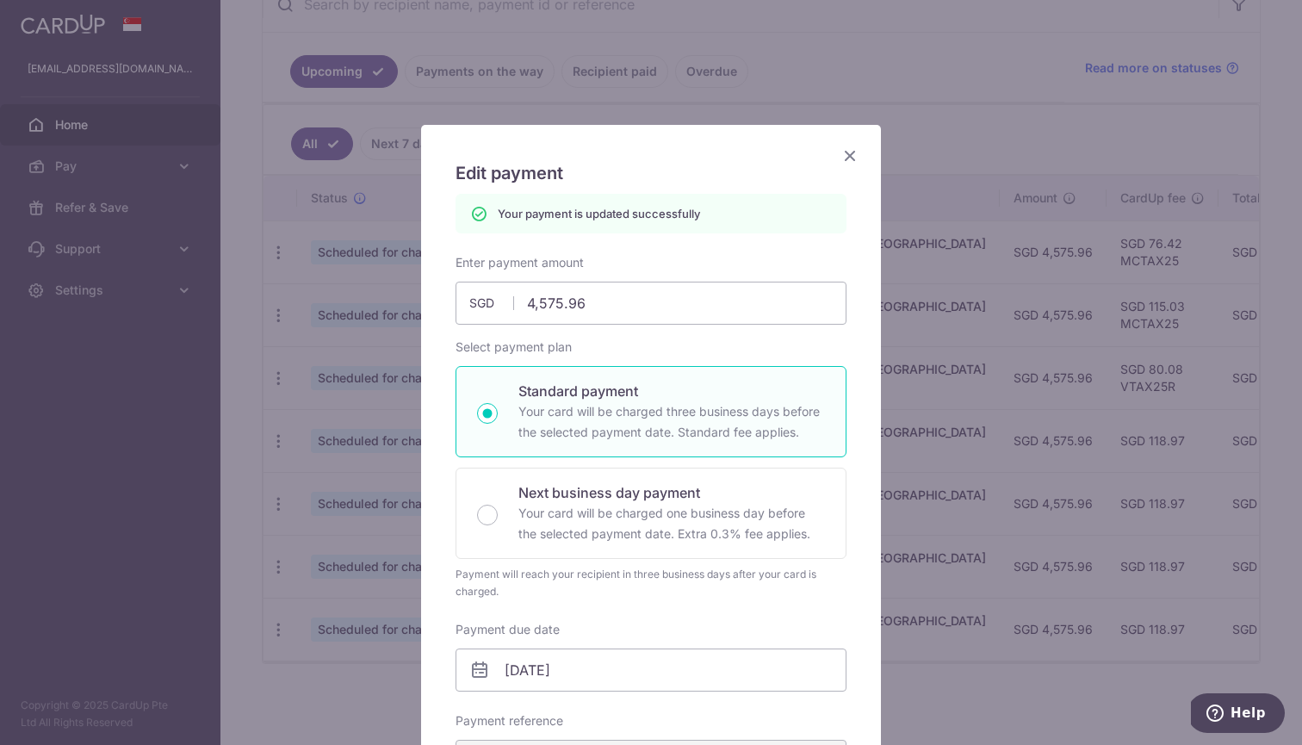
scroll to position [0, 0]
click at [853, 149] on icon "Close" at bounding box center [850, 156] width 21 height 22
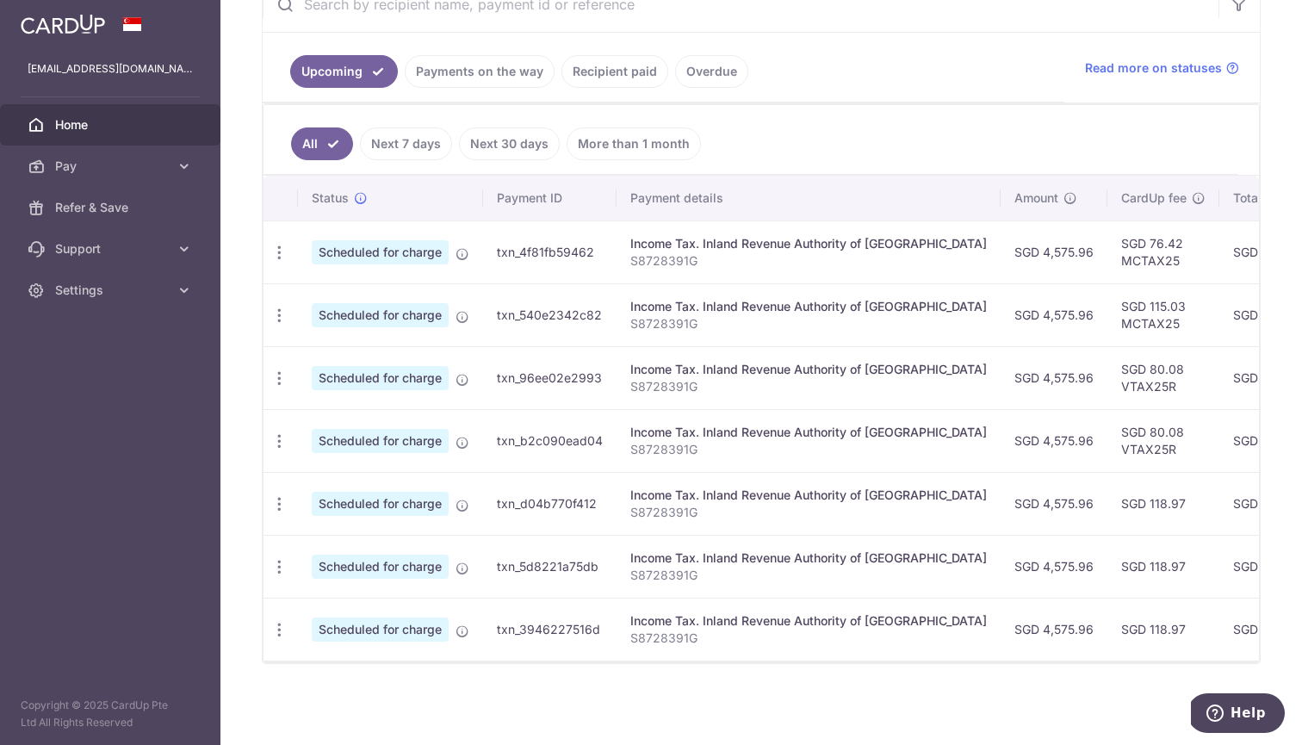
scroll to position [357, 0]
click at [277, 262] on icon "button" at bounding box center [279, 253] width 18 height 18
click at [326, 549] on span "Update payment" at bounding box center [371, 551] width 117 height 21
radio input "true"
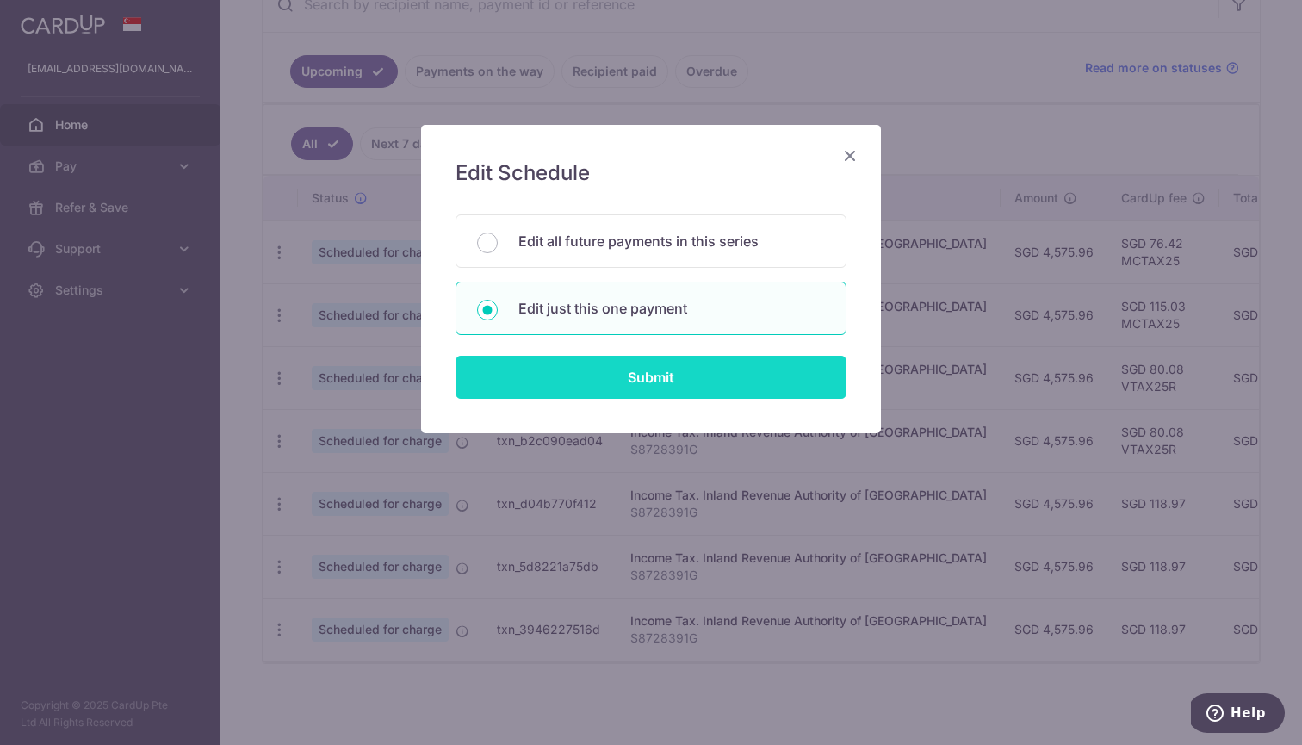
click at [553, 375] on input "Submit" at bounding box center [651, 377] width 391 height 43
radio input "true"
type input "4,575.96"
type input "[DATE]"
type input "S8728391G"
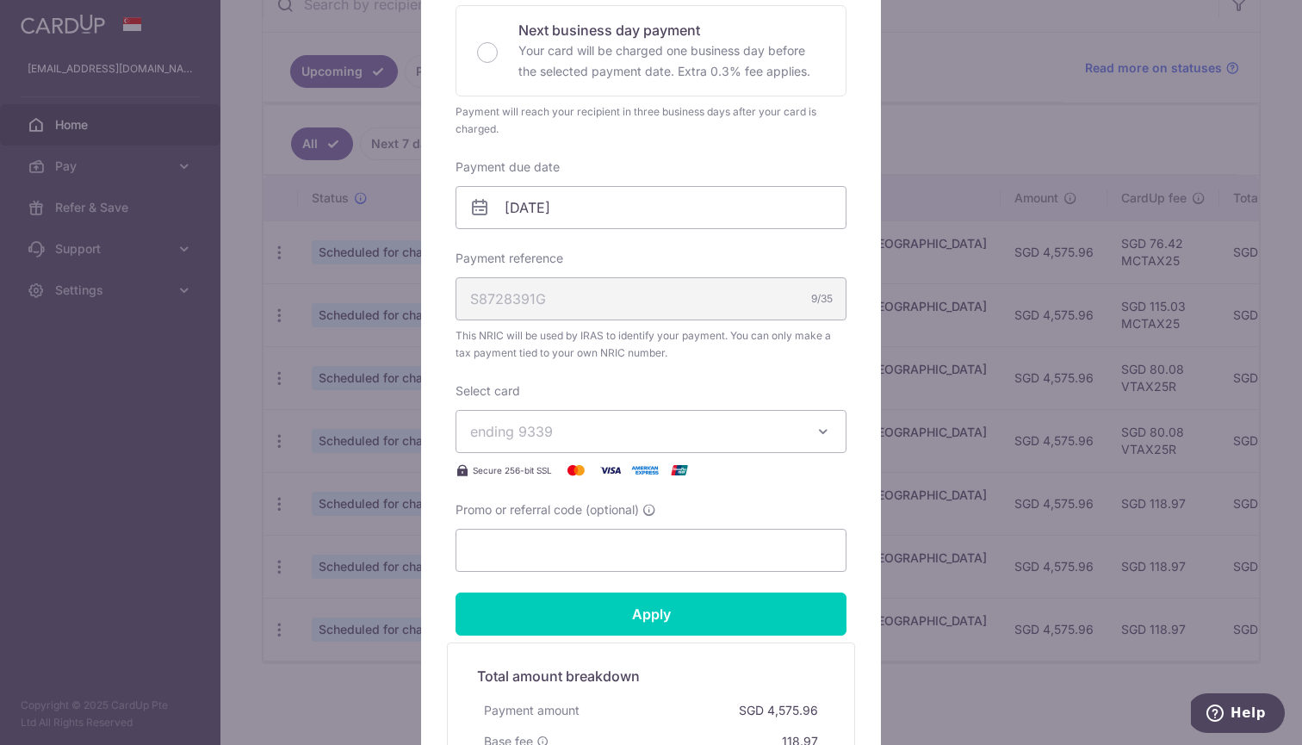
scroll to position [494, 0]
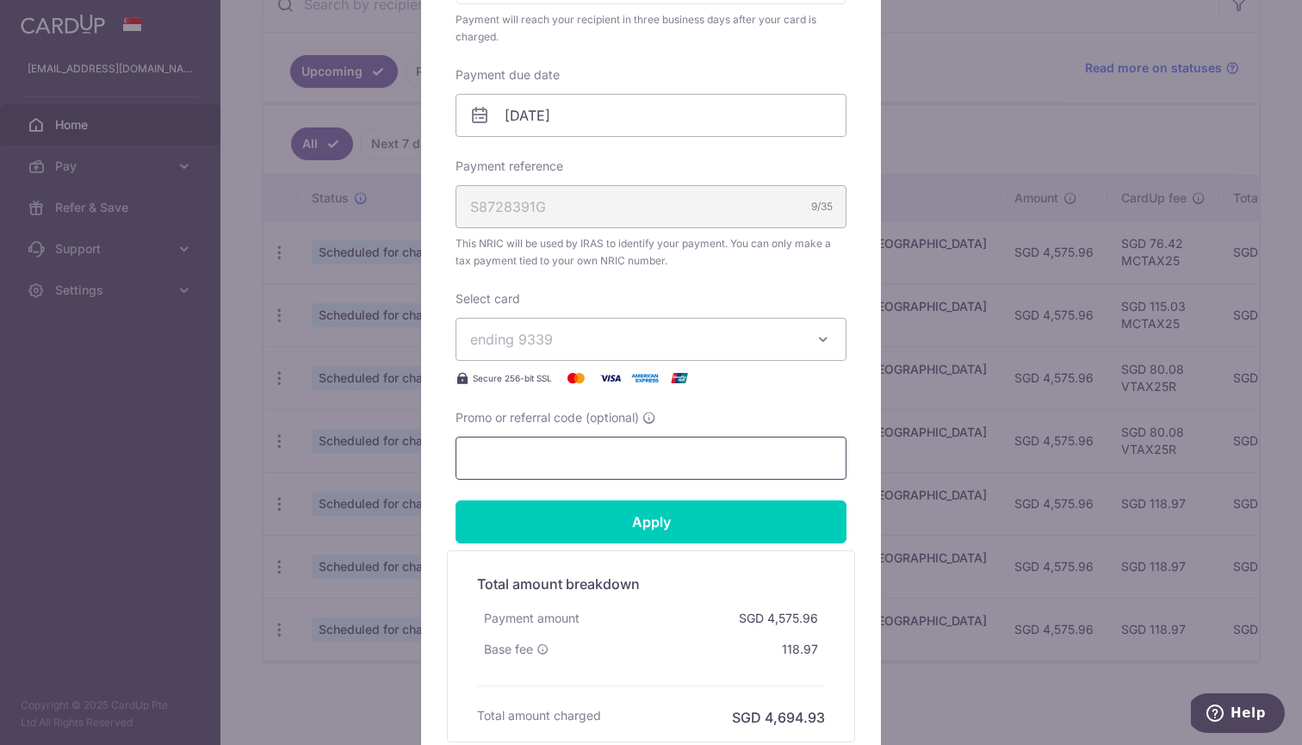
click at [503, 461] on input "Promo or referral code (optional)" at bounding box center [651, 458] width 391 height 43
paste input "VTAX25R"
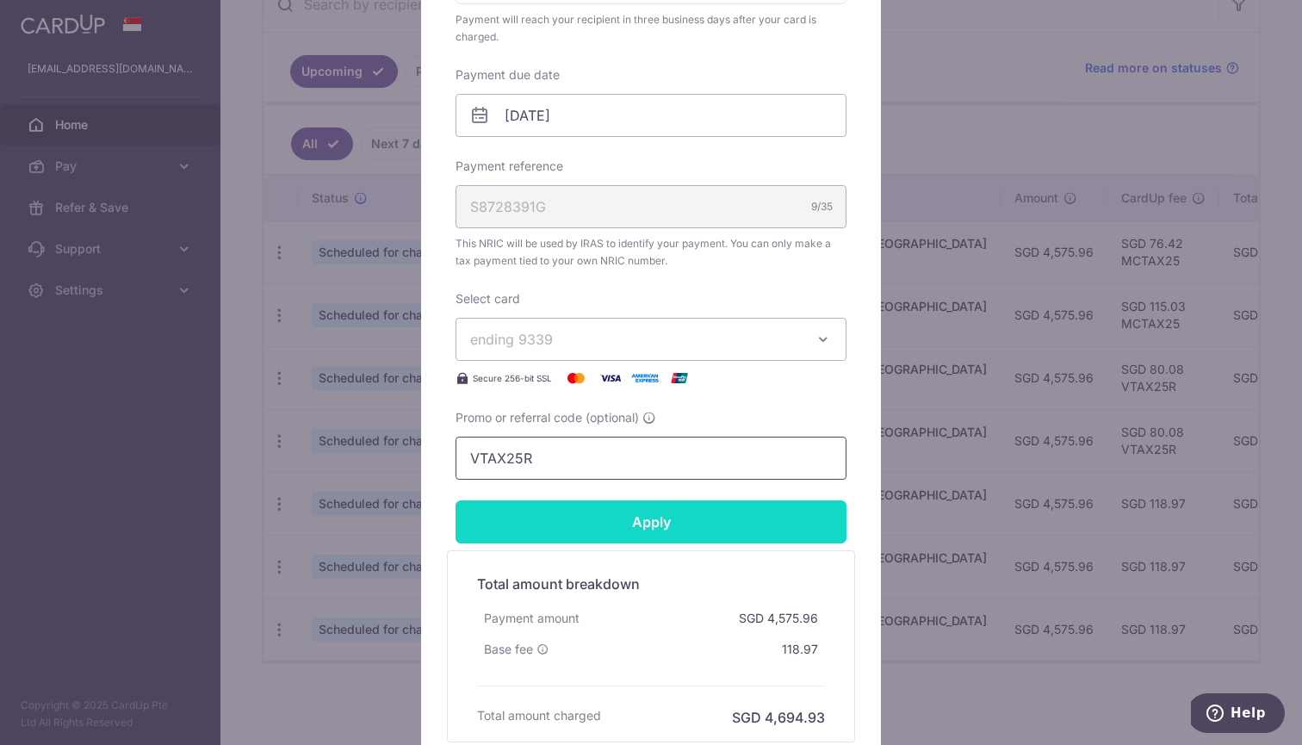
type input "VTAX25R"
click at [507, 519] on input "Apply" at bounding box center [651, 521] width 391 height 43
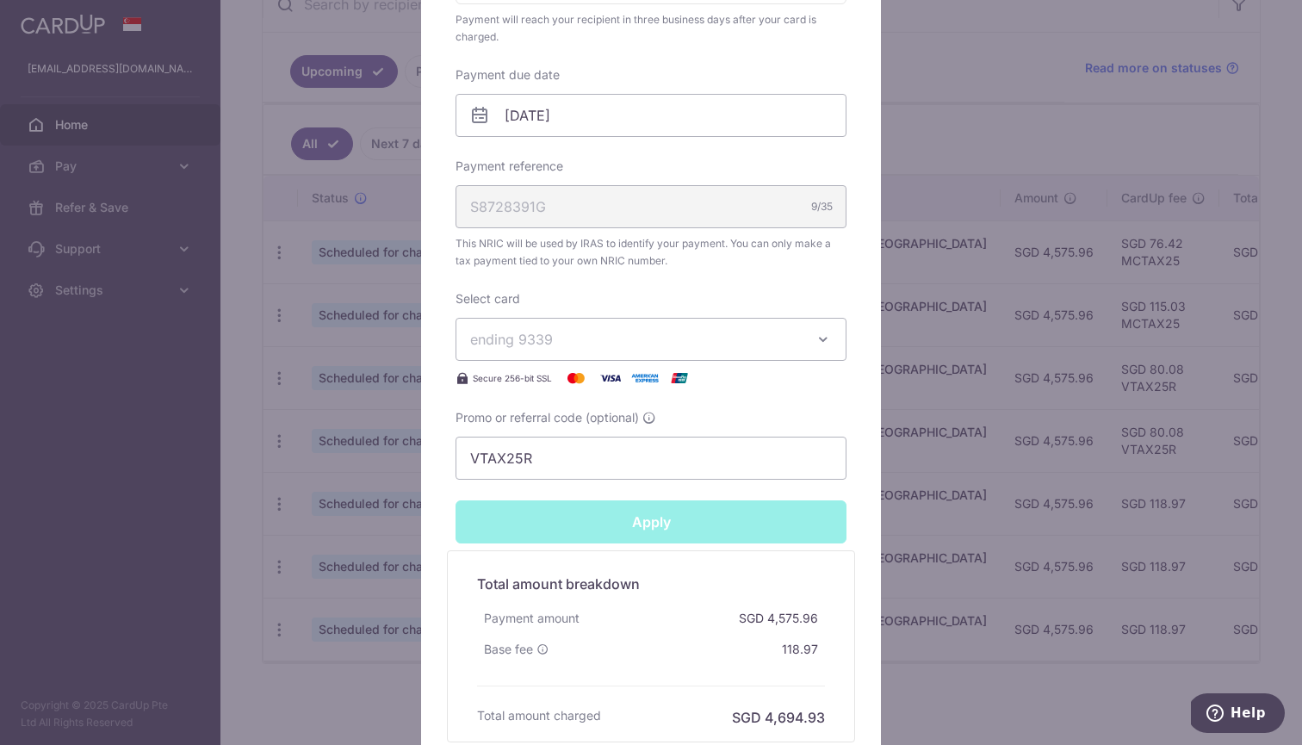
type input "Successfully Applied"
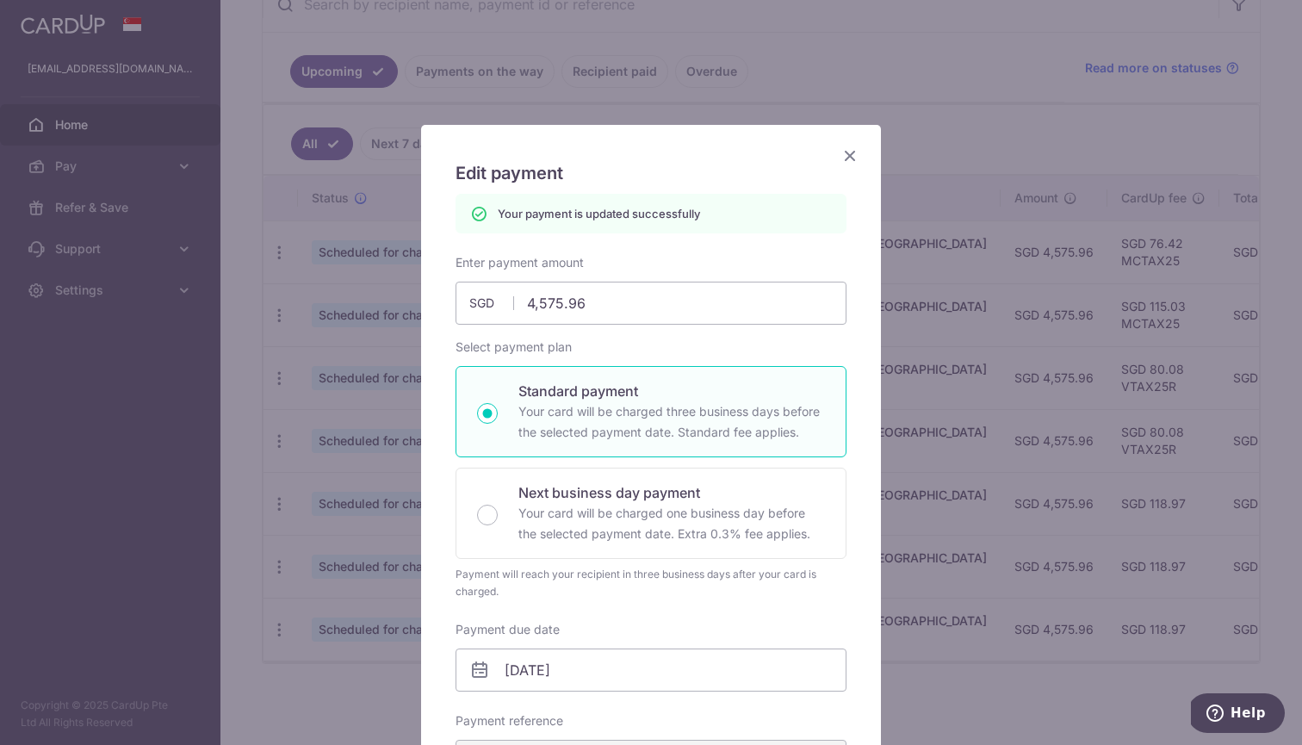
scroll to position [0, 0]
click at [847, 152] on icon "Close" at bounding box center [850, 156] width 21 height 22
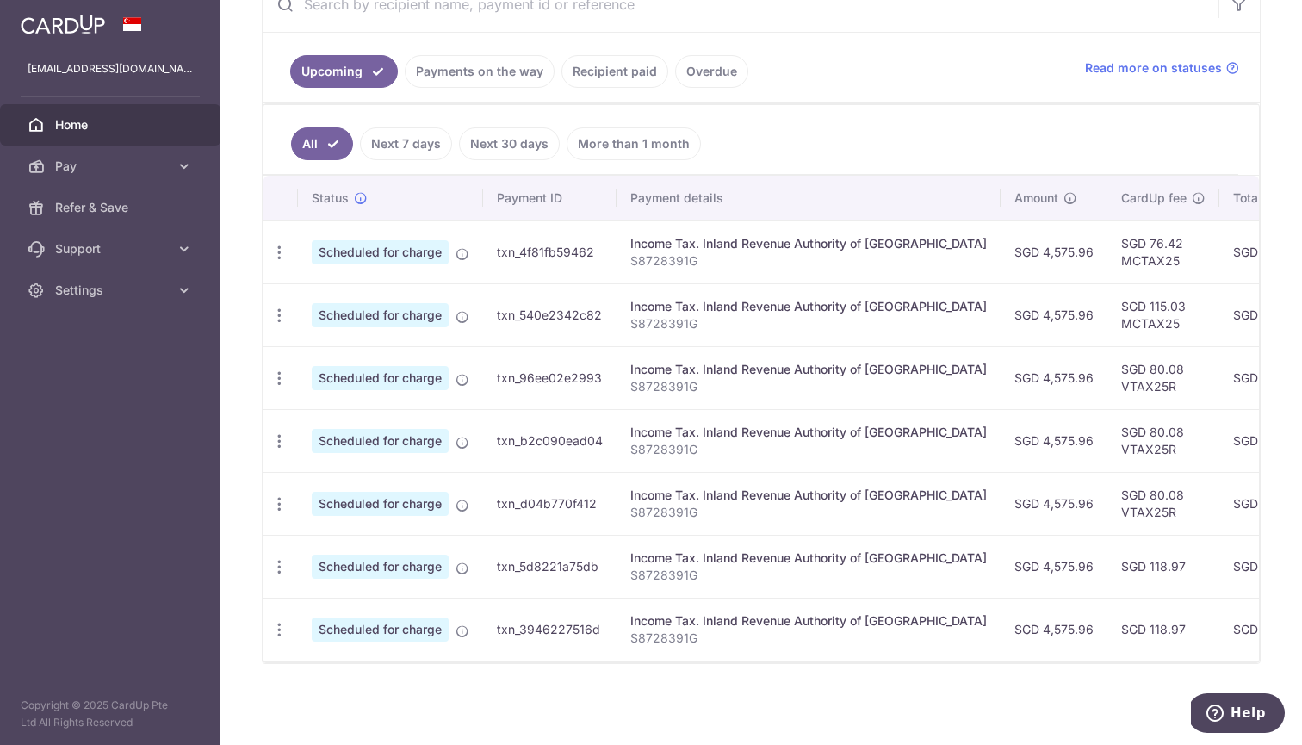
scroll to position [357, 0]
click at [277, 262] on icon "button" at bounding box center [279, 253] width 18 height 18
click at [348, 618] on span "Update payment" at bounding box center [371, 614] width 117 height 21
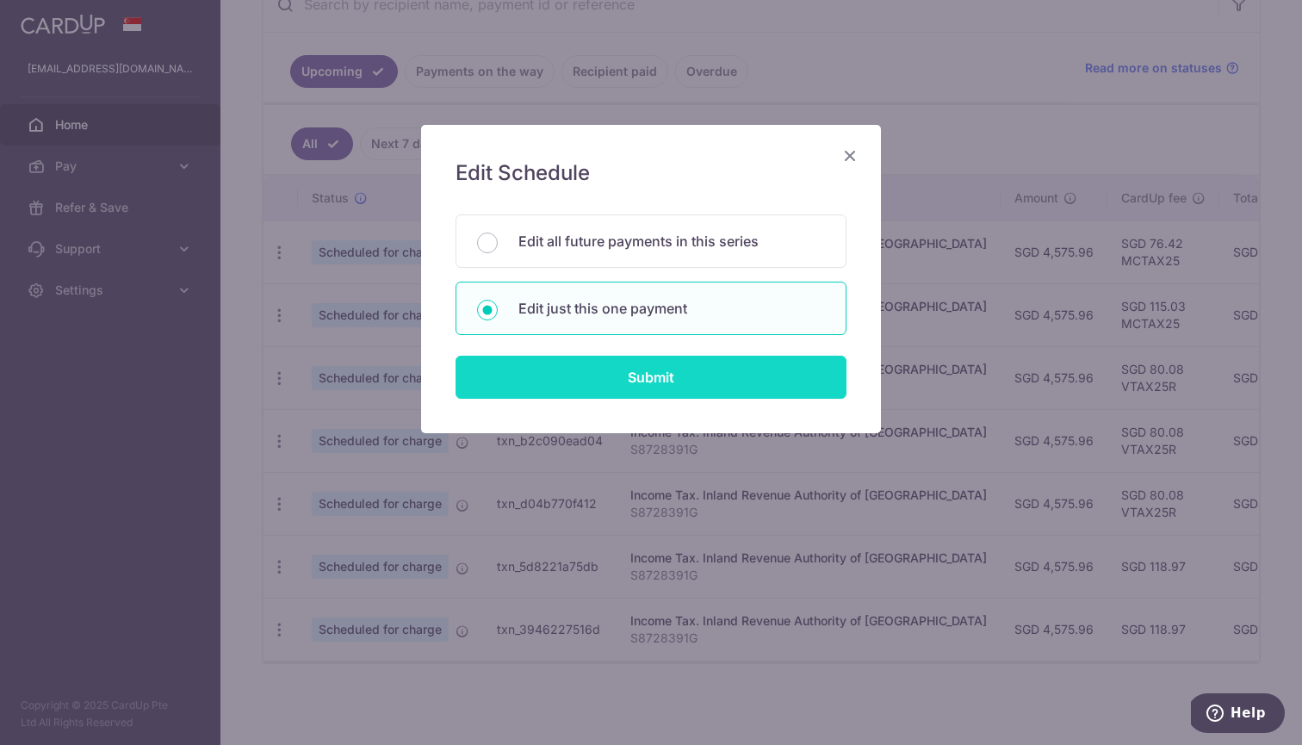
click at [600, 367] on input "Submit" at bounding box center [651, 377] width 391 height 43
radio input "true"
type input "4,575.96"
type input "[DATE]"
type input "S8728391G"
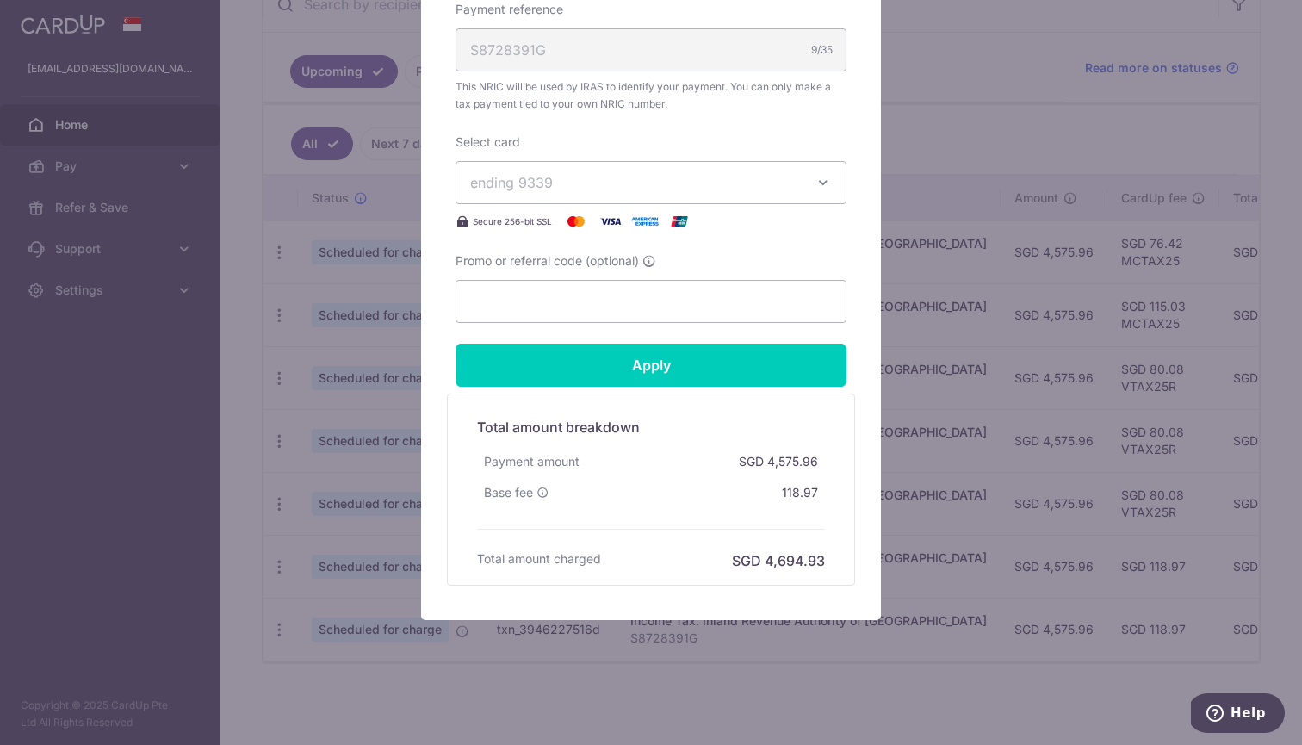
scroll to position [651, 0]
click at [577, 307] on input "Promo or referral code (optional)" at bounding box center [651, 301] width 391 height 43
paste input "VTAX25R"
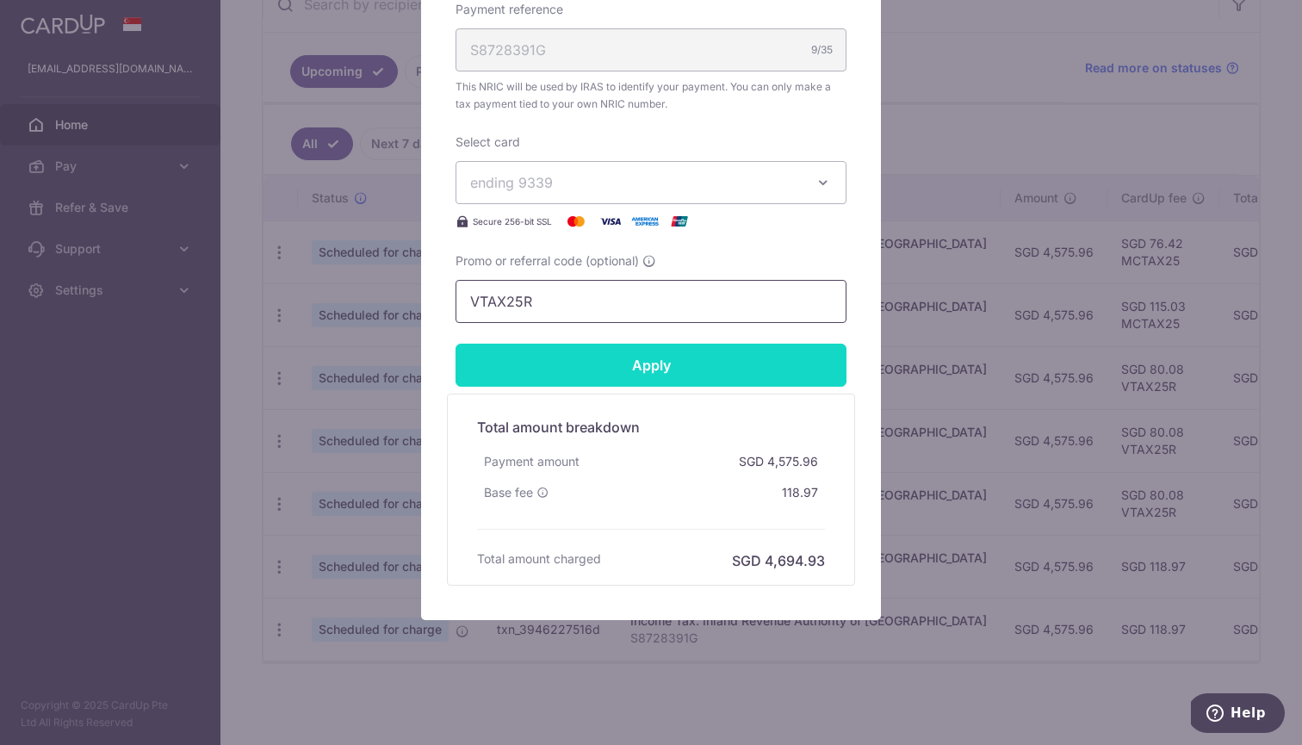
type input "VTAX25R"
click at [568, 358] on input "Apply" at bounding box center [651, 365] width 391 height 43
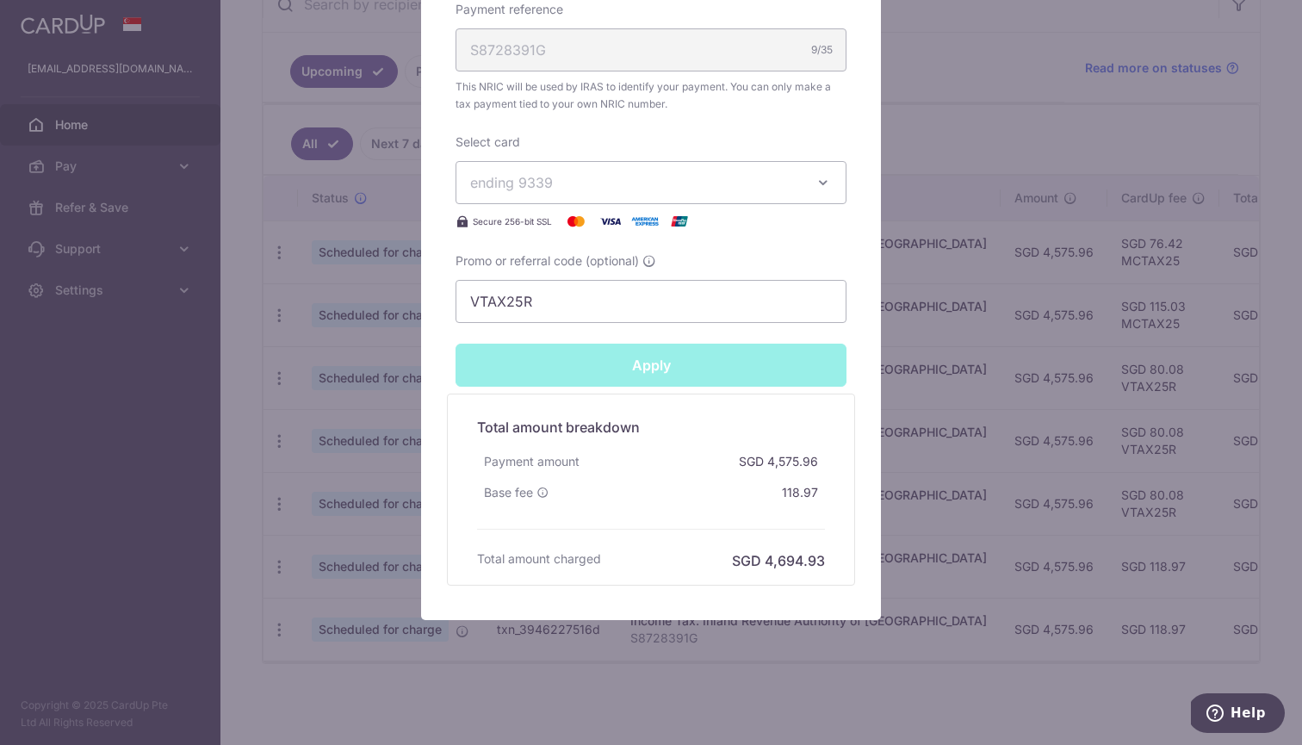
type input "Successfully Applied"
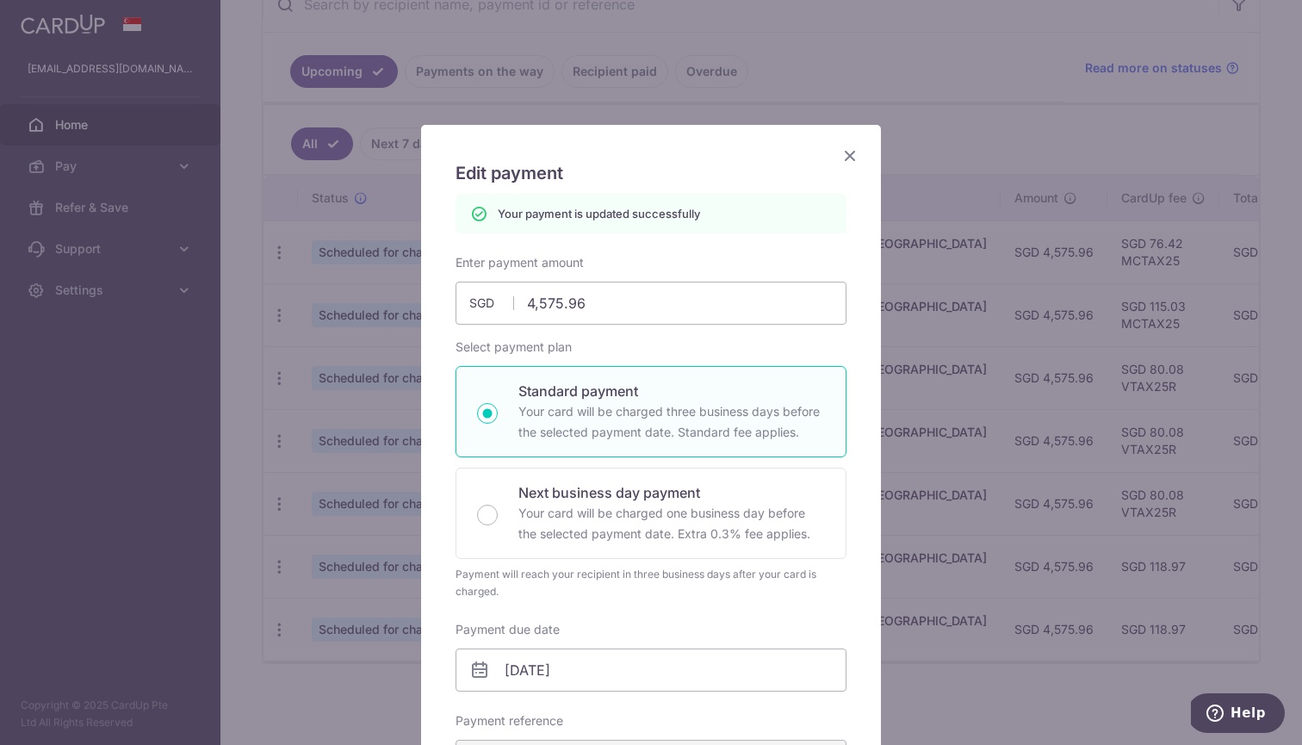
scroll to position [0, 0]
click at [848, 155] on icon "Close" at bounding box center [850, 156] width 21 height 22
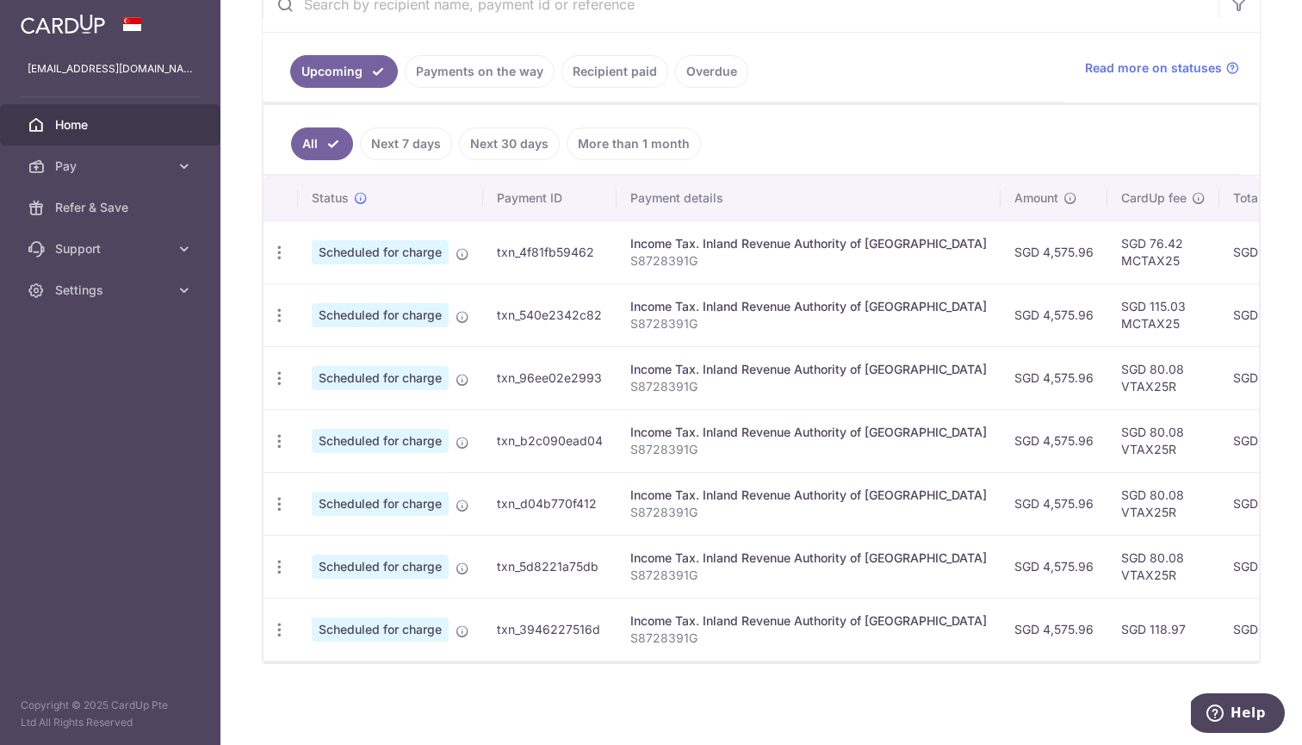
scroll to position [357, 0]
click at [278, 262] on icon "button" at bounding box center [279, 253] width 18 height 18
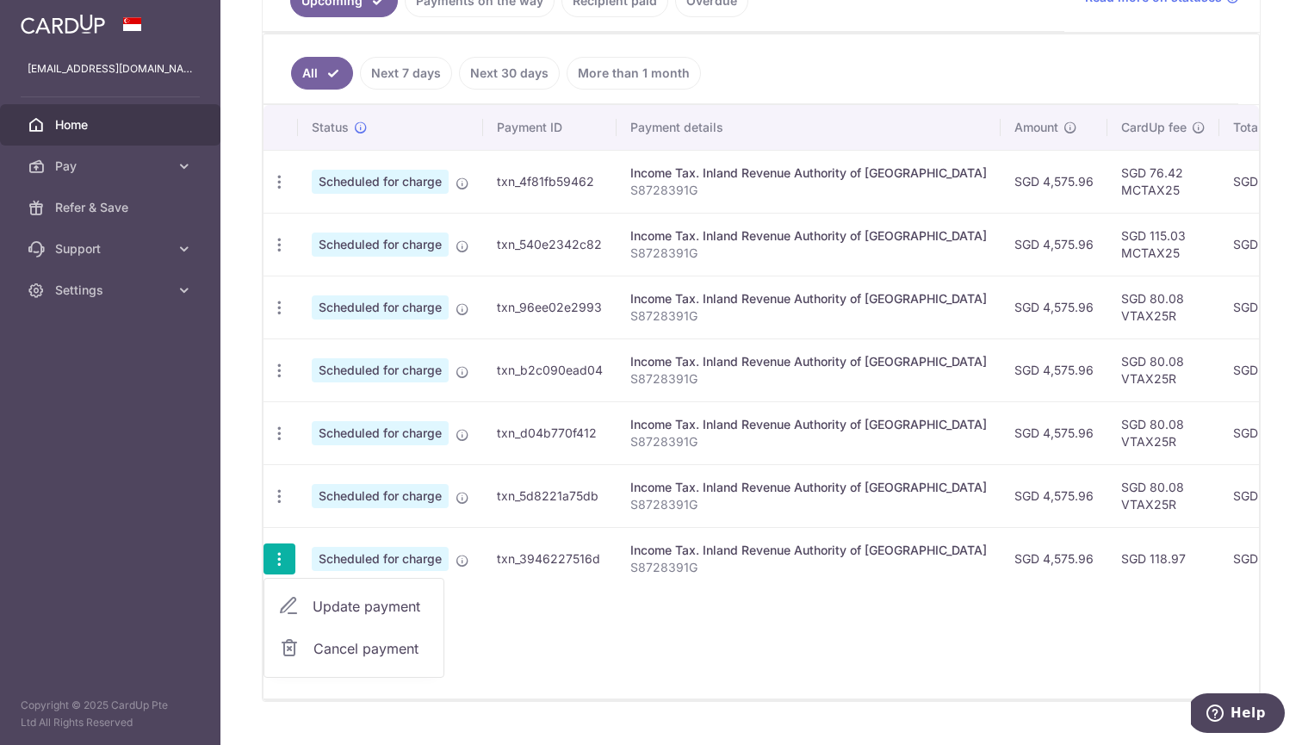
scroll to position [428, 0]
click at [335, 607] on span "Update payment" at bounding box center [371, 605] width 117 height 21
radio input "true"
type input "4,575.96"
type input "[DATE]"
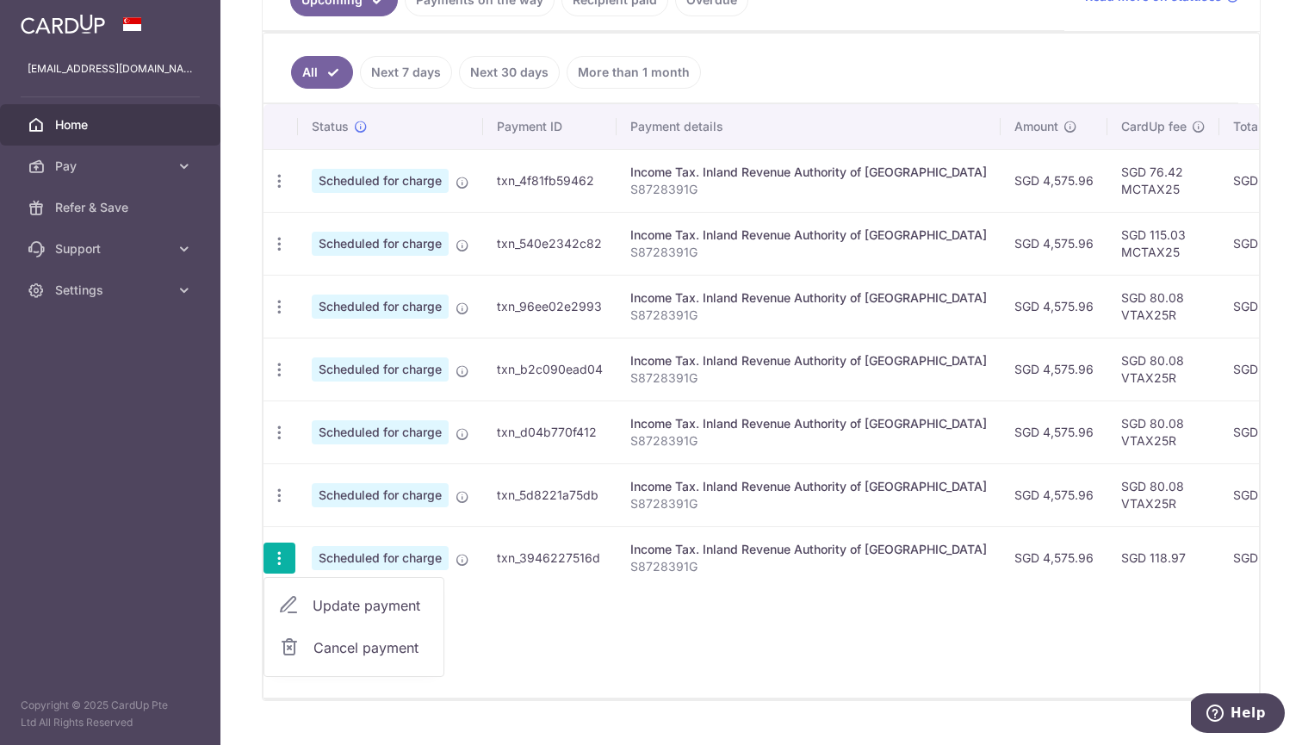
type input "S8728391G"
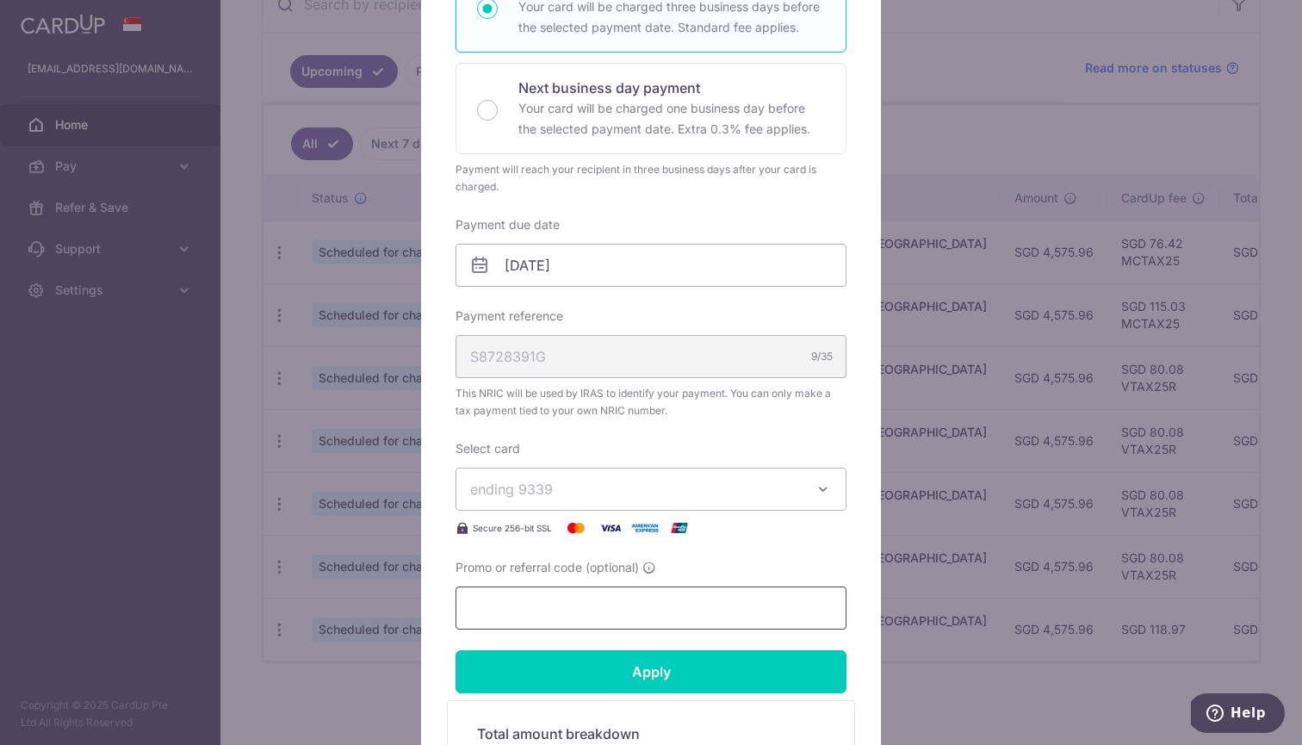
scroll to position [354, 0]
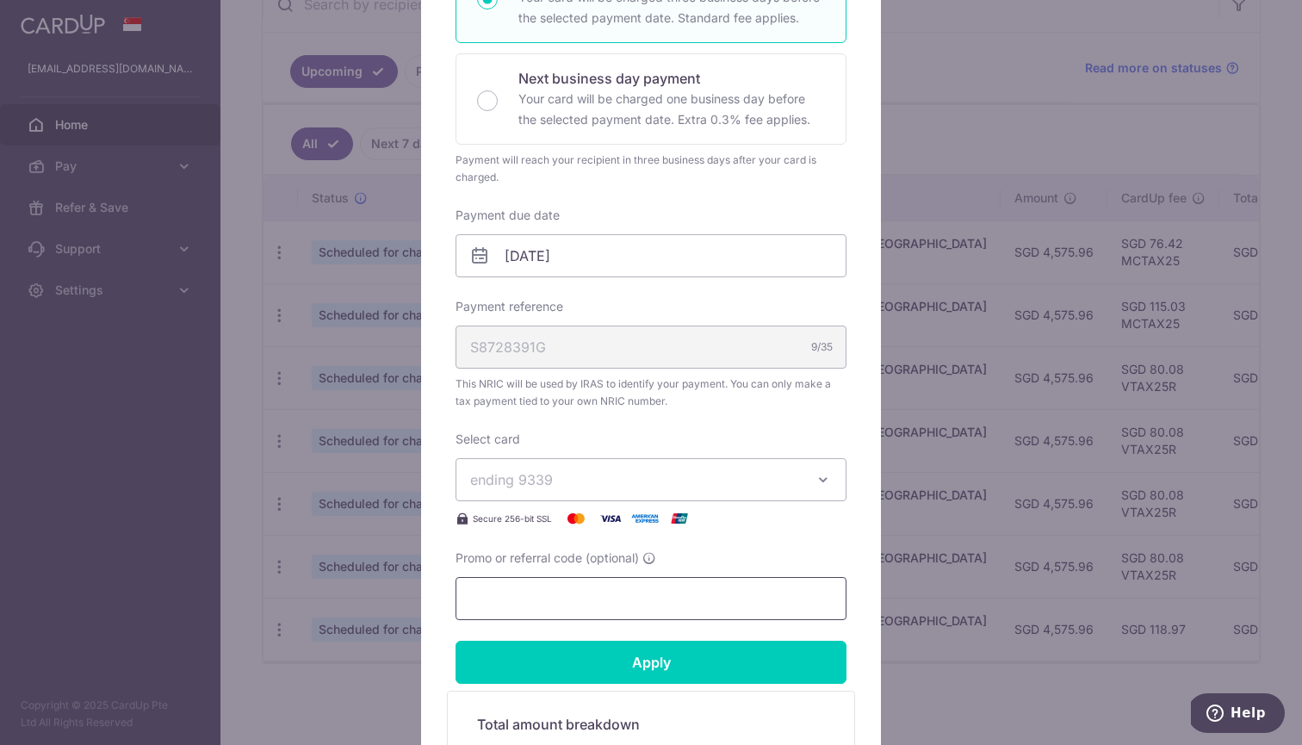
click at [620, 600] on input "Promo or referral code (optional)" at bounding box center [651, 598] width 391 height 43
paste input "VTAX25R"
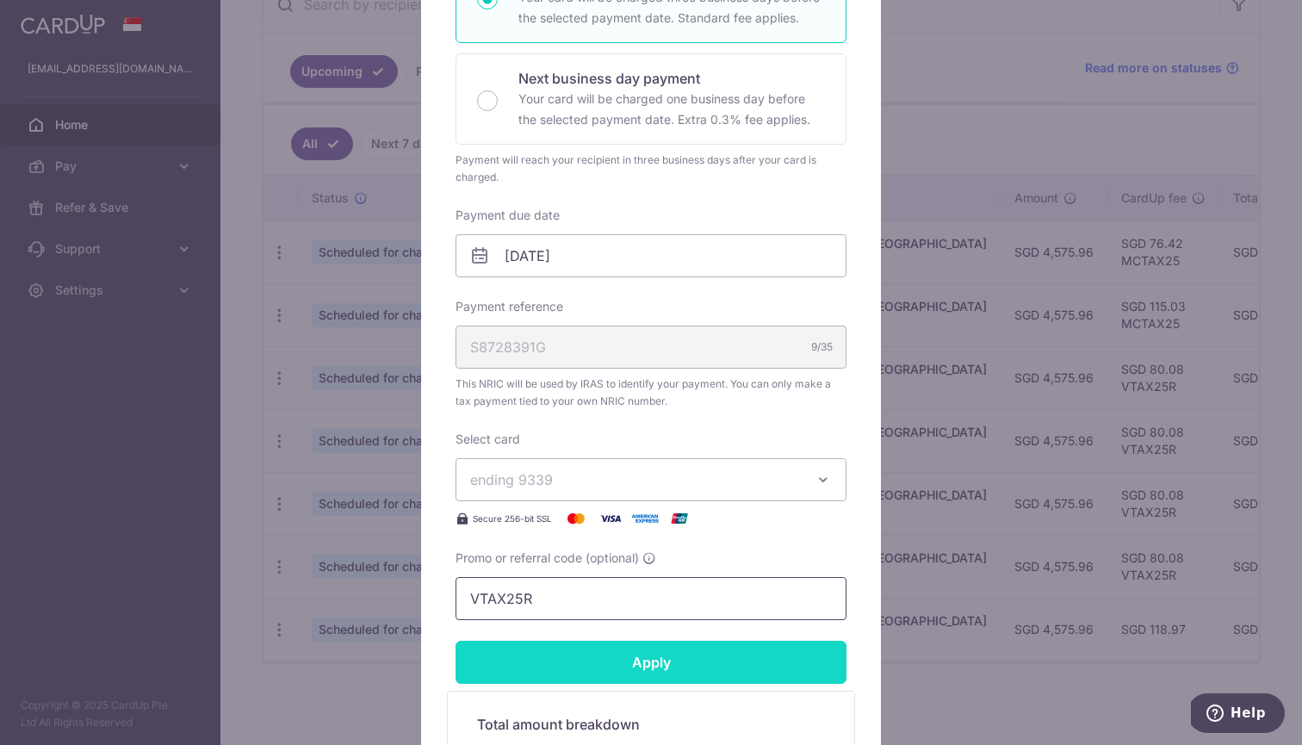
type input "VTAX25R"
click at [597, 655] on input "Apply" at bounding box center [651, 662] width 391 height 43
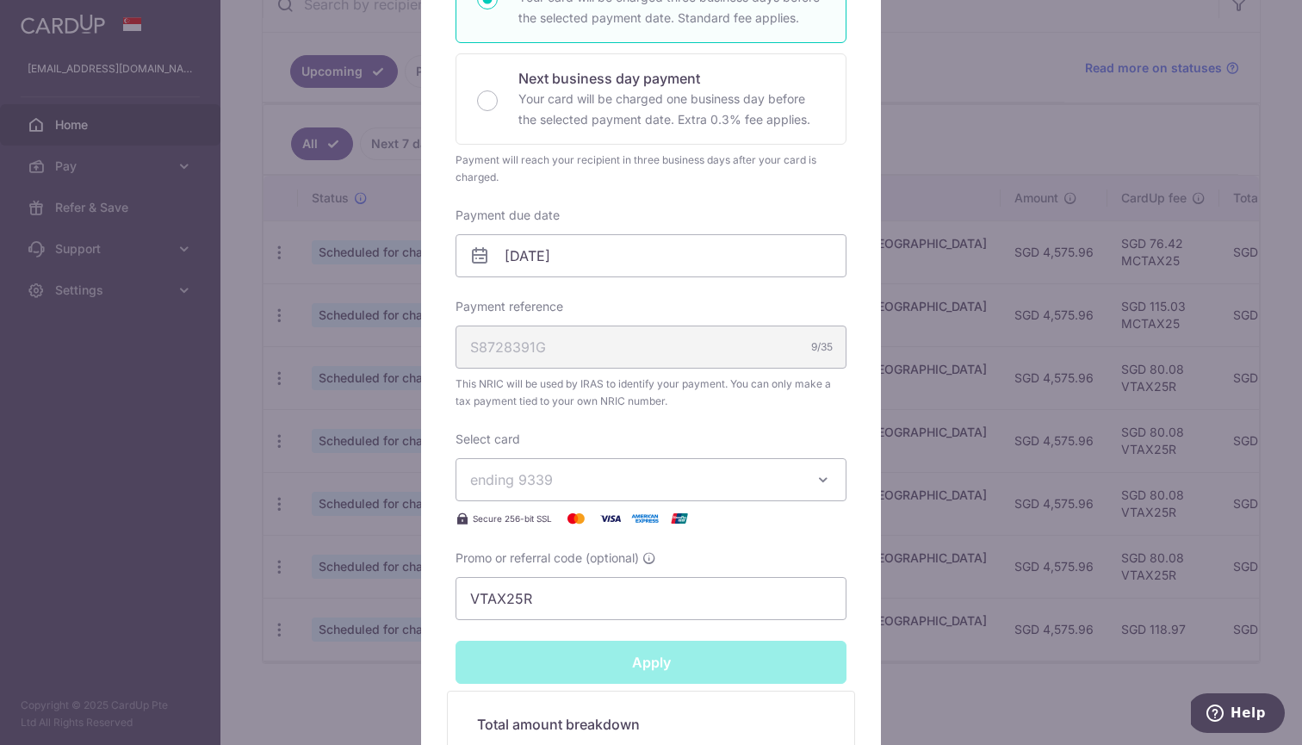
type input "Successfully Applied"
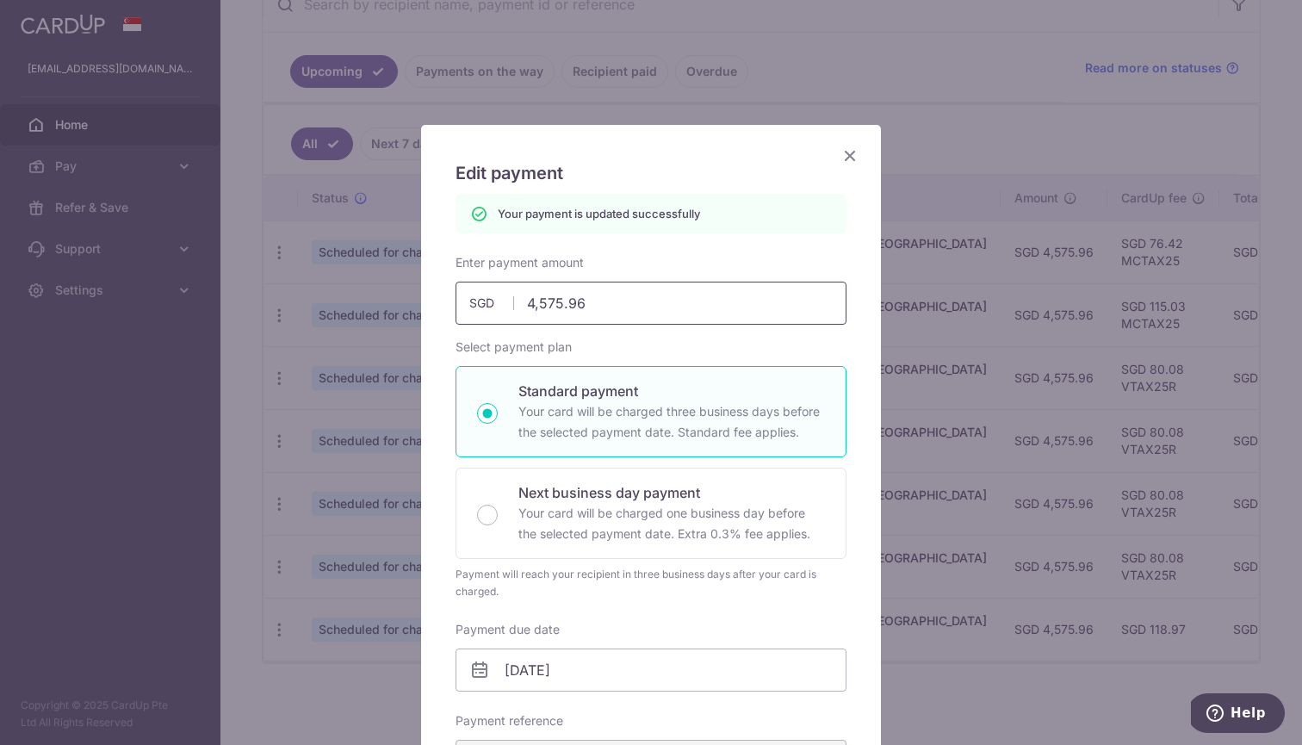
scroll to position [0, 0]
click at [855, 146] on icon "Close" at bounding box center [850, 156] width 21 height 22
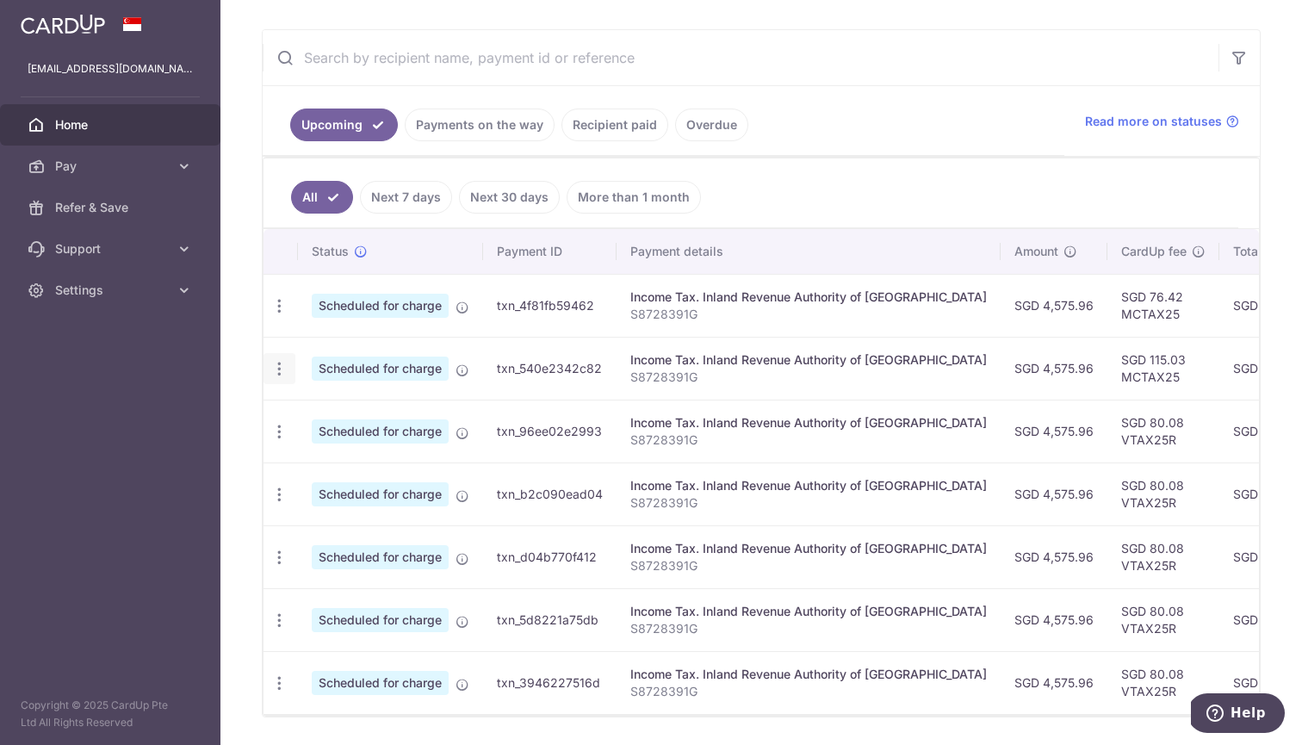
click at [279, 315] on icon "button" at bounding box center [279, 306] width 18 height 18
click at [312, 418] on link "Update payment" at bounding box center [353, 415] width 179 height 41
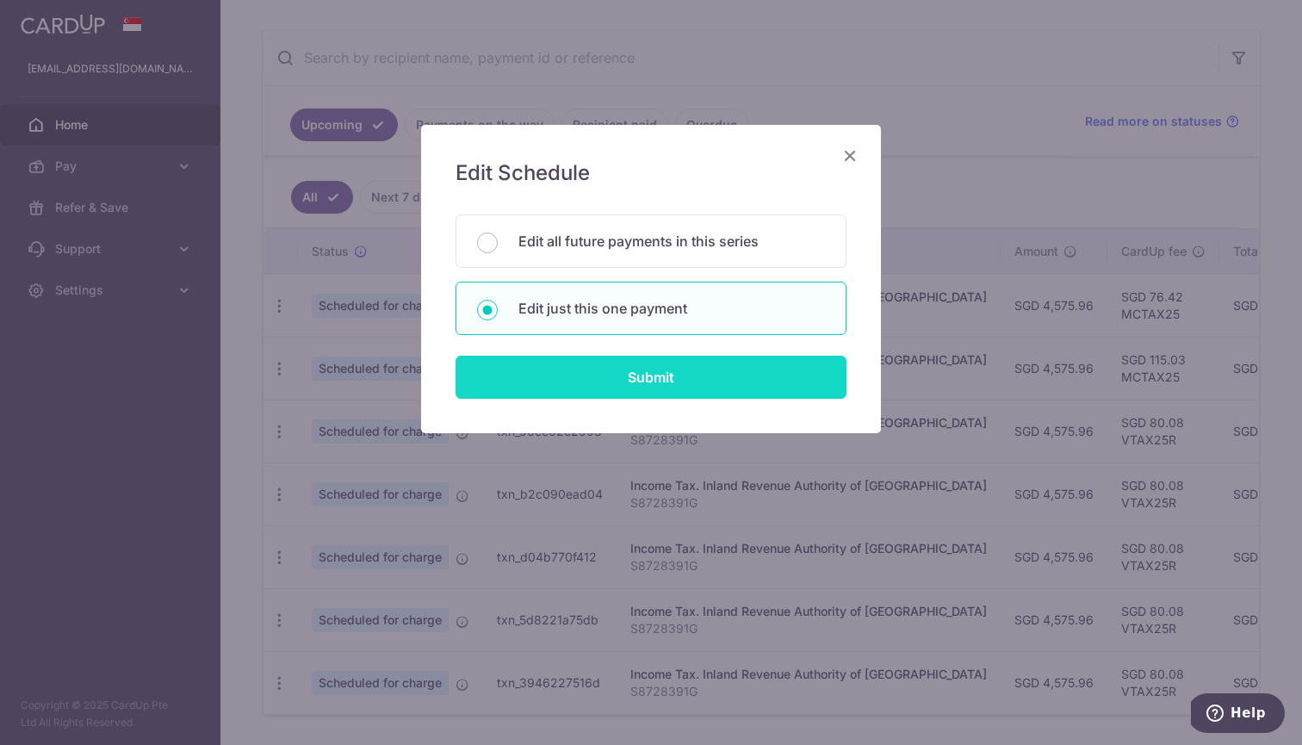
click at [566, 377] on input "Submit" at bounding box center [651, 377] width 391 height 43
radio input "true"
type input "4,575.96"
type input "[DATE]"
type input "S8728391G"
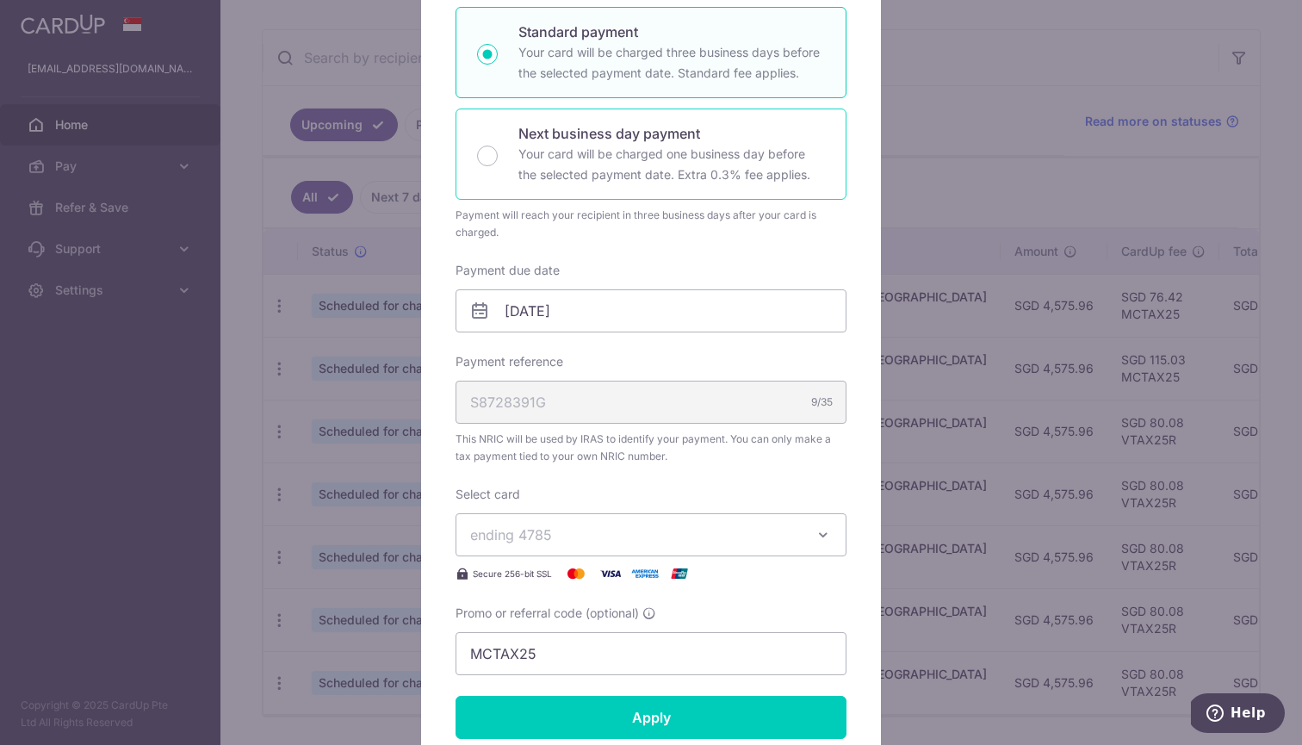
scroll to position [473, 0]
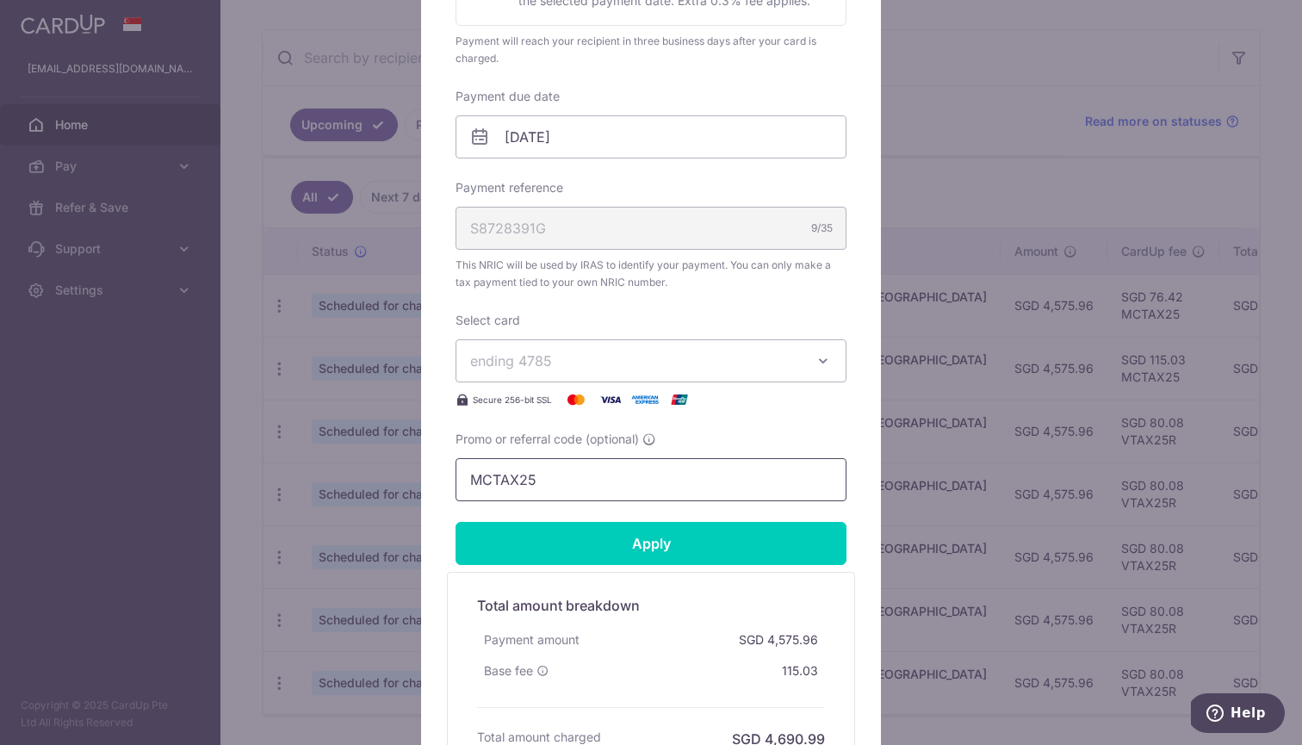
click at [537, 486] on input "MCTAX25" at bounding box center [651, 479] width 391 height 43
paste input "THANKYOU"
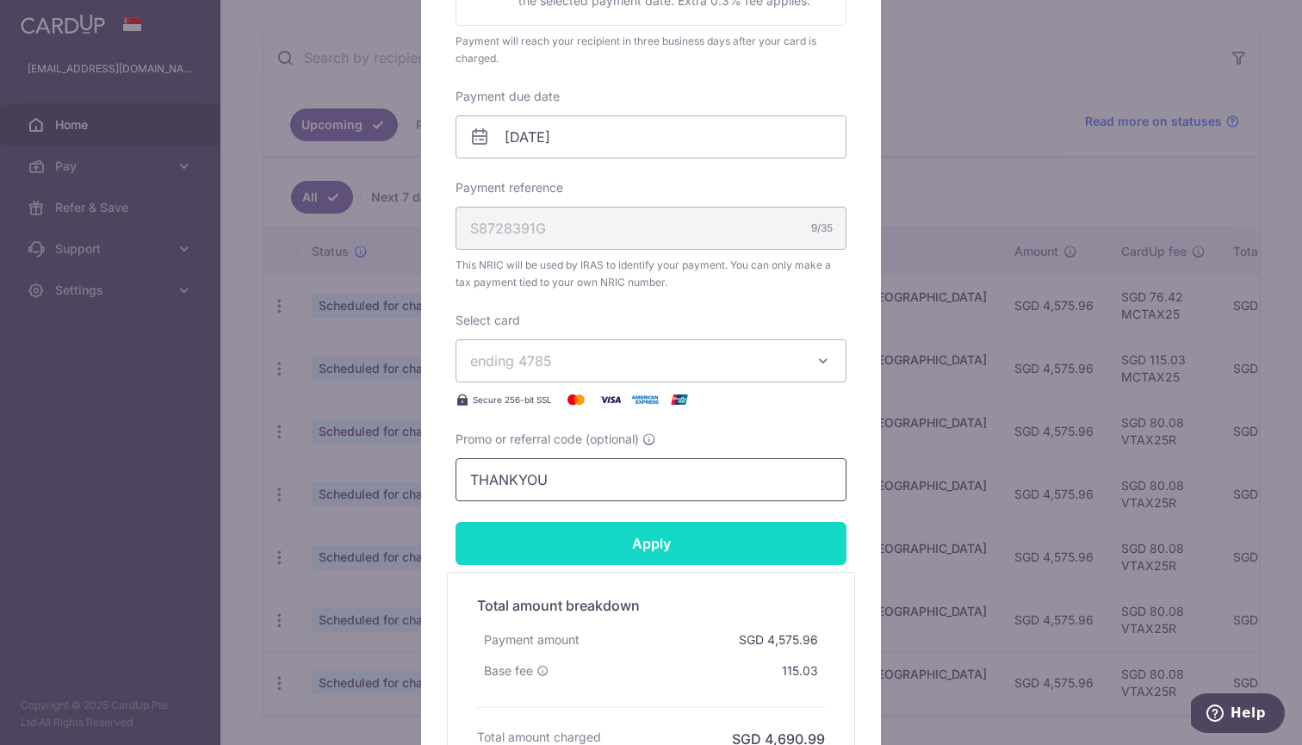
type input "THANKYOU"
click at [542, 543] on input "Apply" at bounding box center [651, 543] width 391 height 43
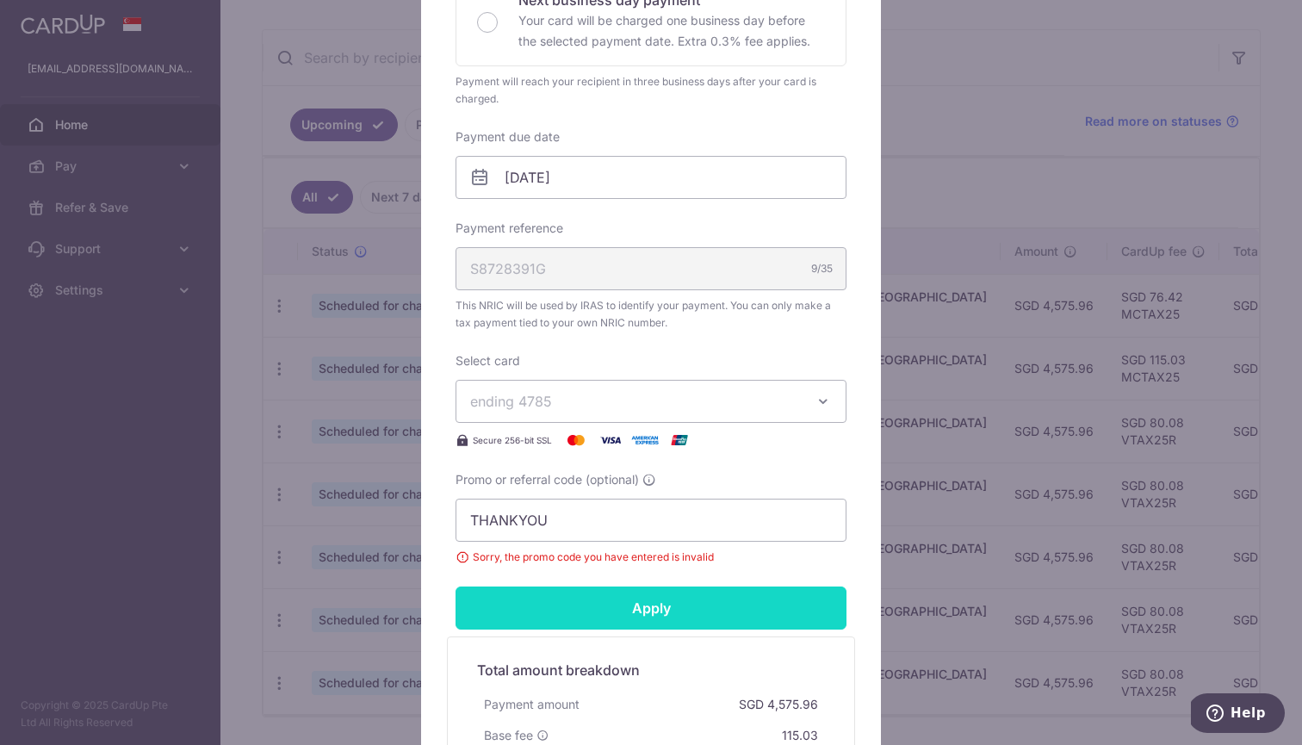
scroll to position [86, 0]
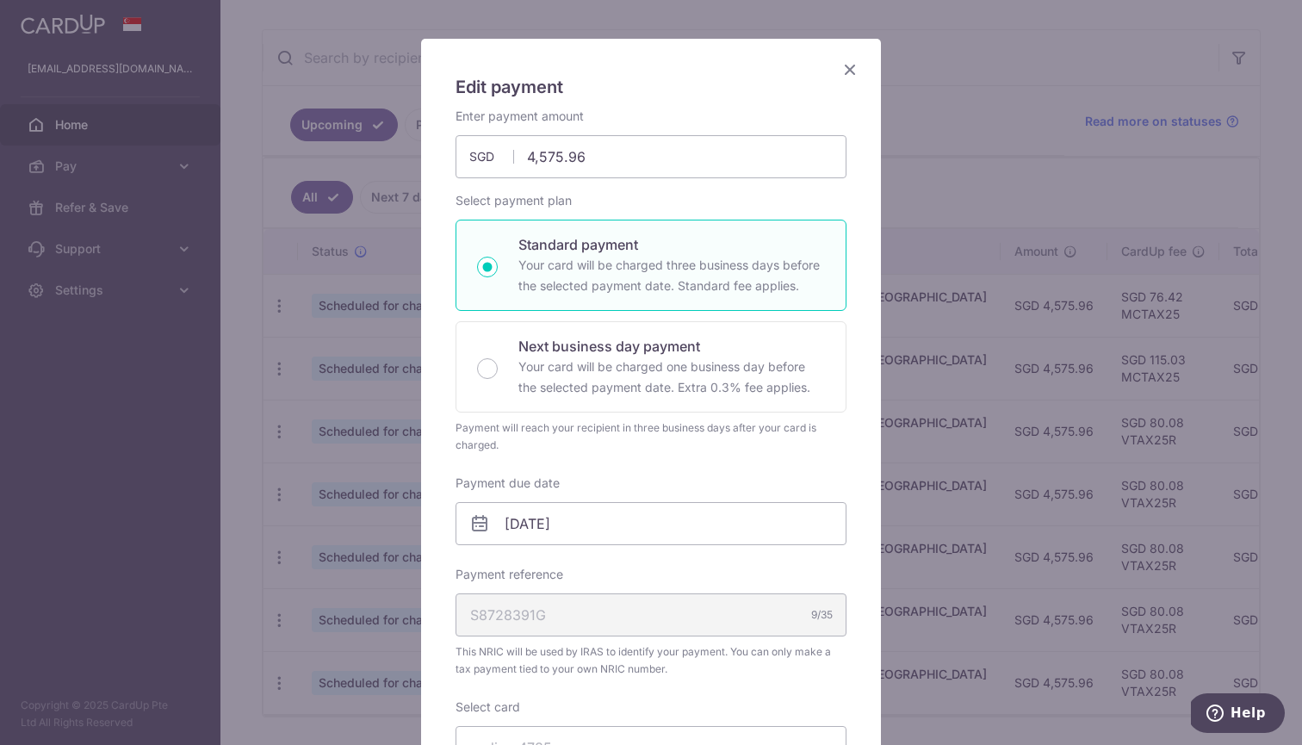
click at [848, 67] on icon "Close" at bounding box center [850, 70] width 21 height 22
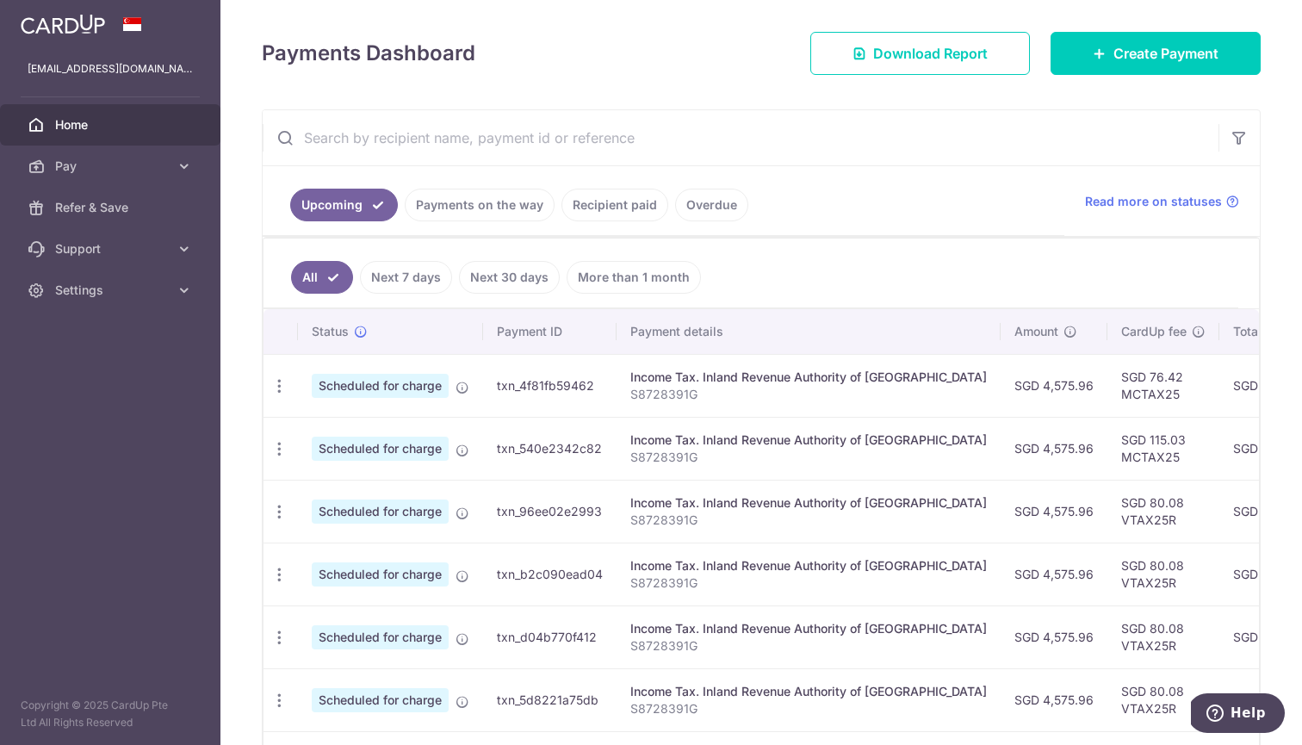
scroll to position [227, 0]
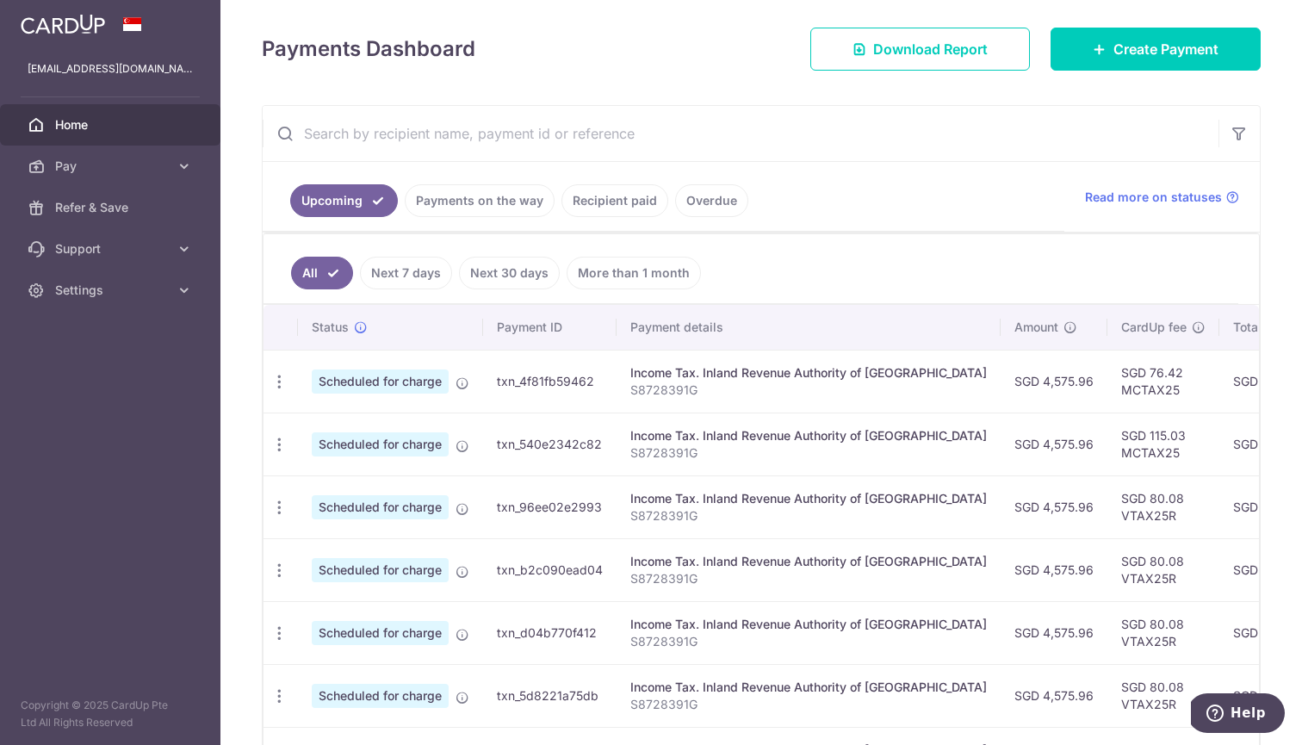
click at [1109, 514] on td "SGD 80.08 VTAX25R" at bounding box center [1164, 506] width 112 height 63
drag, startPoint x: 1116, startPoint y: 517, endPoint x: 1060, endPoint y: 517, distance: 56.0
click at [1108, 517] on td "SGD 80.08 VTAX25R" at bounding box center [1164, 506] width 112 height 63
copy td "VTAX25R"
click at [279, 391] on icon "button" at bounding box center [279, 382] width 18 height 18
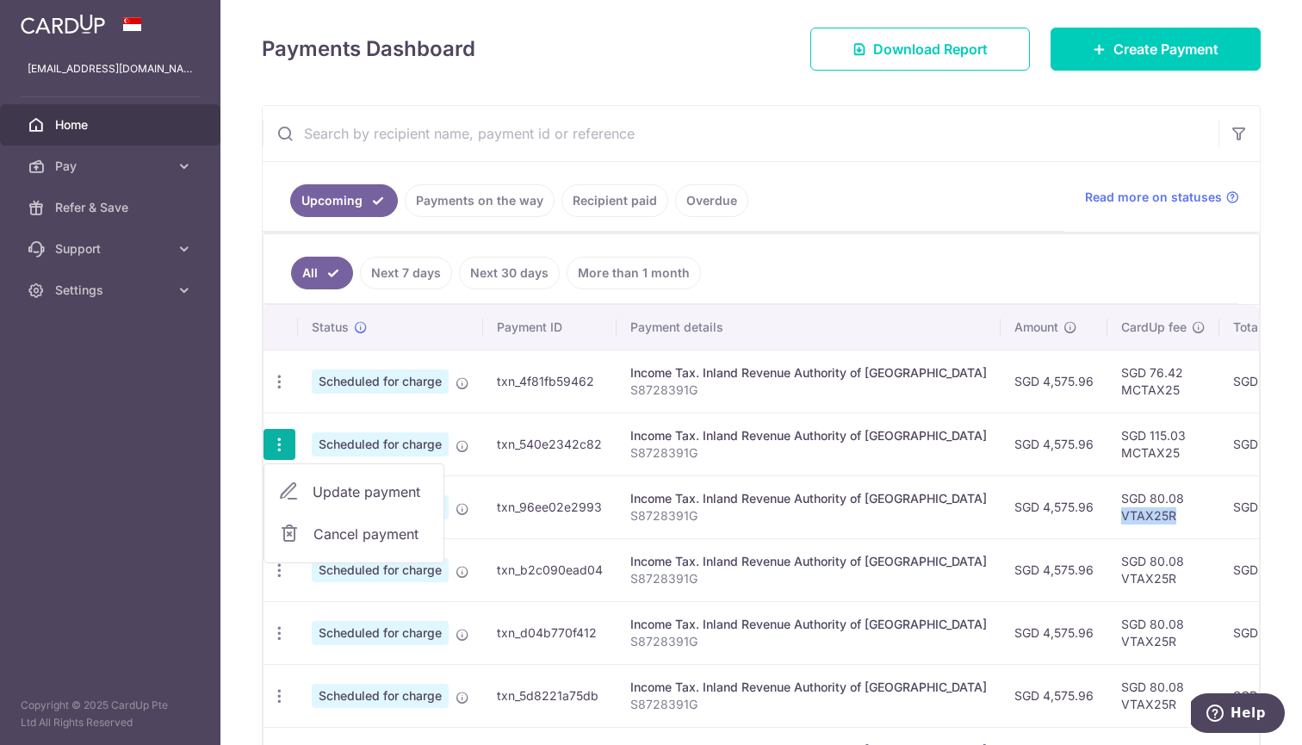
click at [321, 495] on span "Update payment" at bounding box center [371, 492] width 117 height 21
radio input "true"
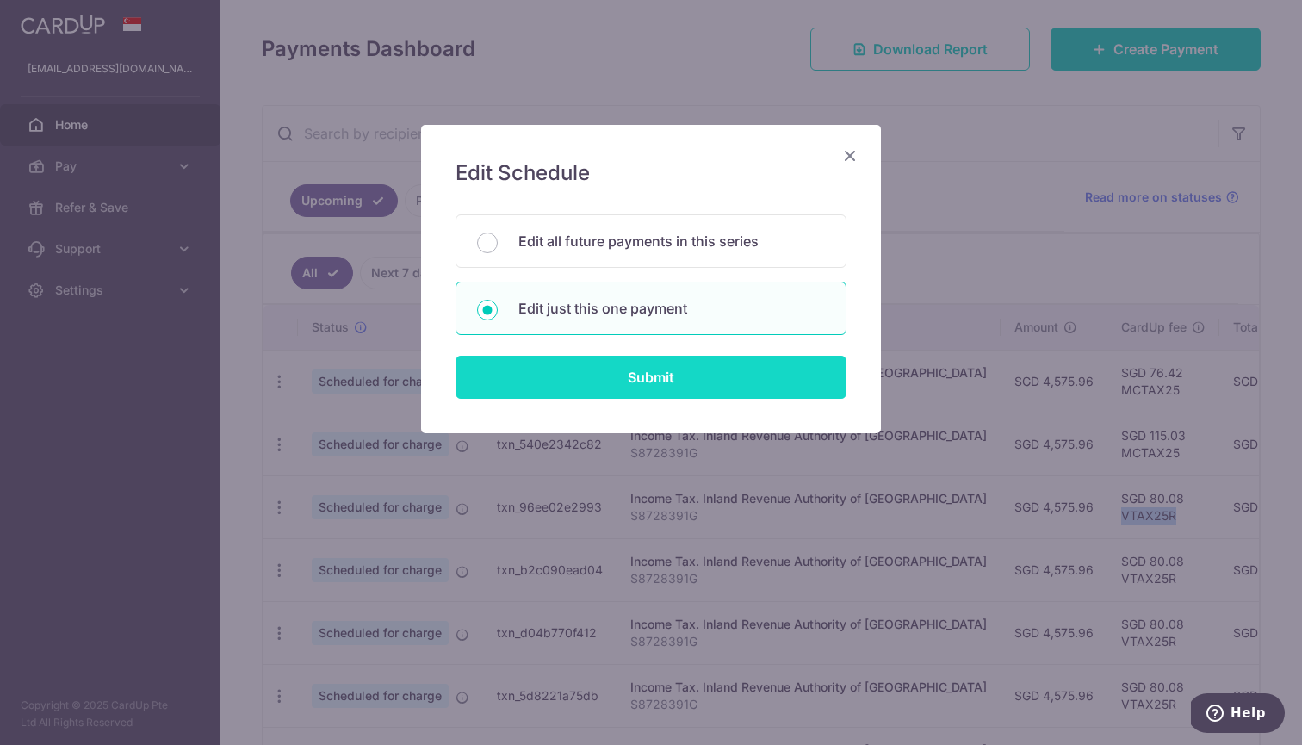
click at [578, 367] on input "Submit" at bounding box center [651, 377] width 391 height 43
radio input "true"
type input "4,575.96"
type input "[DATE]"
type input "S8728391G"
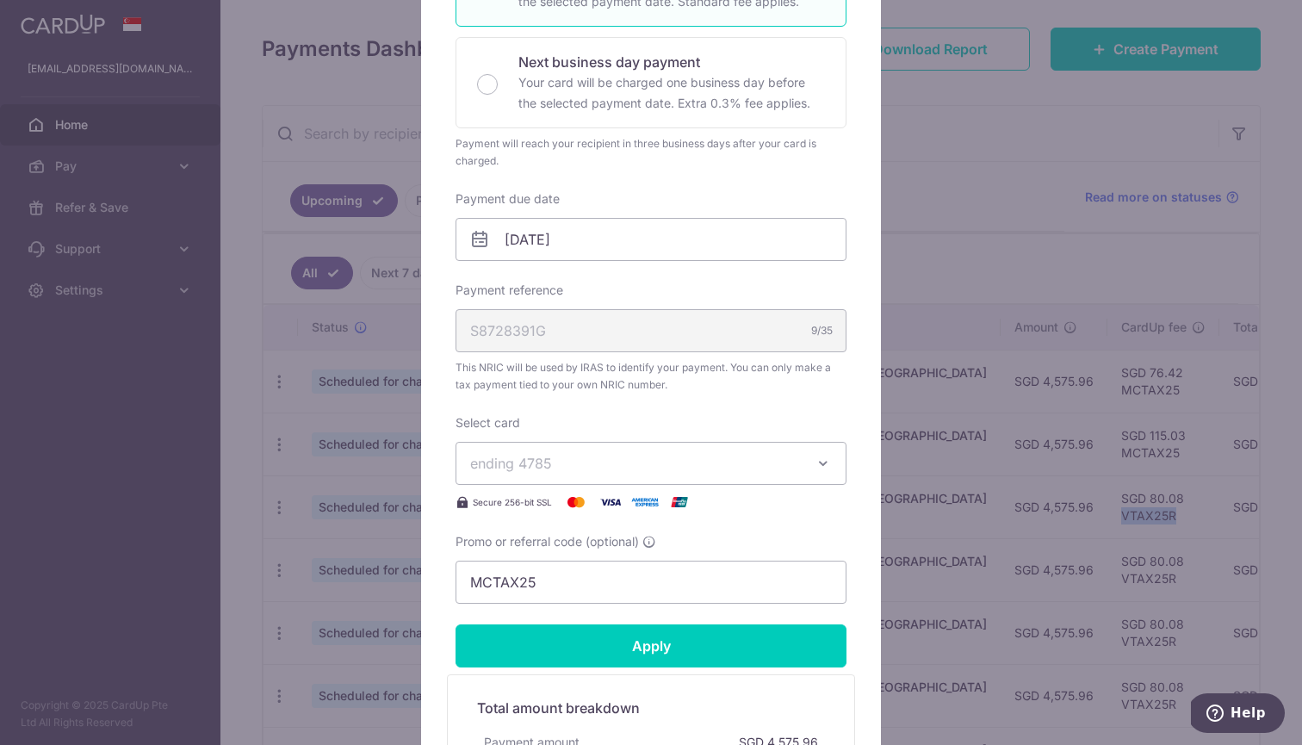
scroll to position [413, 0]
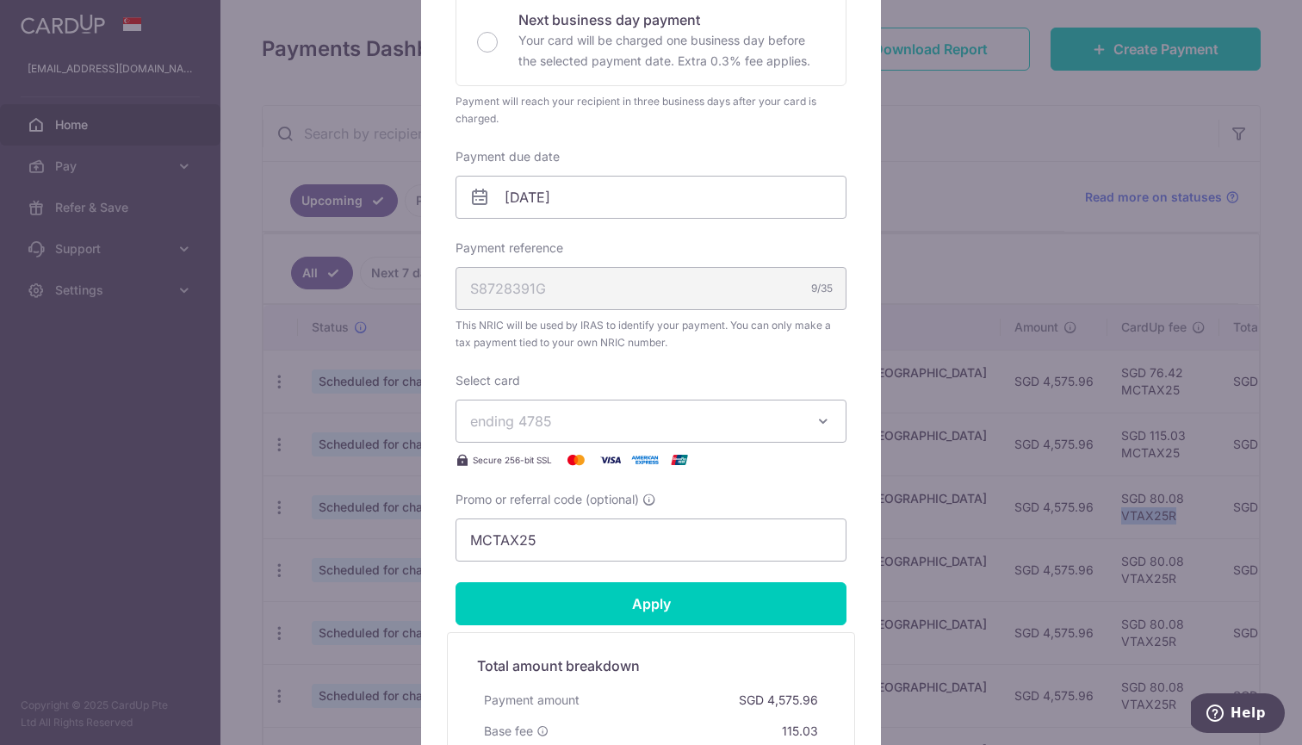
click at [564, 414] on span "ending 4785" at bounding box center [635, 421] width 331 height 21
click at [550, 532] on link "**** 9339" at bounding box center [651, 543] width 389 height 41
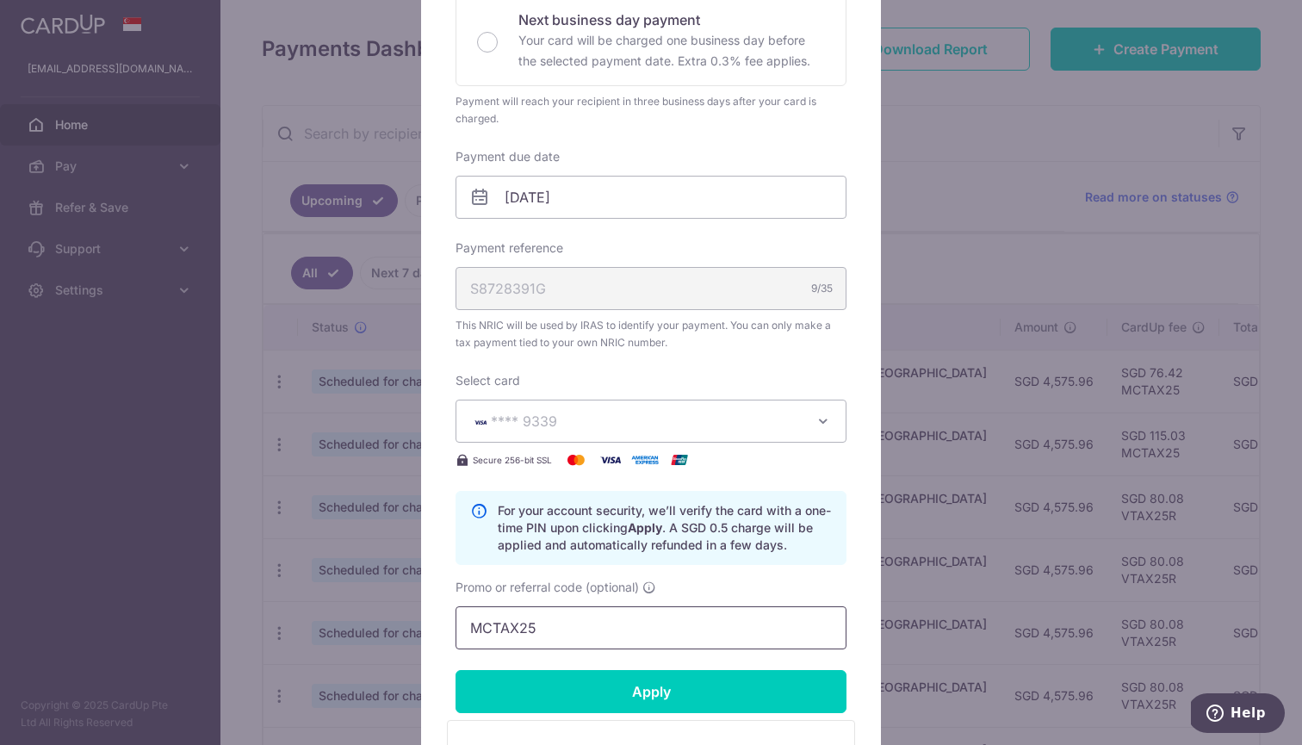
click at [545, 620] on input "MCTAX25" at bounding box center [651, 627] width 391 height 43
paste input "VTAX25R"
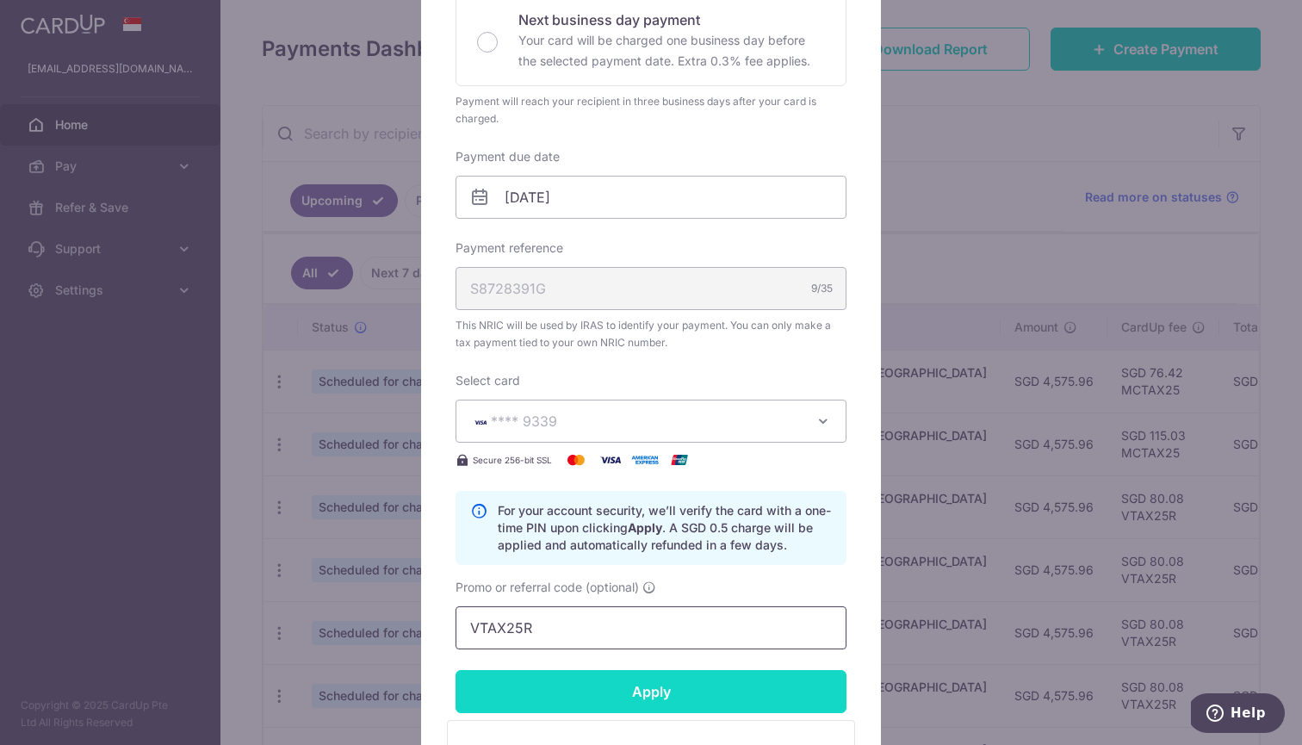
type input "VTAX25R"
click at [546, 693] on input "Apply" at bounding box center [651, 691] width 391 height 43
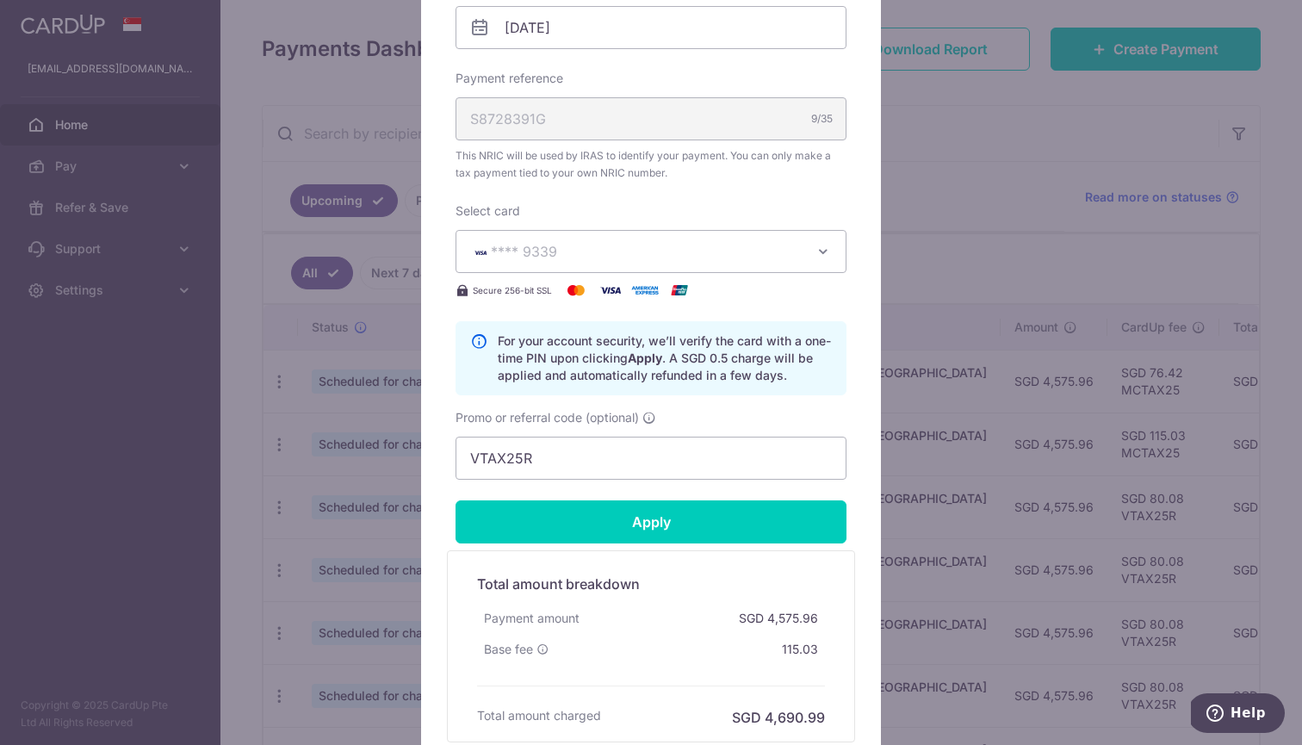
scroll to position [685, 0]
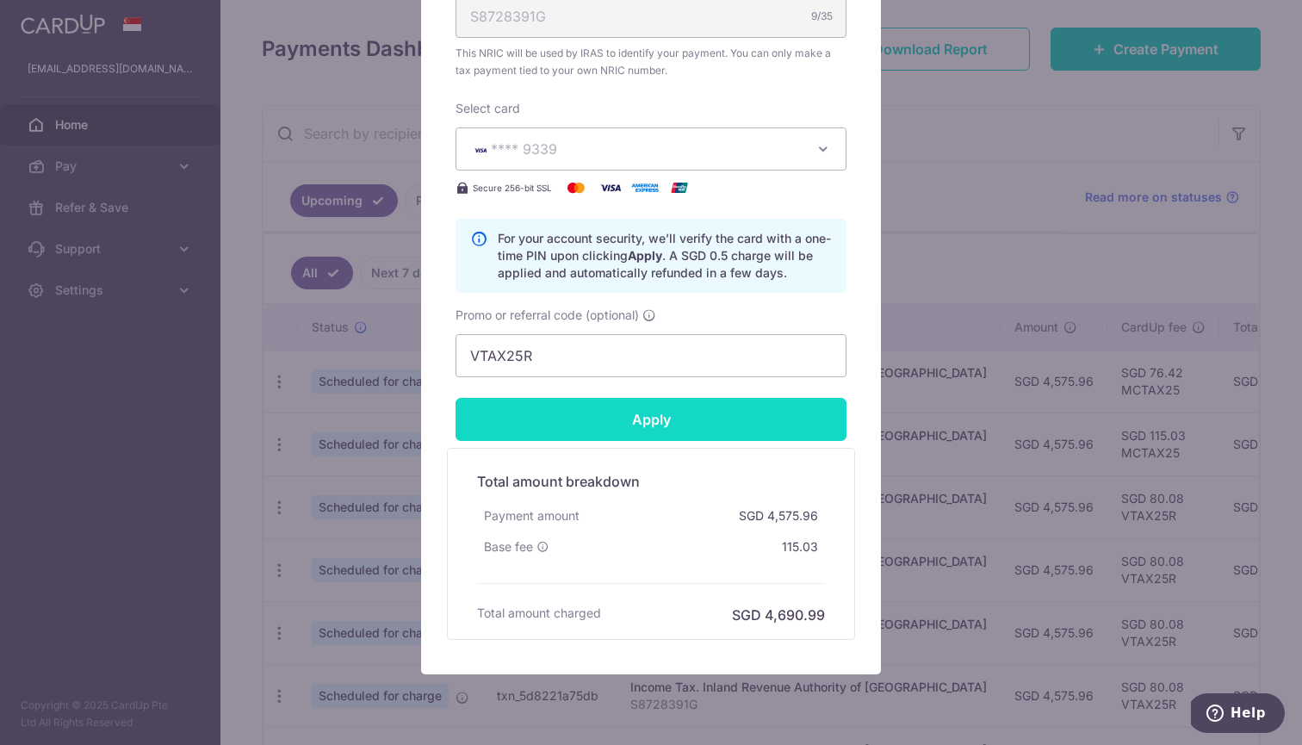
click at [646, 409] on input "Apply" at bounding box center [651, 419] width 391 height 43
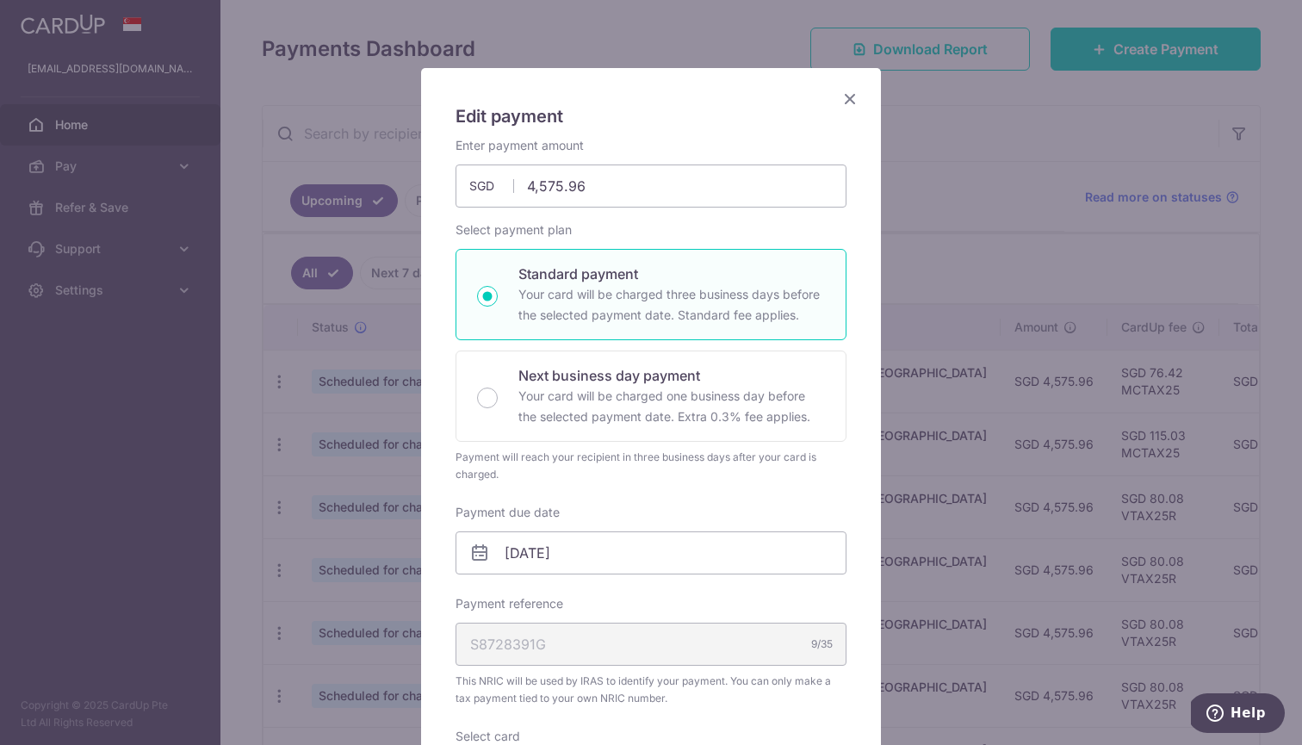
scroll to position [56, 0]
type input "Successfully Applied"
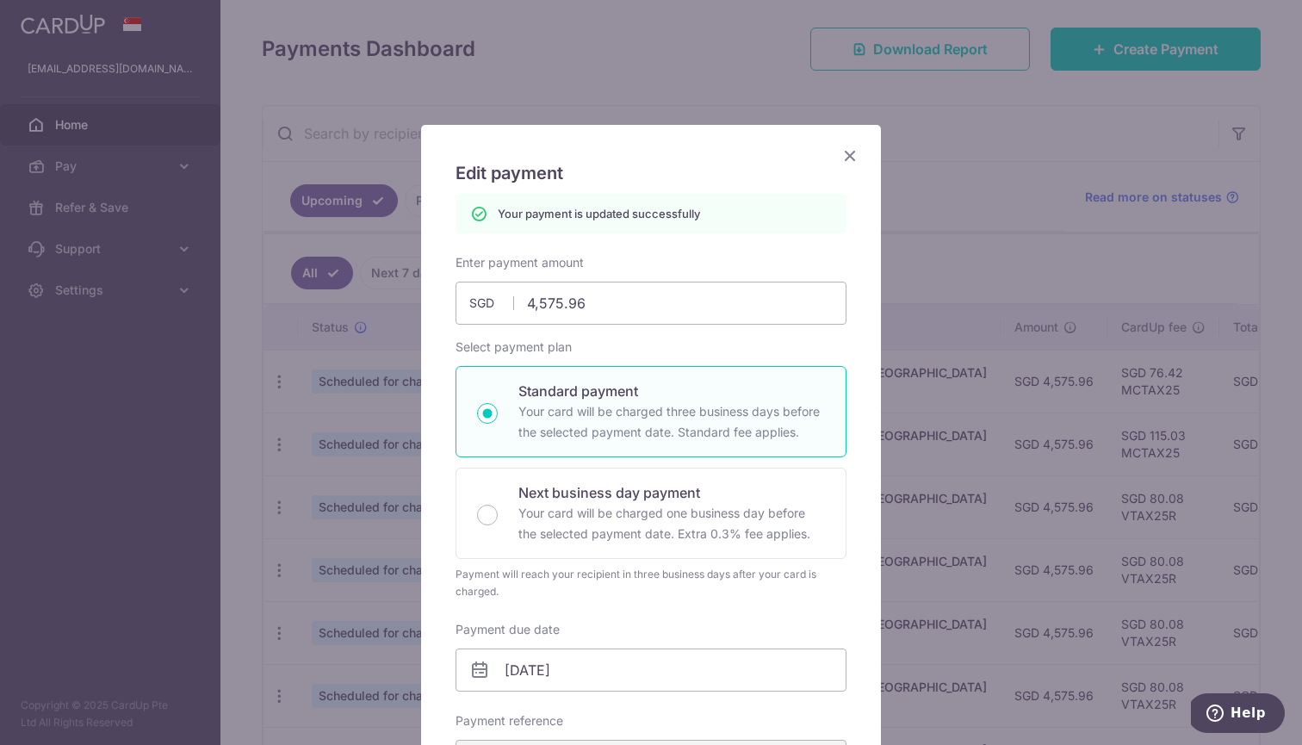
scroll to position [0, 0]
click at [854, 157] on icon "Close" at bounding box center [850, 156] width 21 height 22
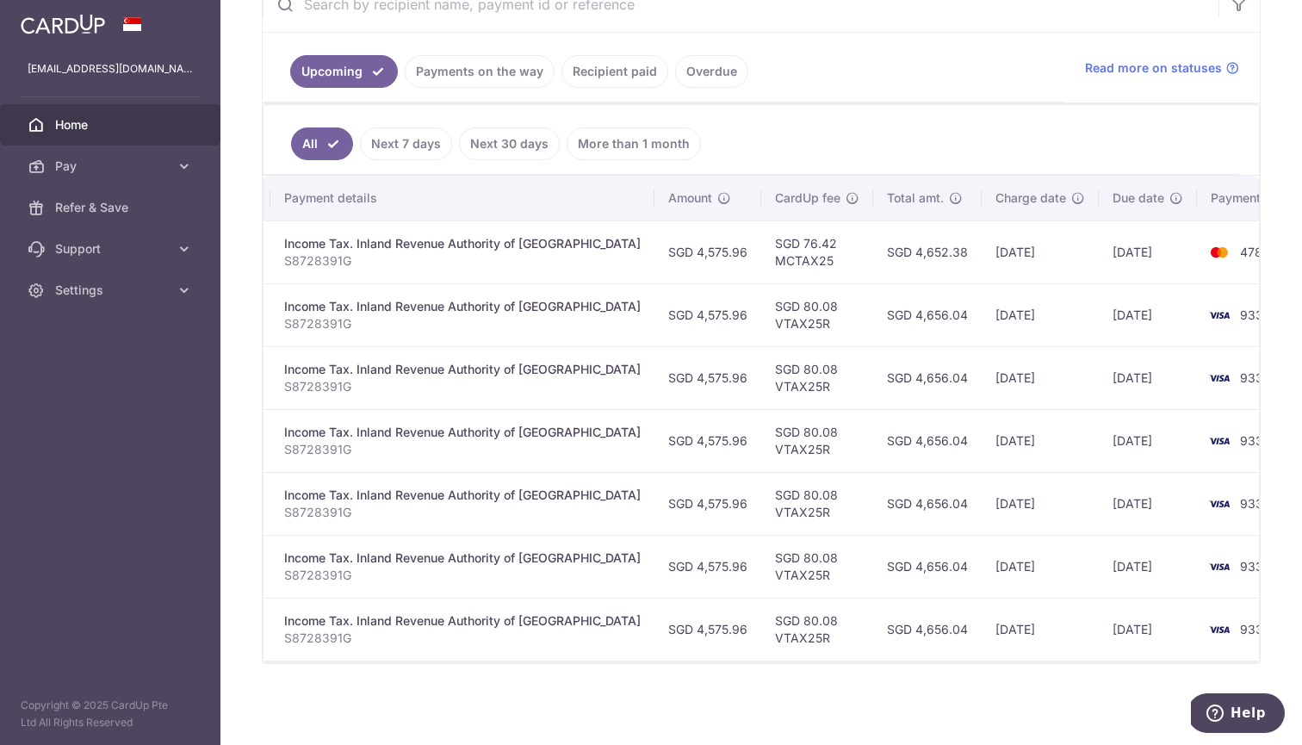
scroll to position [0, 345]
